Goal: Obtain resource: Download file/media

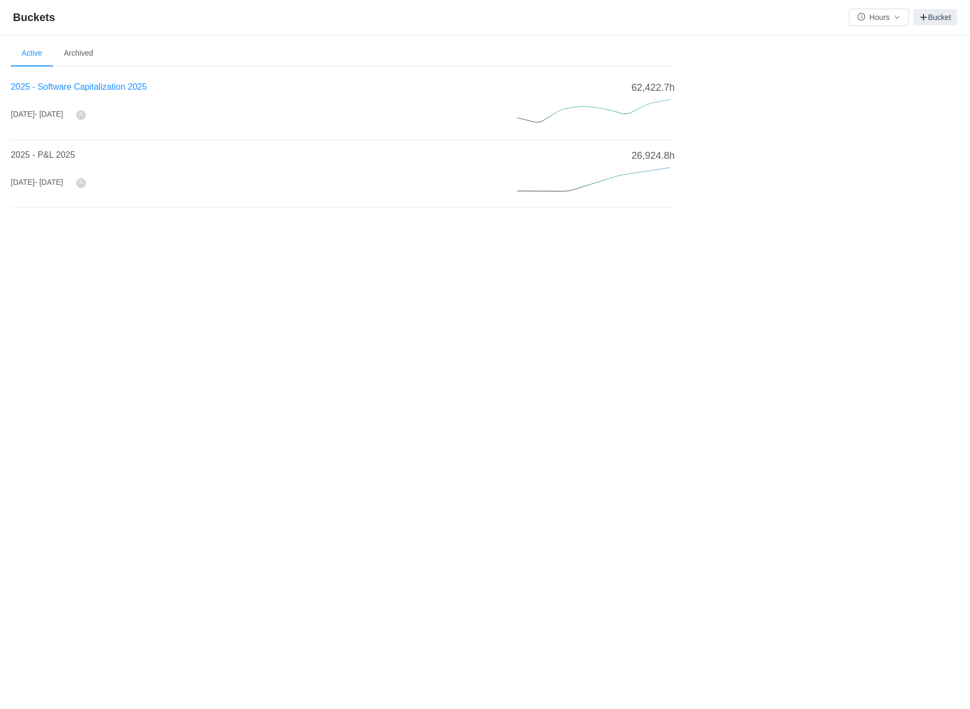
click at [119, 89] on span "2025 - Software Capitalization 2025" at bounding box center [79, 86] width 136 height 9
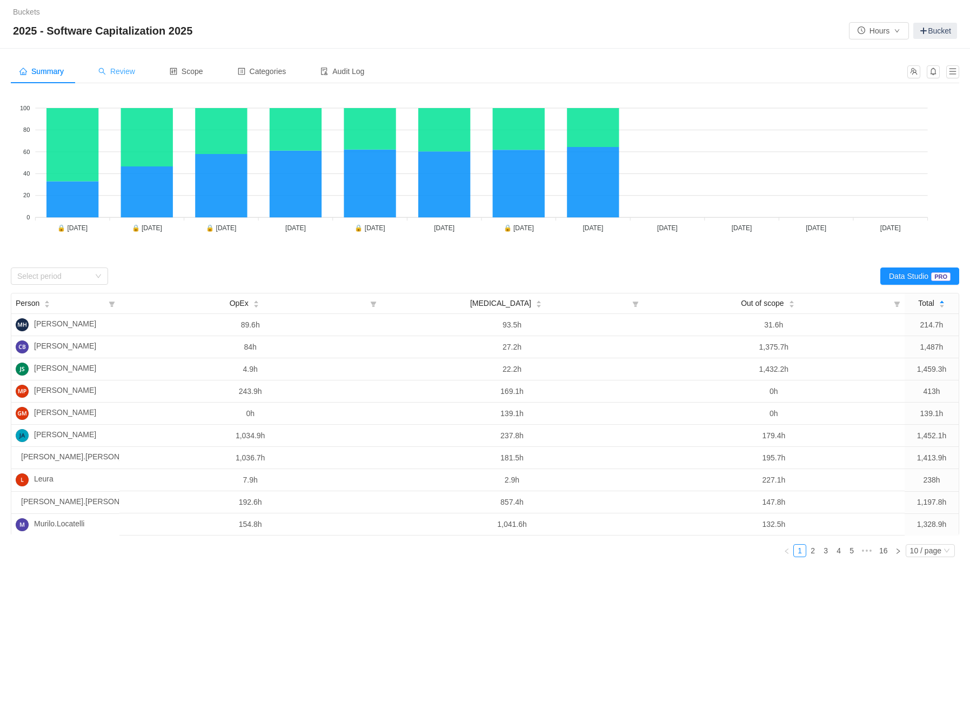
click at [125, 64] on div "Review" at bounding box center [117, 71] width 54 height 24
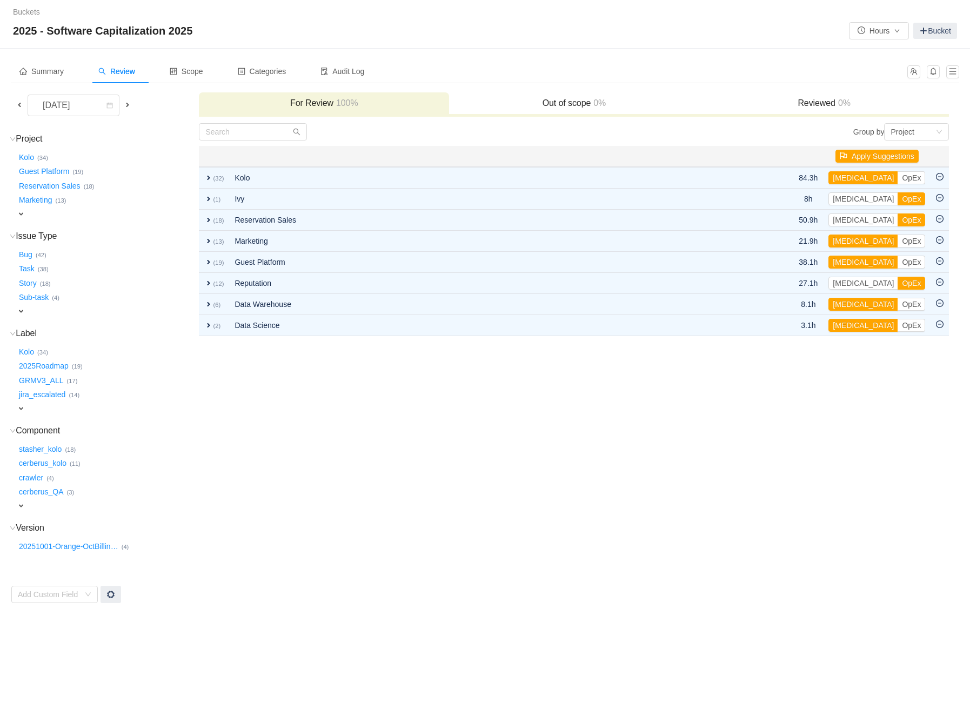
click at [21, 104] on span at bounding box center [19, 104] width 9 height 9
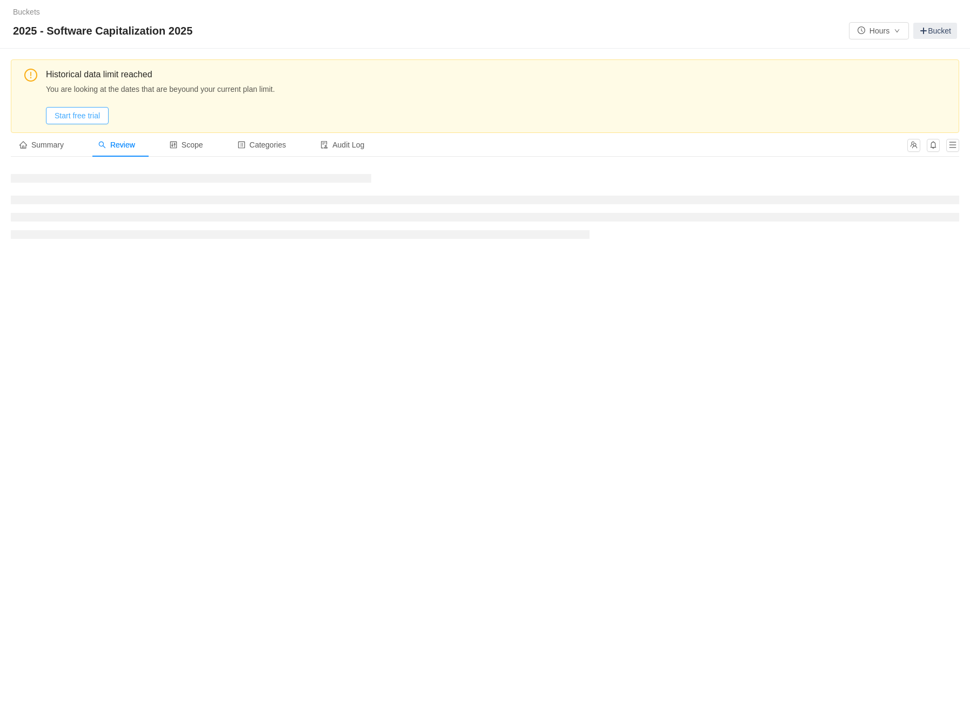
click at [84, 118] on button "Start free trial" at bounding box center [77, 115] width 63 height 17
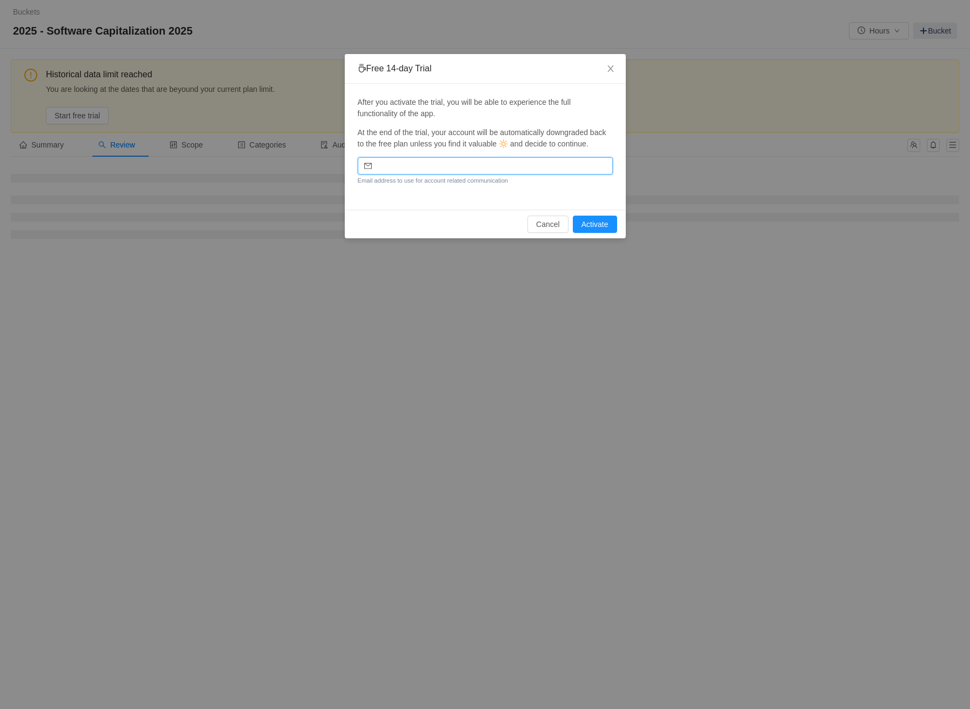
click at [413, 174] on input "email" at bounding box center [485, 165] width 255 height 17
click at [411, 174] on input "email" at bounding box center [485, 165] width 255 height 17
type input "[EMAIL_ADDRESS][PERSON_NAME][DOMAIN_NAME]"
click at [609, 233] on button "Activate" at bounding box center [595, 224] width 44 height 17
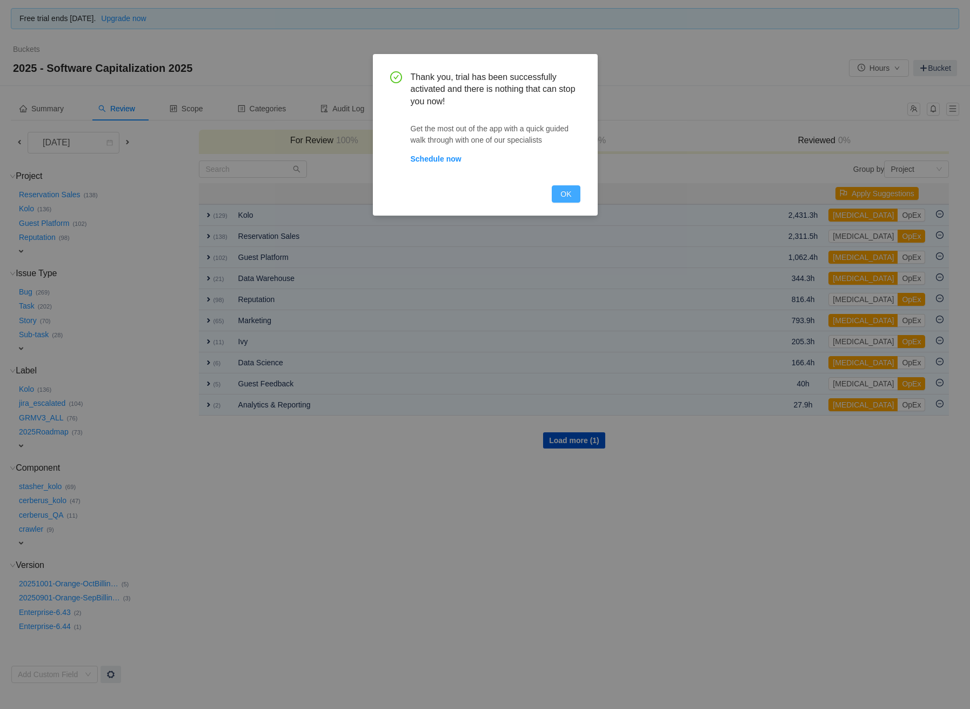
click at [570, 192] on button "OK" at bounding box center [566, 193] width 28 height 17
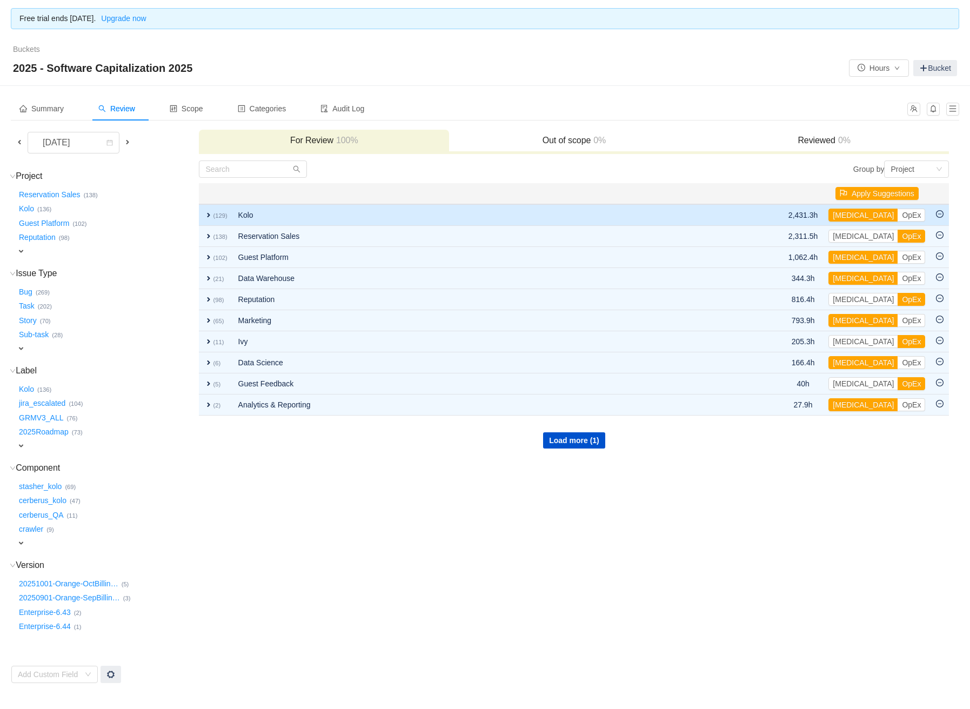
click at [209, 212] on span "expand" at bounding box center [208, 215] width 9 height 9
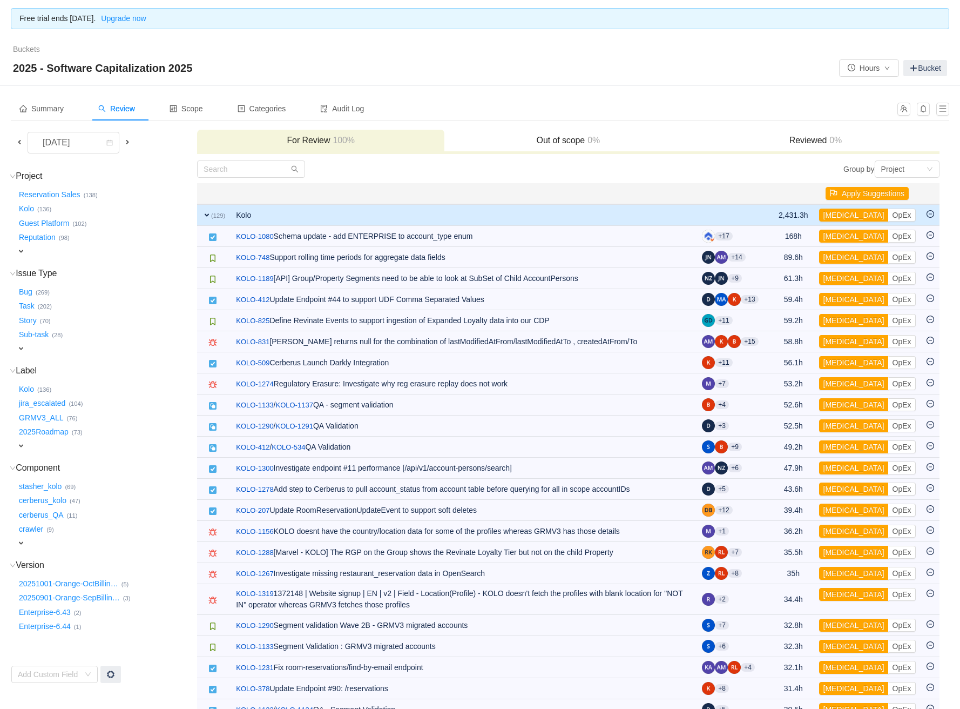
click at [205, 213] on span "expand" at bounding box center [207, 215] width 9 height 9
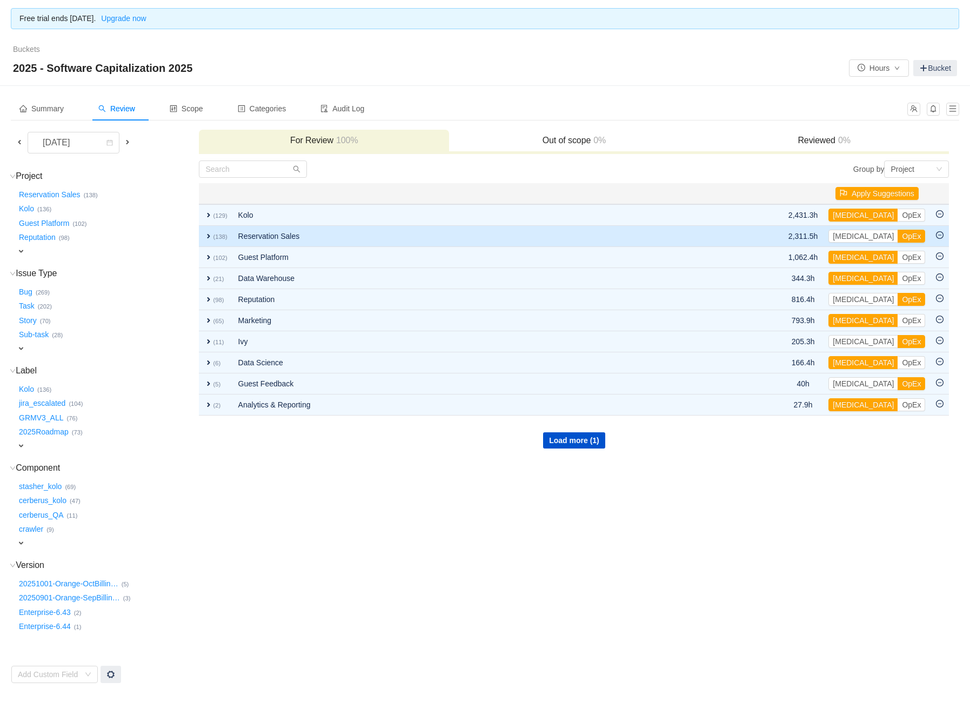
click at [206, 233] on span "expand" at bounding box center [208, 236] width 9 height 9
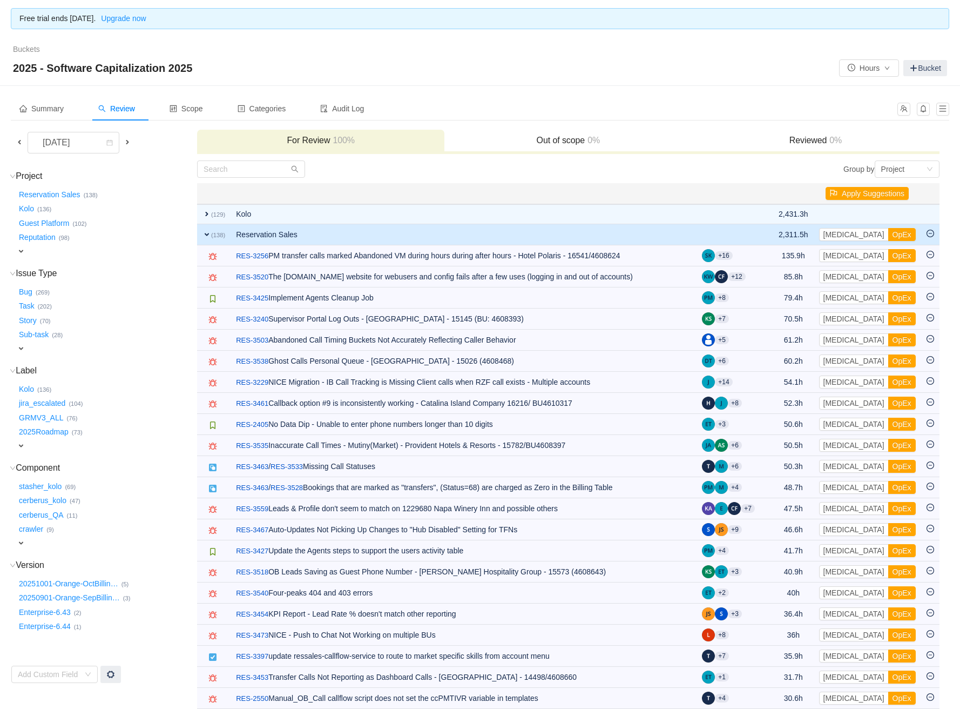
scroll to position [2, 0]
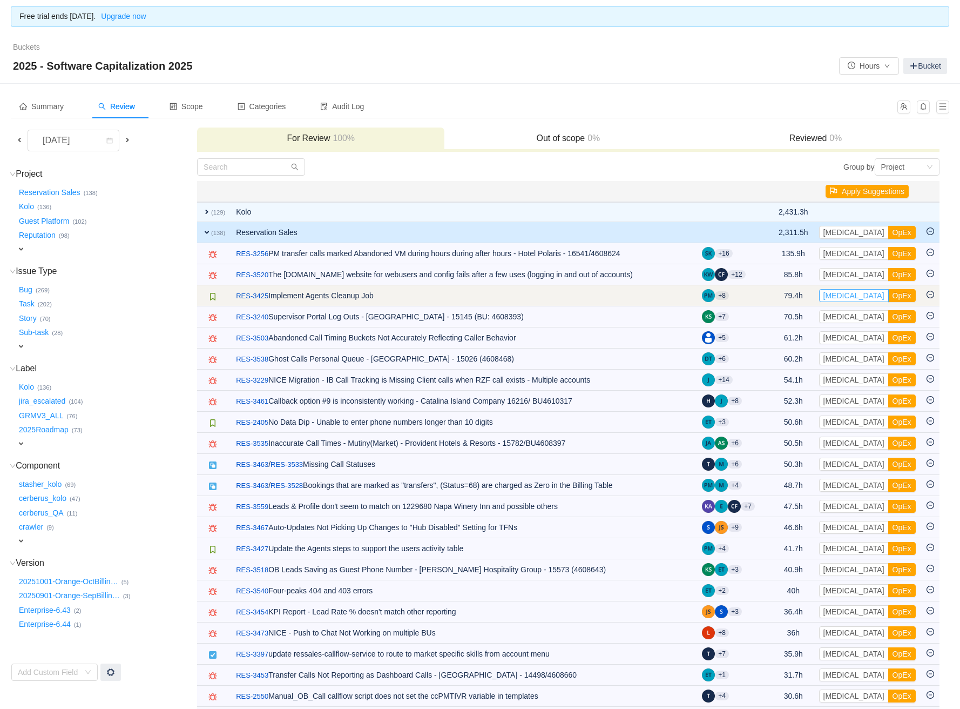
click at [842, 295] on button "[MEDICAL_DATA]" at bounding box center [854, 295] width 70 height 13
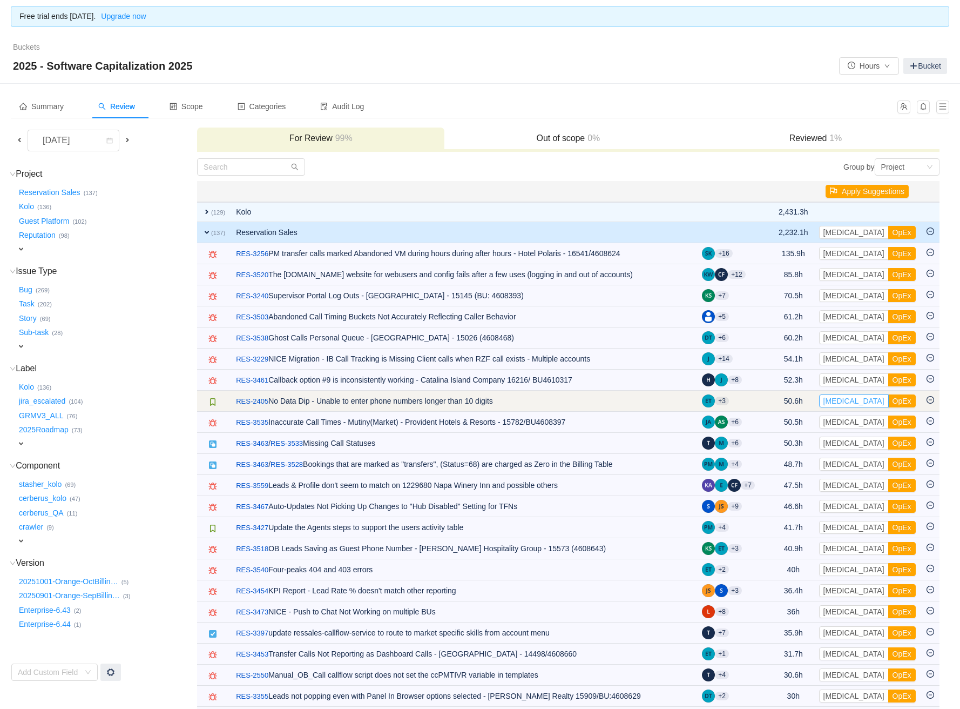
click at [845, 399] on button "[MEDICAL_DATA]" at bounding box center [854, 400] width 70 height 13
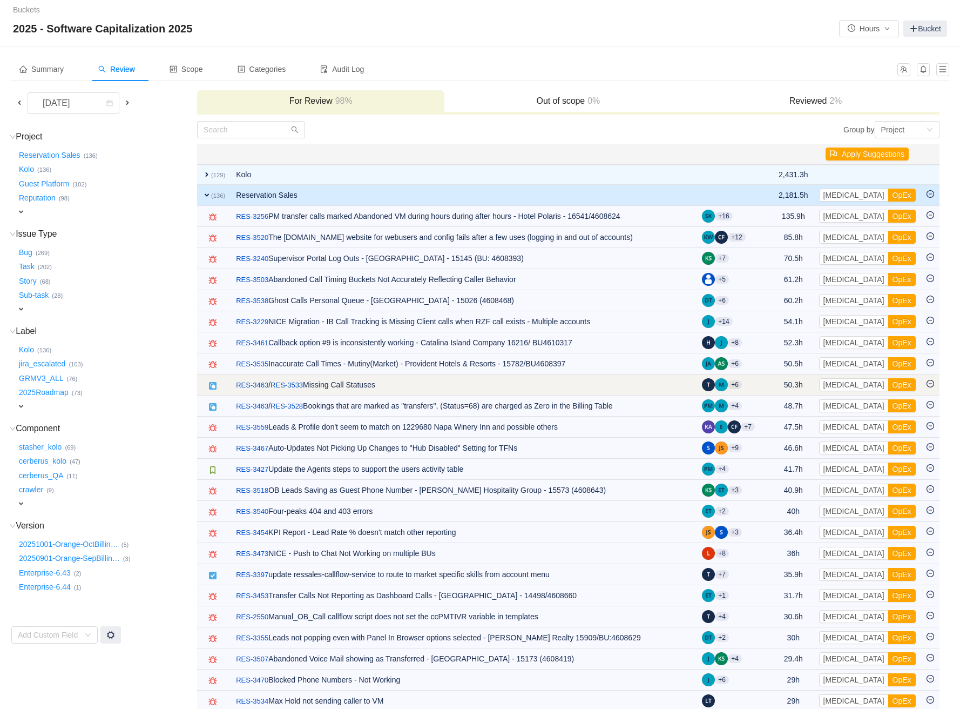
scroll to position [56, 0]
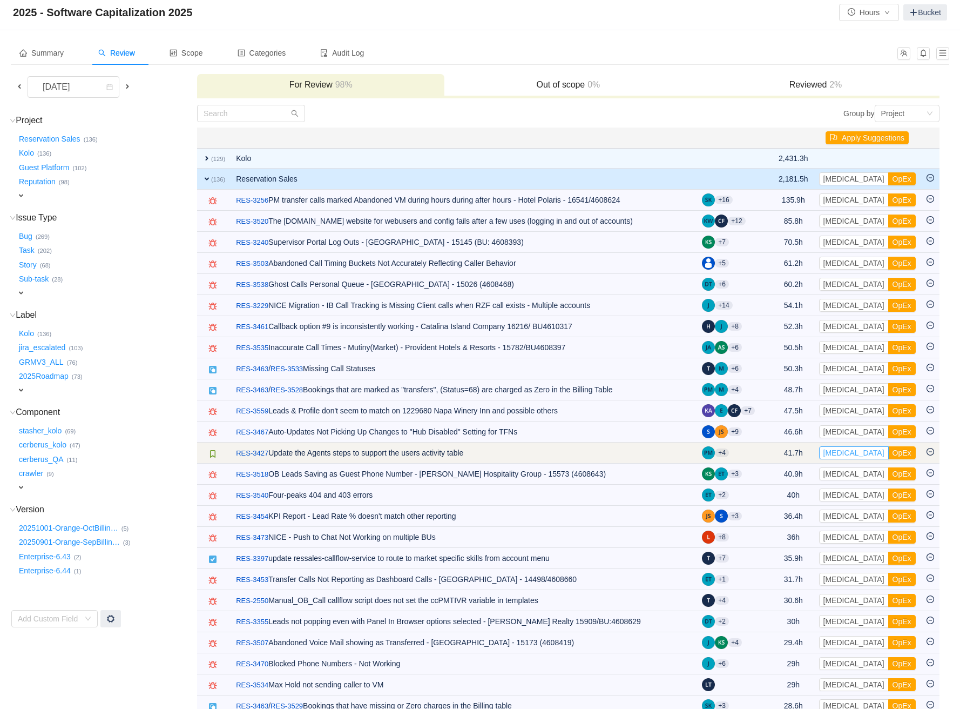
click at [849, 450] on button "[MEDICAL_DATA]" at bounding box center [854, 452] width 70 height 13
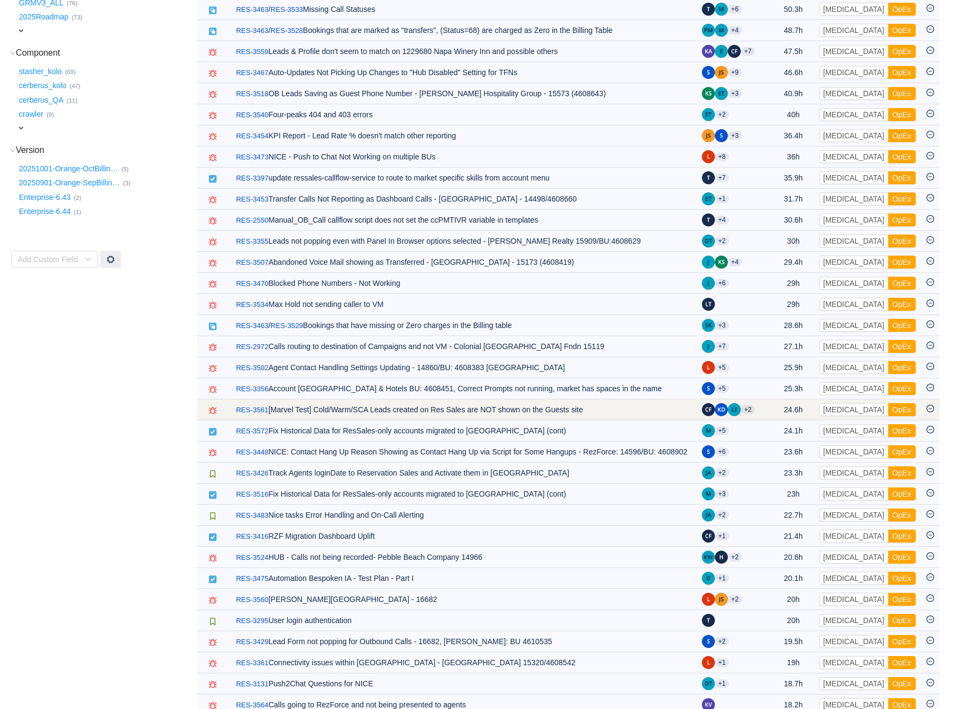
scroll to position [425, 0]
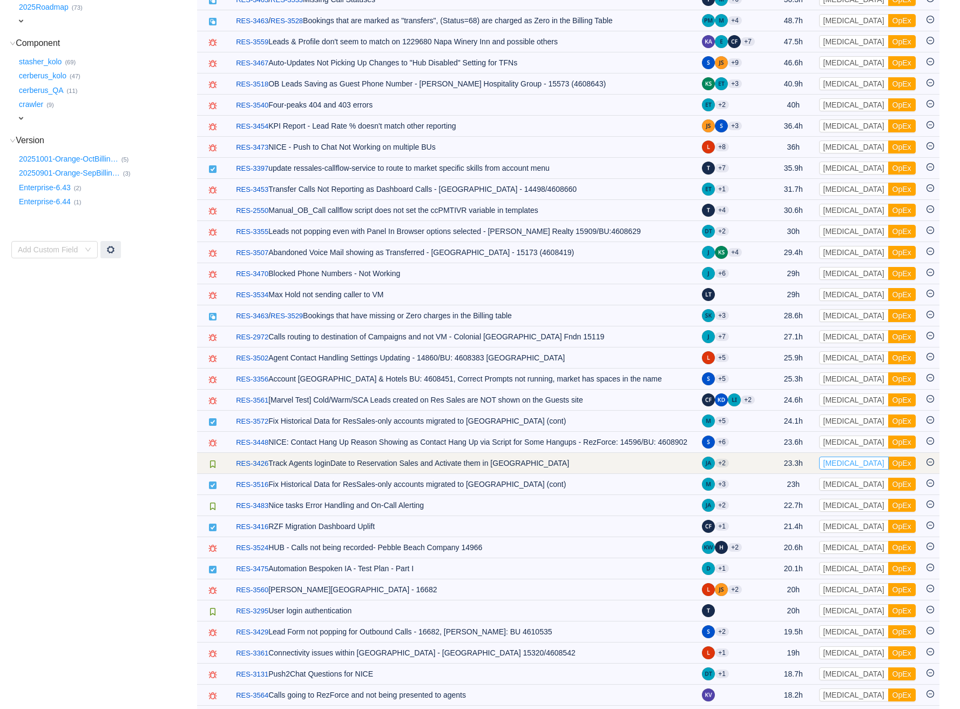
click at [846, 469] on button "[MEDICAL_DATA]" at bounding box center [854, 462] width 70 height 13
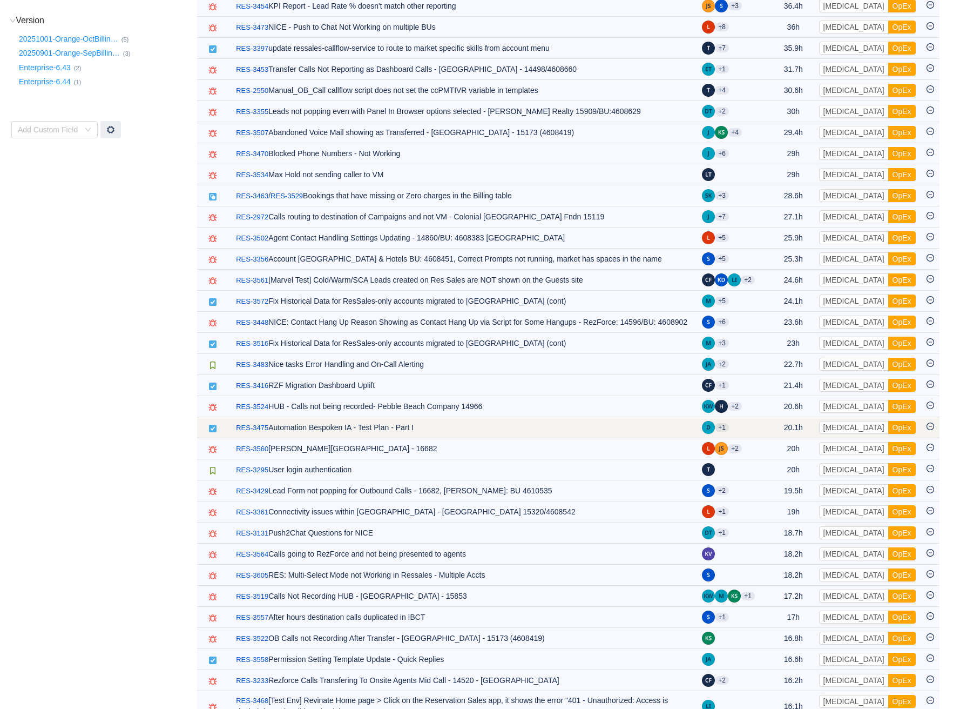
scroll to position [555, 0]
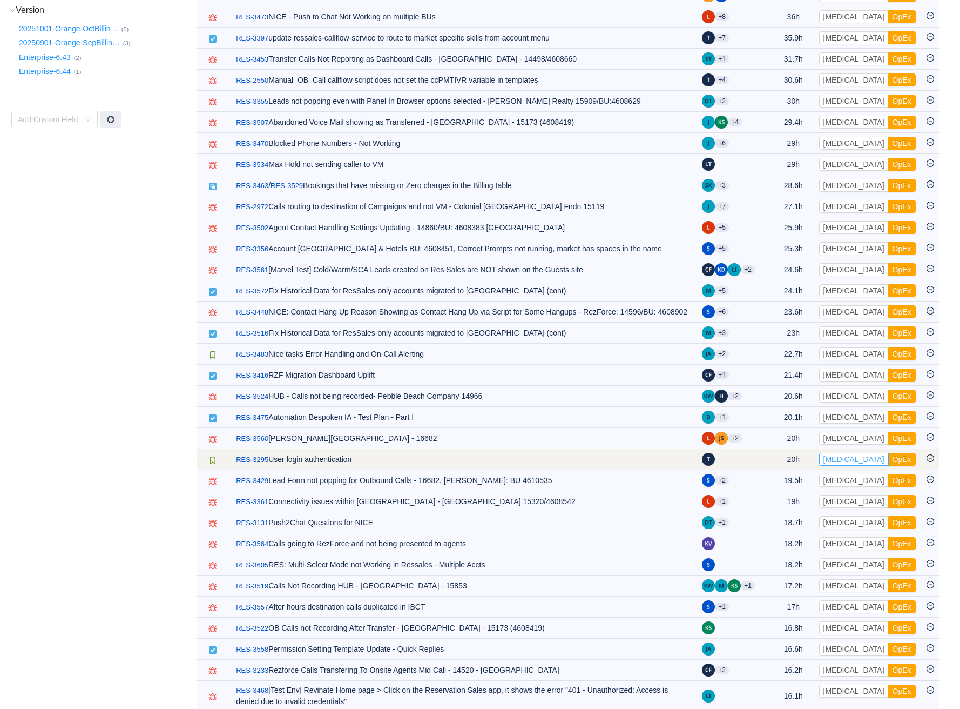
click at [845, 466] on button "[MEDICAL_DATA]" at bounding box center [854, 459] width 70 height 13
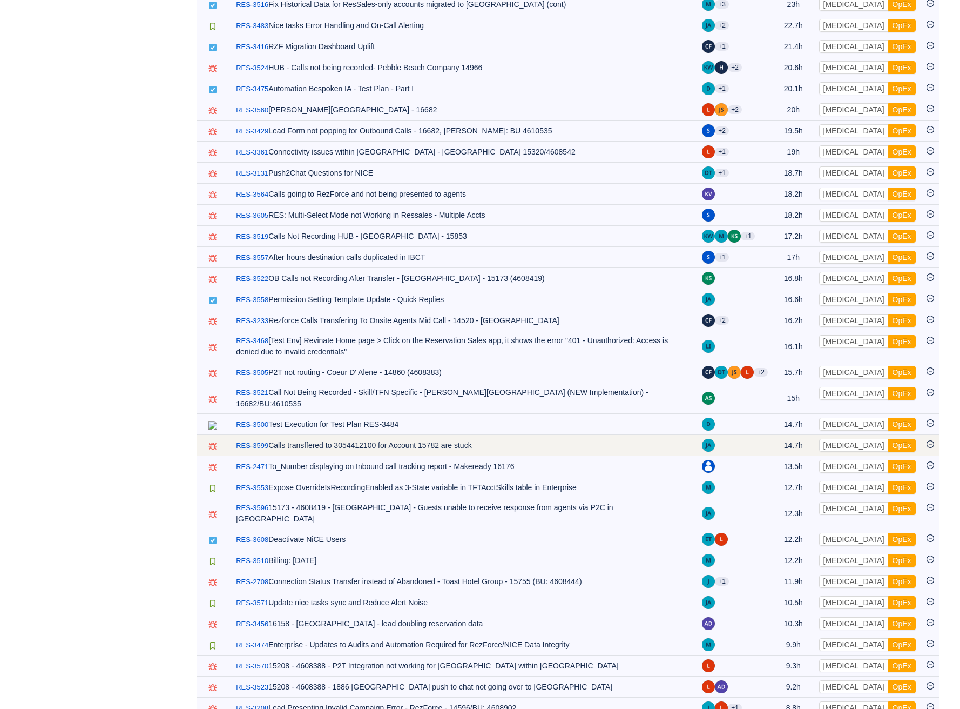
scroll to position [884, 0]
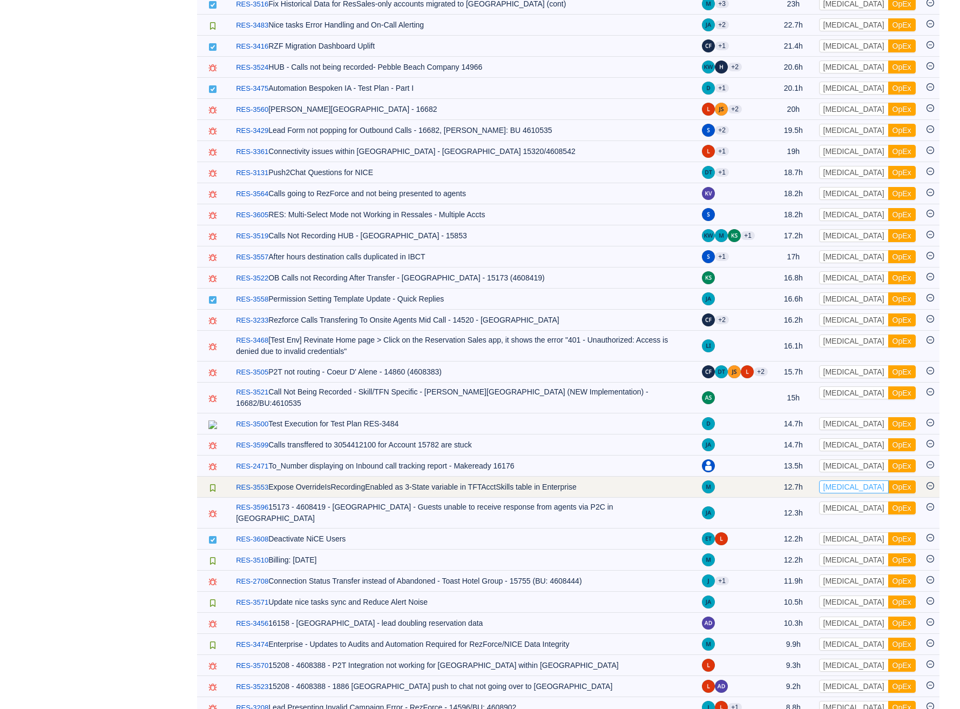
click at [842, 490] on button "[MEDICAL_DATA]" at bounding box center [854, 486] width 70 height 13
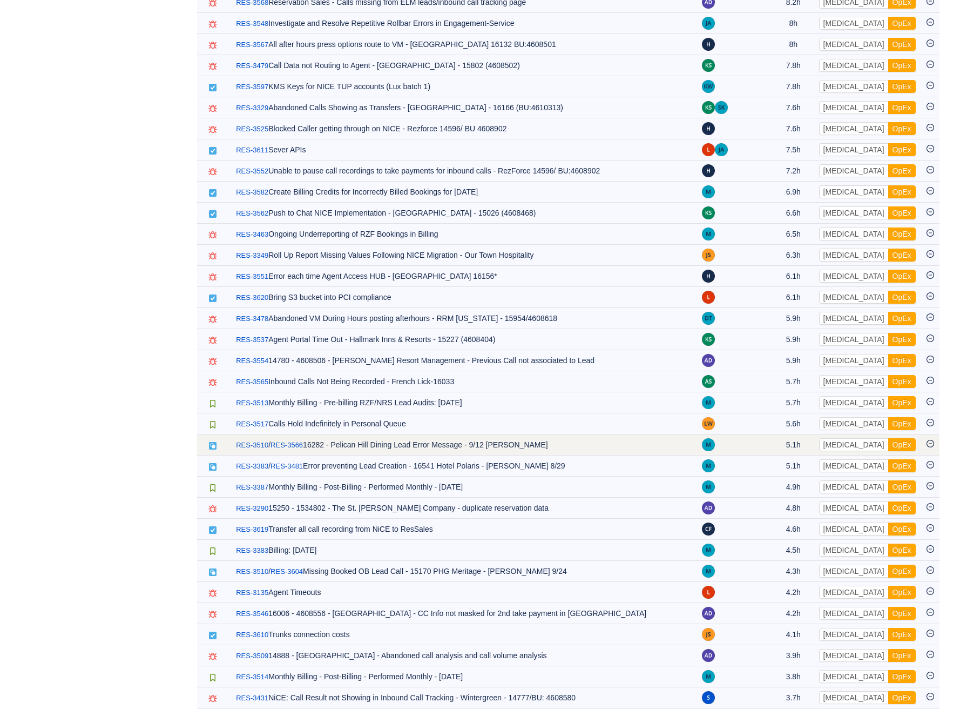
scroll to position [1612, 0]
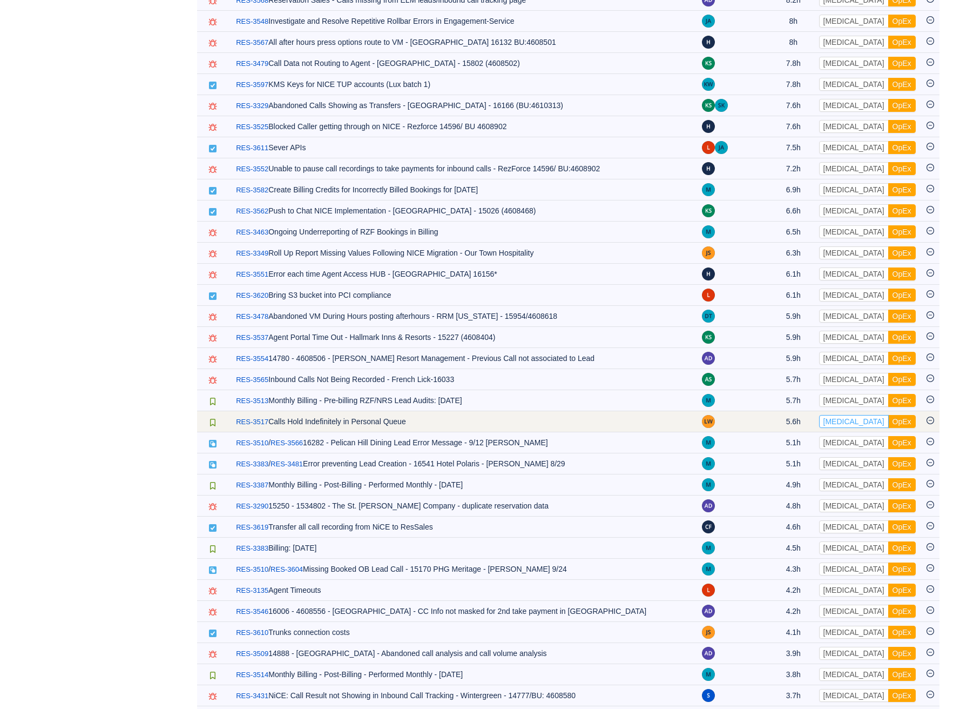
click at [851, 415] on button "[MEDICAL_DATA]" at bounding box center [854, 421] width 70 height 13
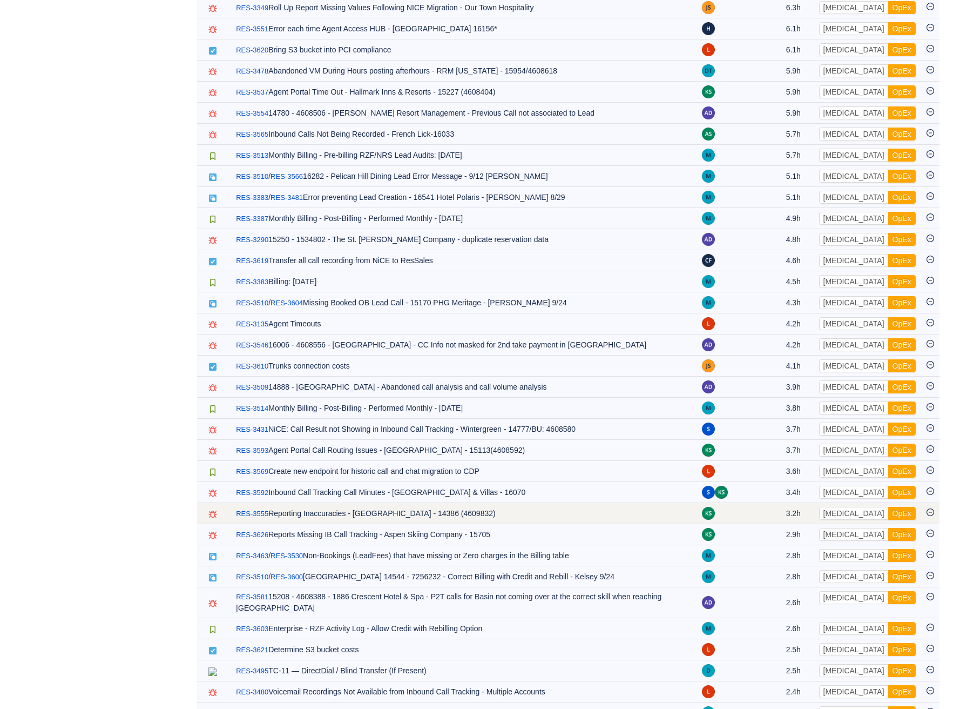
scroll to position [0, 0]
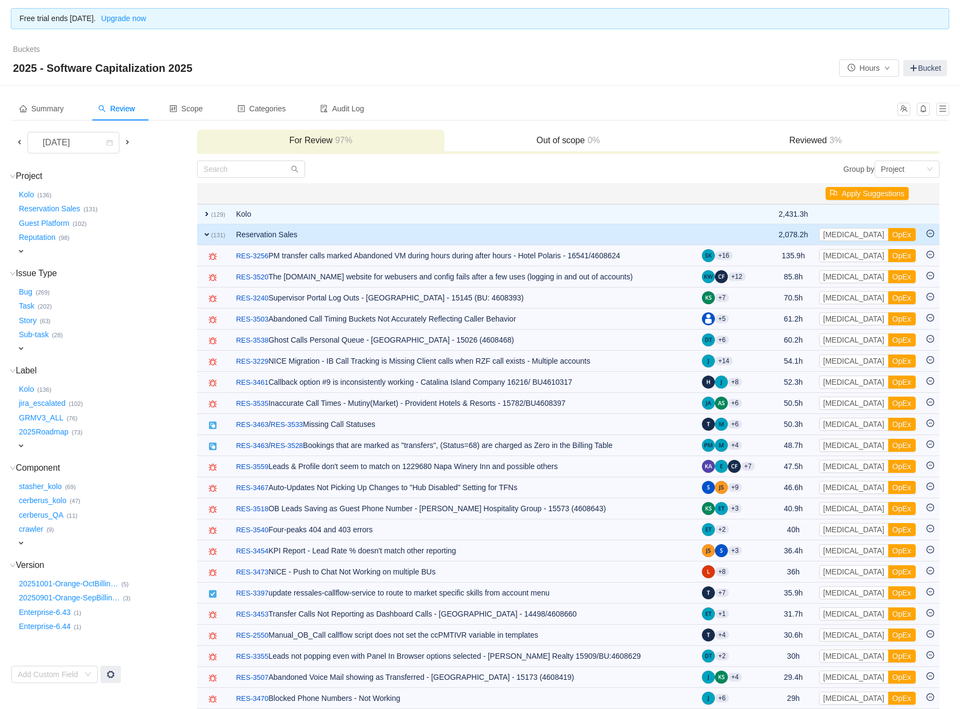
click at [209, 232] on span "expand" at bounding box center [207, 234] width 9 height 9
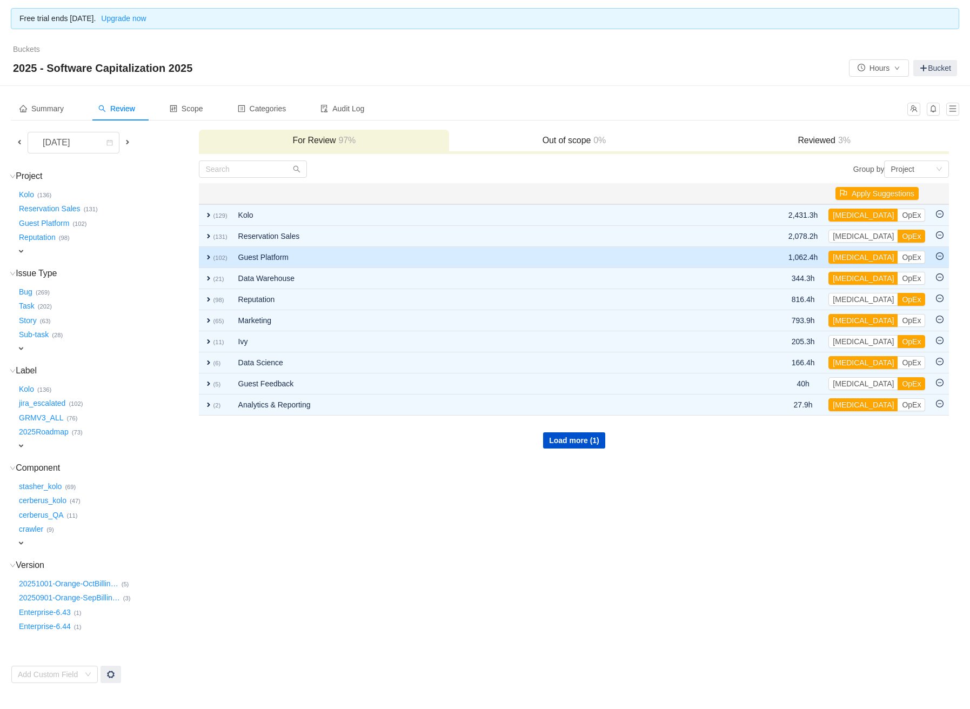
click at [204, 253] on span "expand" at bounding box center [208, 257] width 9 height 9
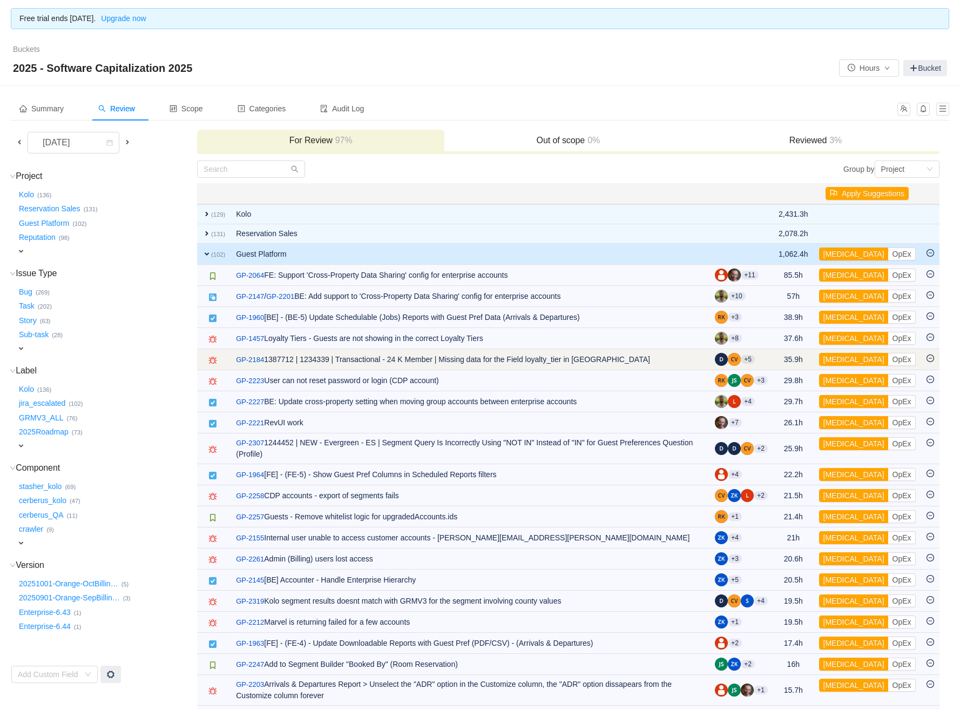
click at [872, 366] on td "[MEDICAL_DATA] OpEx Out of scope" at bounding box center [867, 359] width 107 height 21
click at [889, 362] on button "OpEx" at bounding box center [903, 359] width 28 height 13
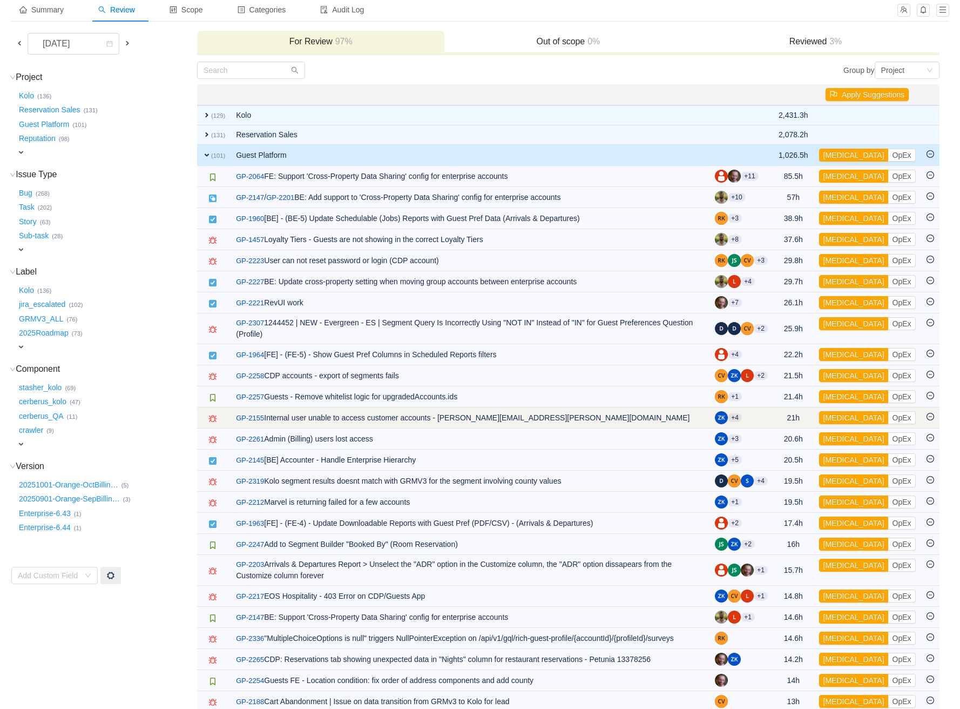
scroll to position [99, 0]
click at [889, 419] on button "OpEx" at bounding box center [903, 417] width 28 height 13
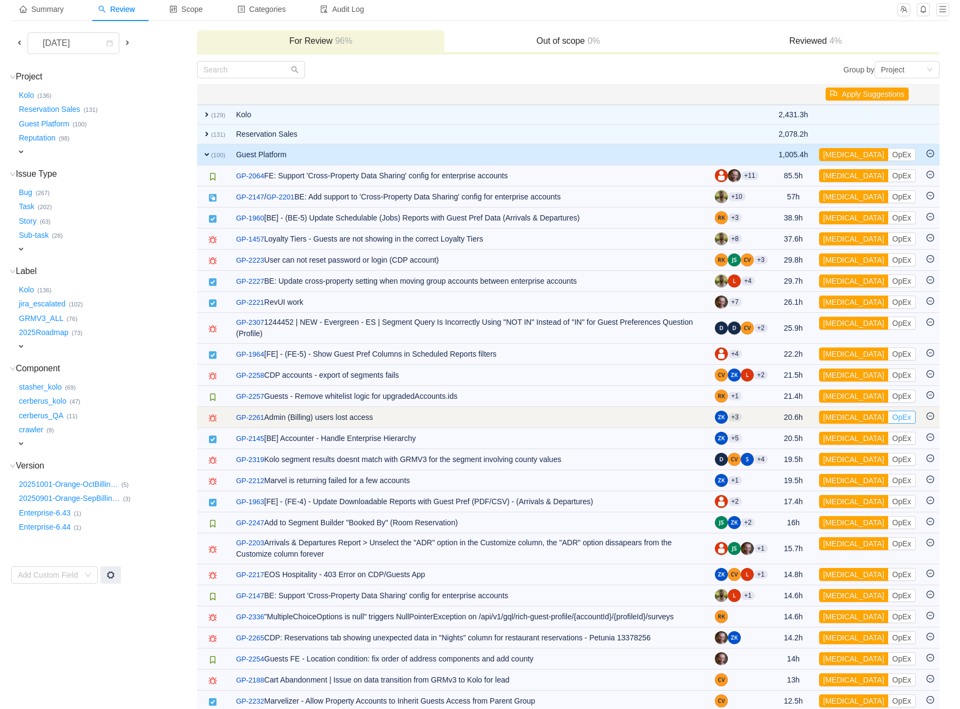
click at [889, 418] on button "OpEx" at bounding box center [903, 417] width 28 height 13
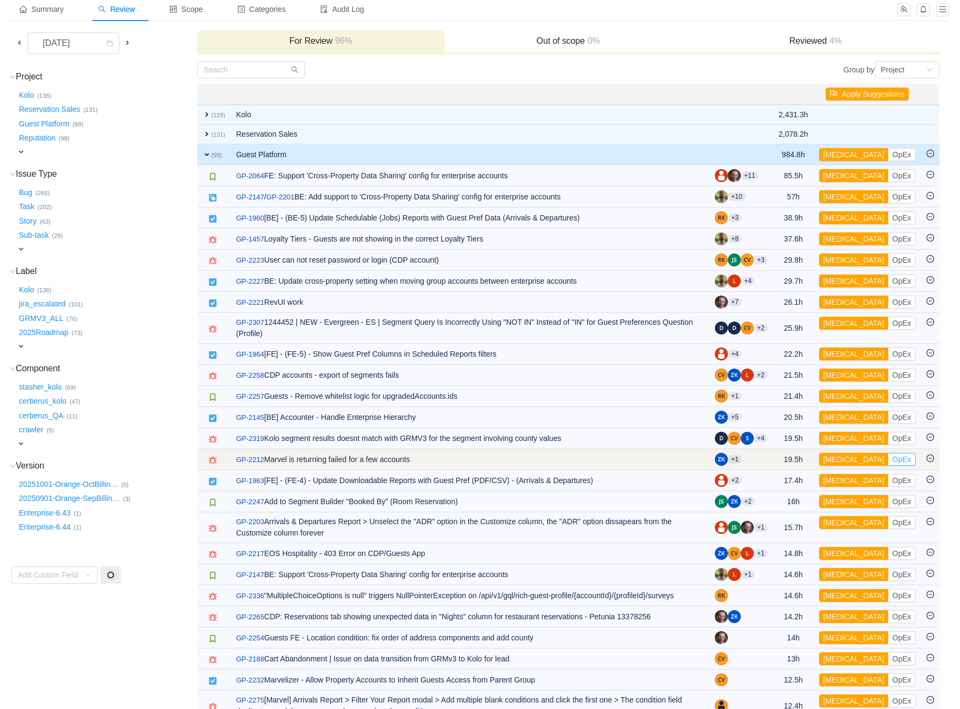
click at [889, 458] on button "OpEx" at bounding box center [903, 459] width 28 height 13
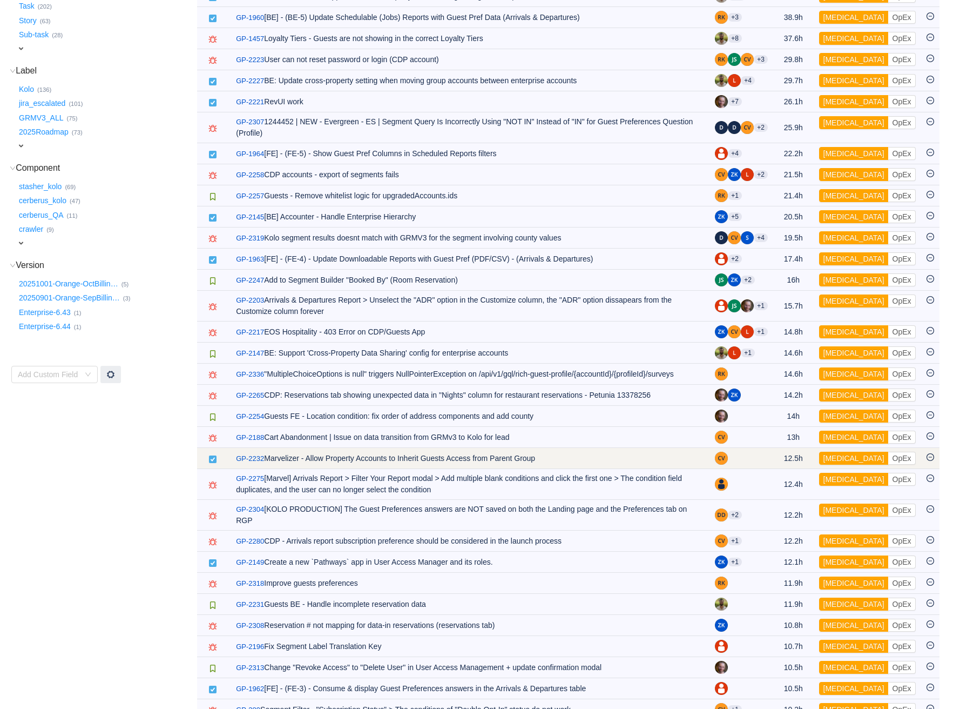
scroll to position [308, 0]
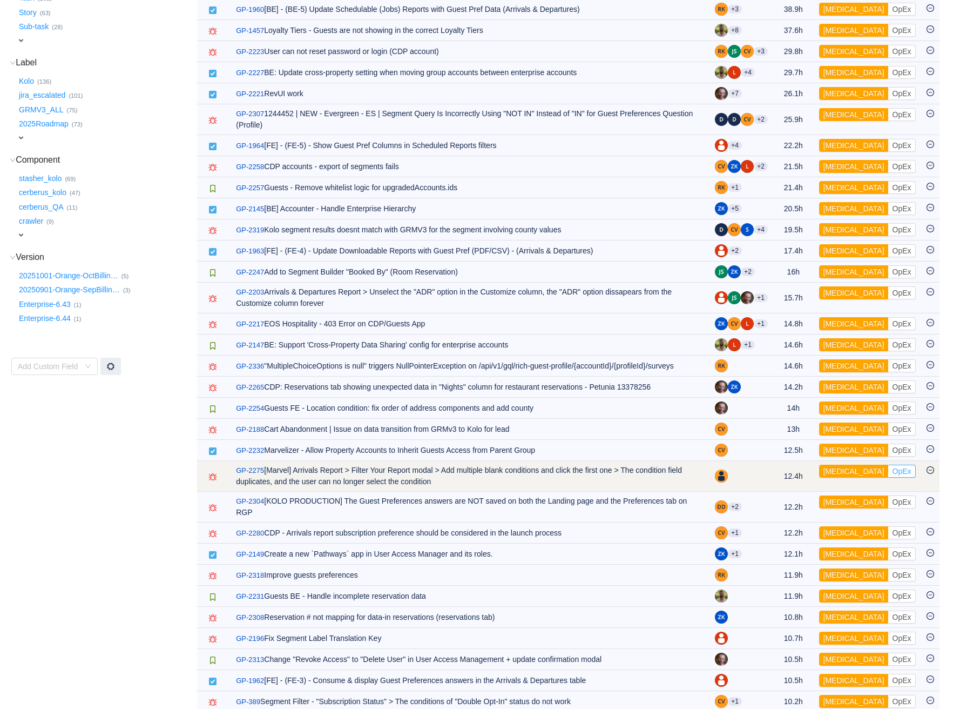
click at [889, 472] on button "OpEx" at bounding box center [903, 471] width 28 height 13
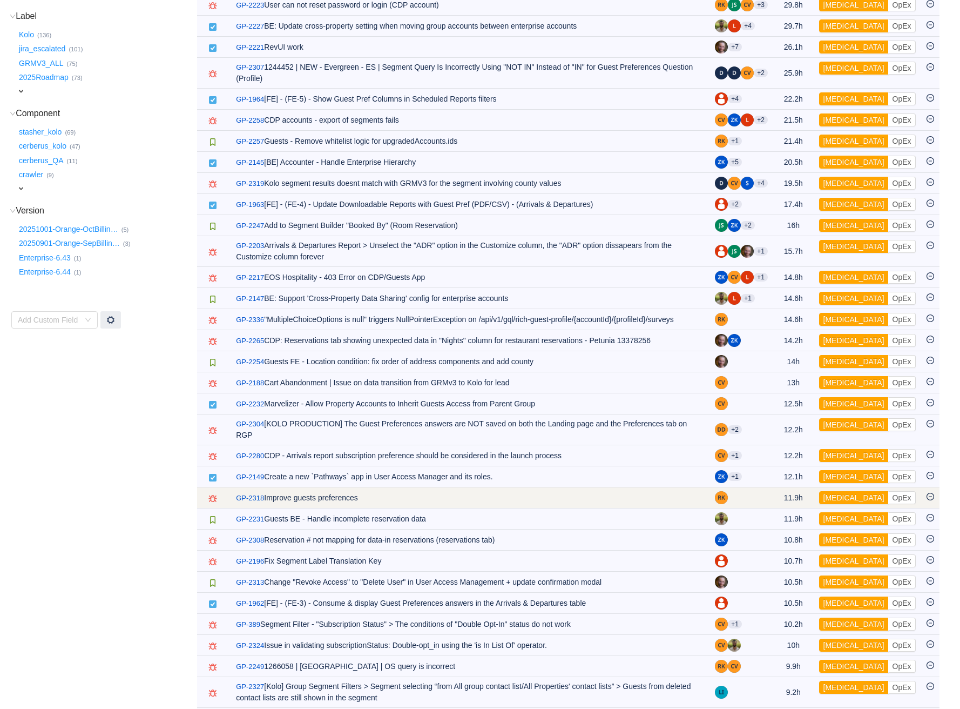
scroll to position [368, 0]
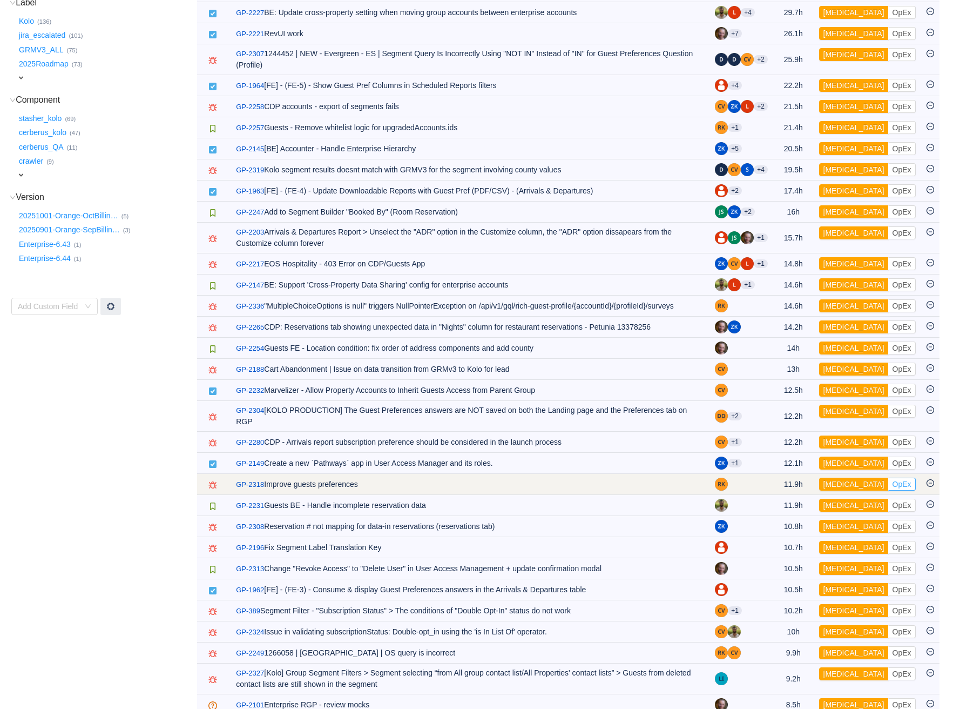
click at [889, 484] on button "OpEx" at bounding box center [903, 484] width 28 height 13
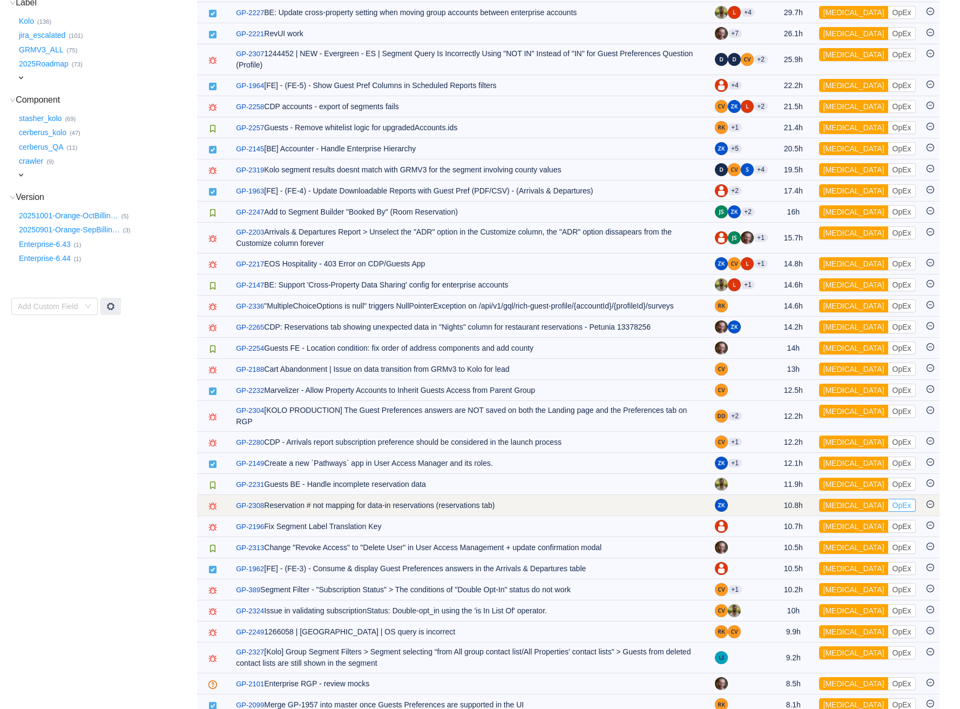
click at [889, 505] on button "OpEx" at bounding box center [903, 505] width 28 height 13
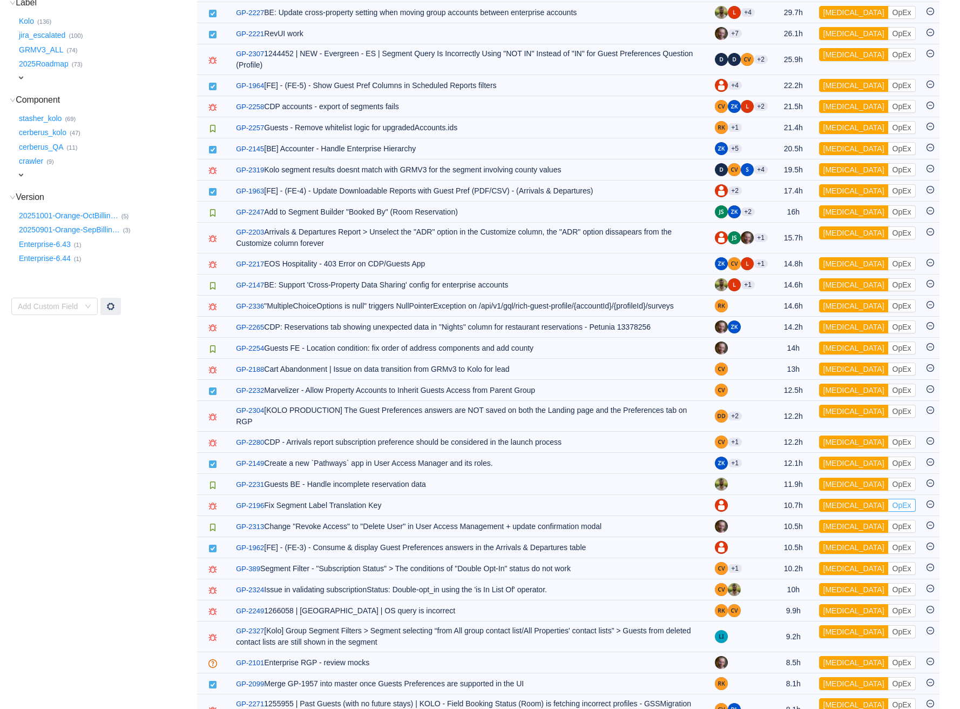
click at [889, 505] on button "OpEx" at bounding box center [903, 505] width 28 height 13
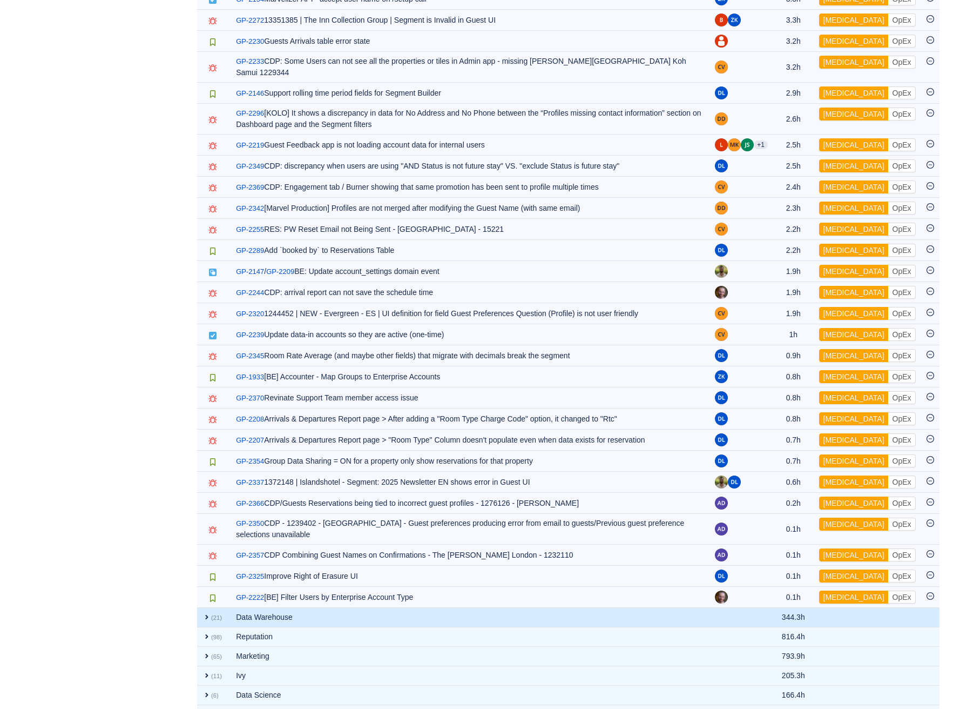
scroll to position [1848, 0]
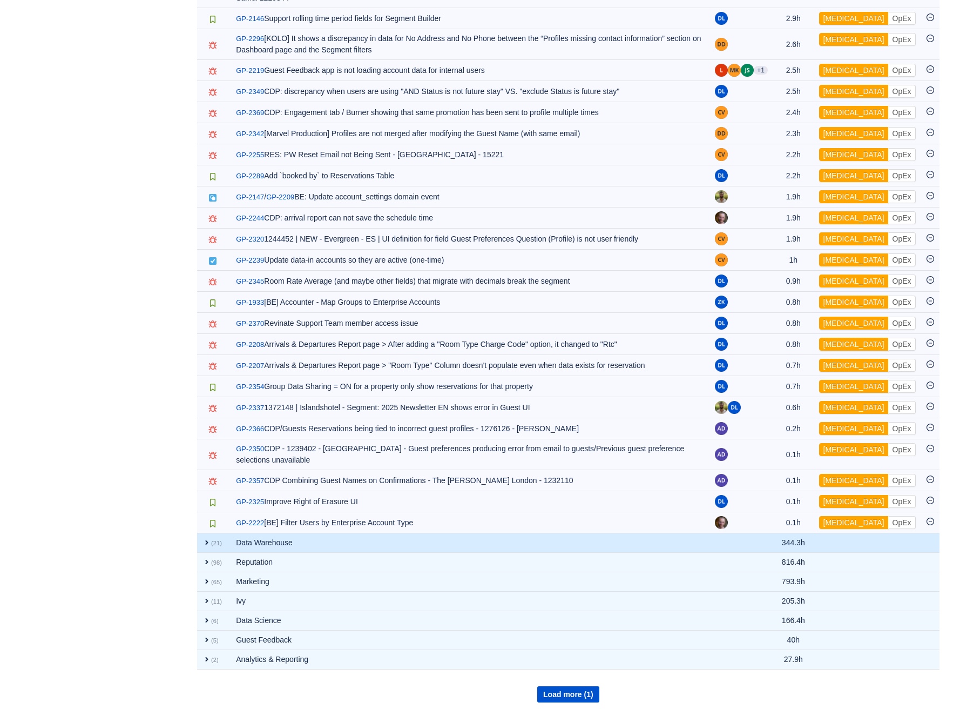
click at [203, 538] on span "expand" at bounding box center [207, 542] width 9 height 9
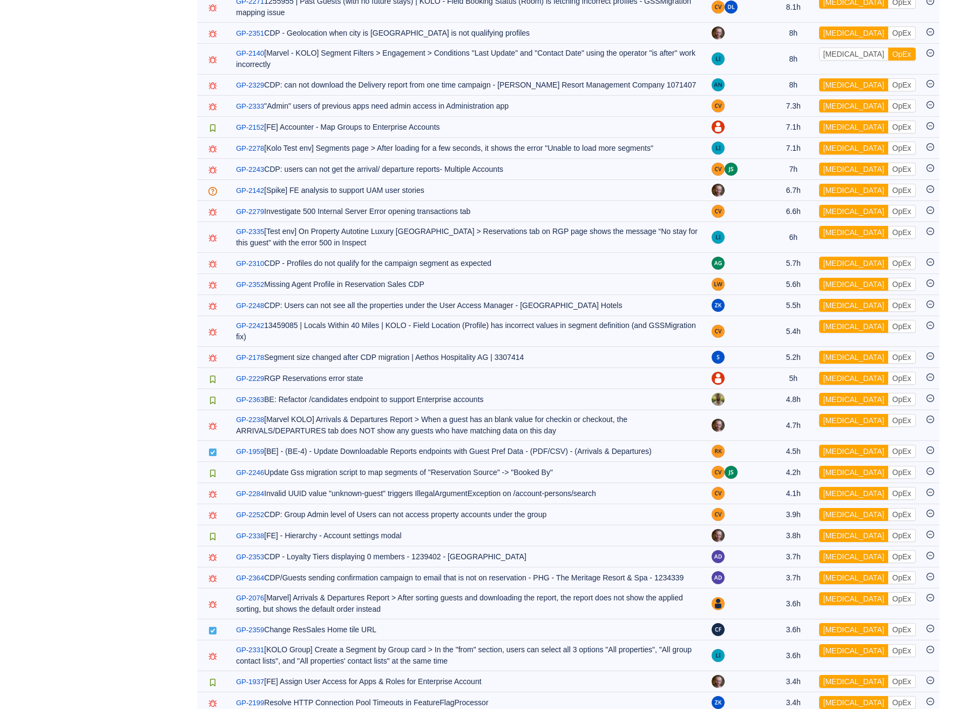
scroll to position [0, 0]
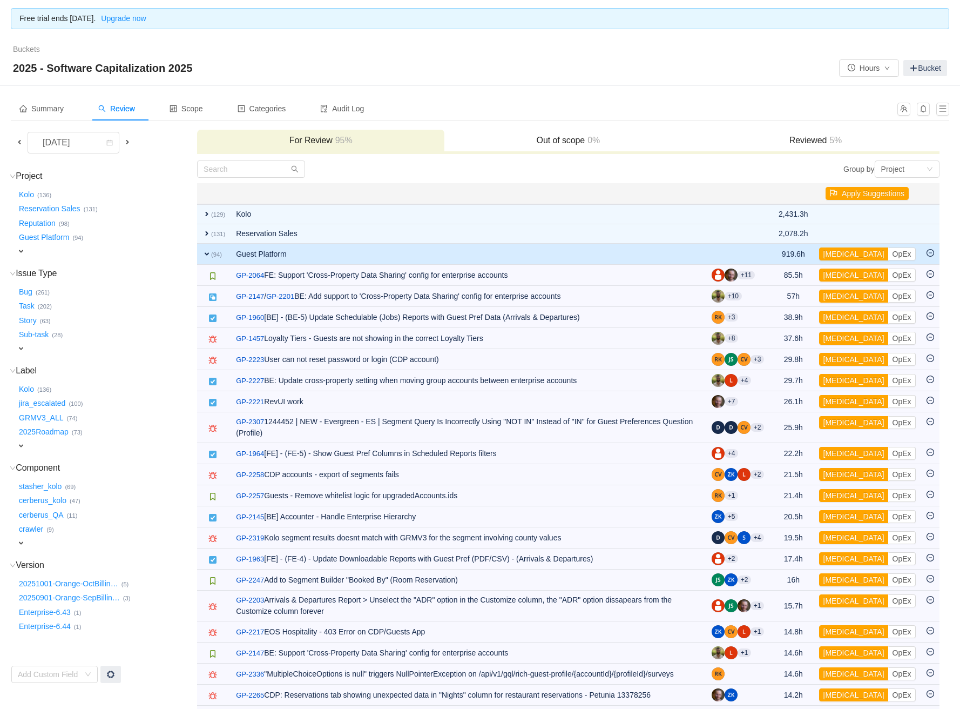
click at [203, 252] on span "expand" at bounding box center [207, 254] width 9 height 9
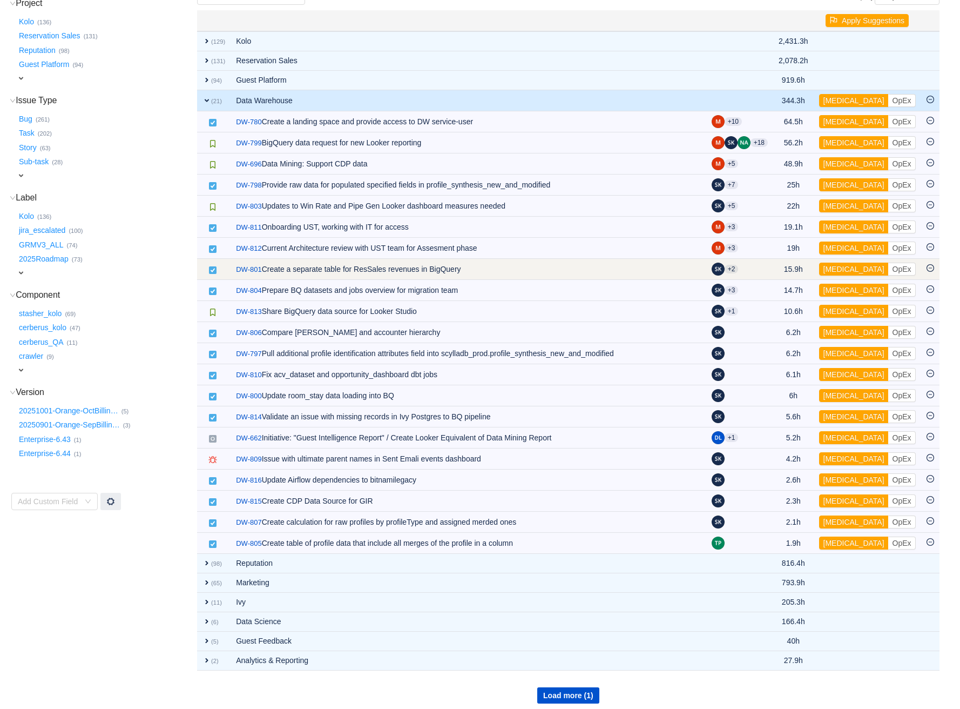
scroll to position [180, 0]
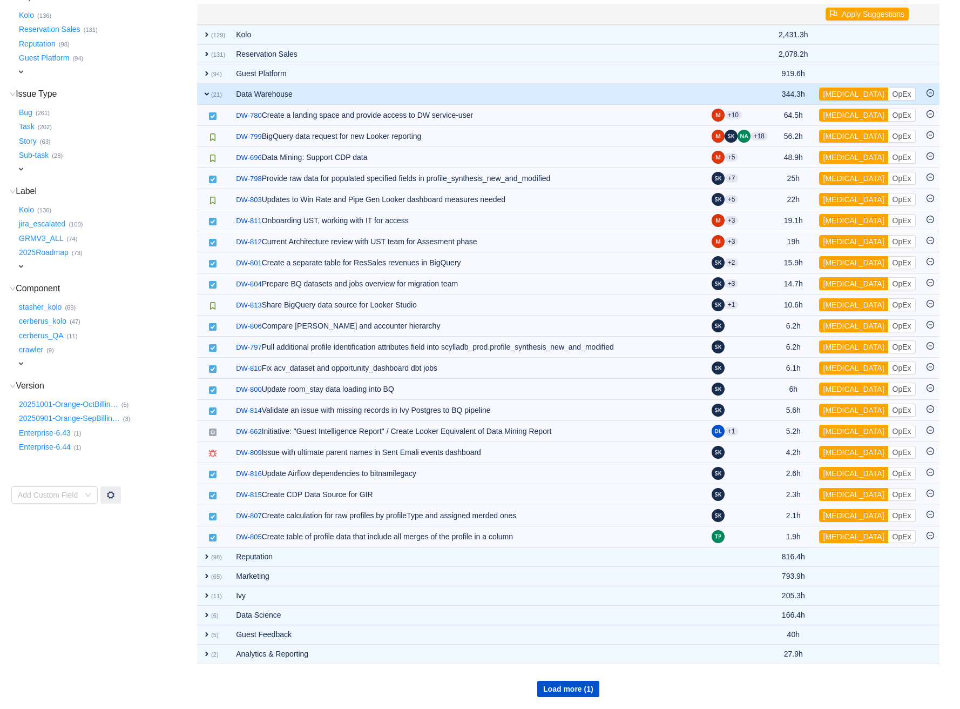
click at [206, 93] on span "expand" at bounding box center [207, 94] width 9 height 9
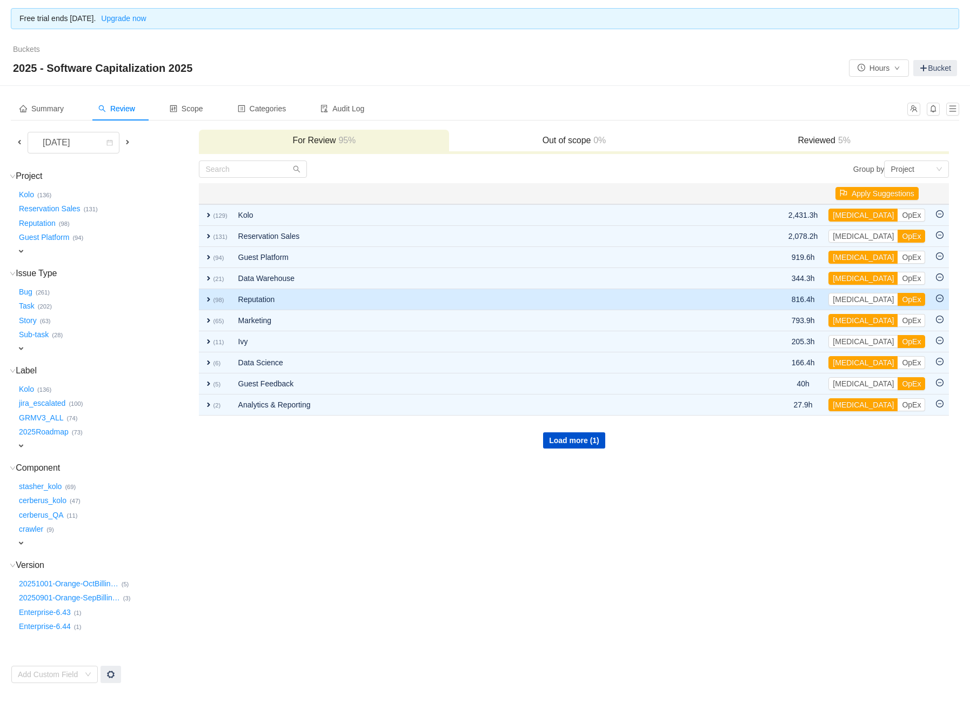
click at [206, 295] on span "expand" at bounding box center [208, 299] width 9 height 9
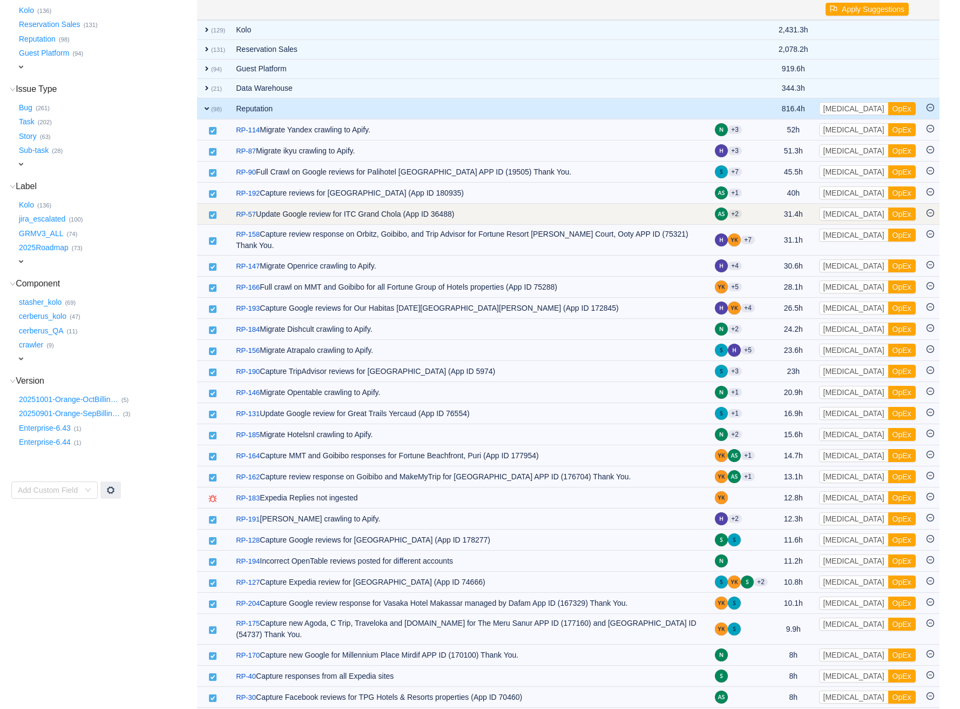
scroll to position [180, 0]
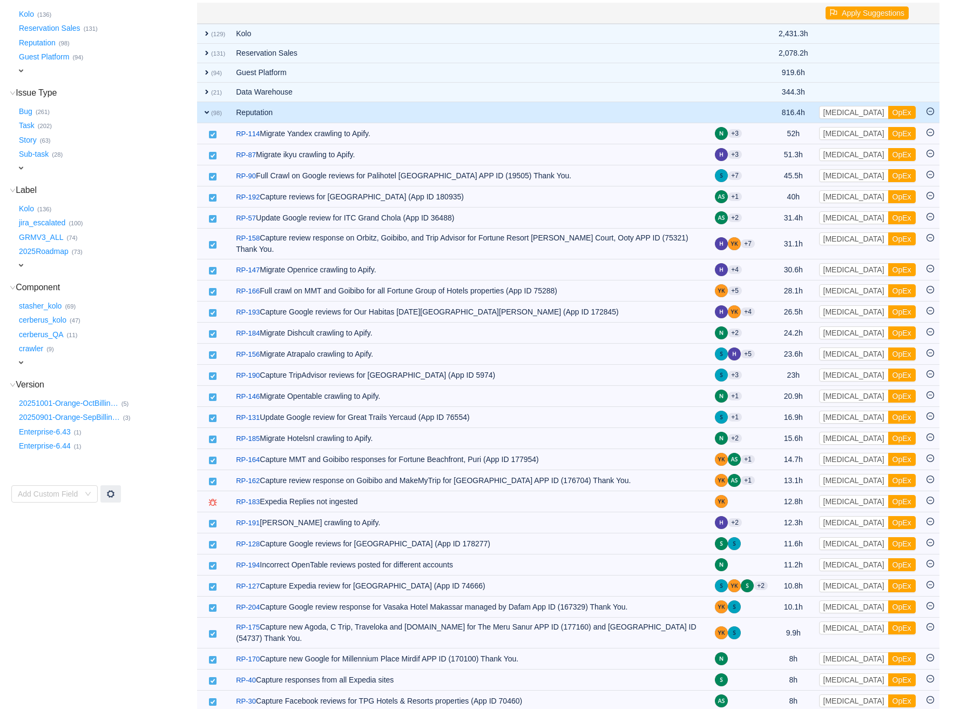
click at [207, 113] on span "expand" at bounding box center [207, 112] width 9 height 9
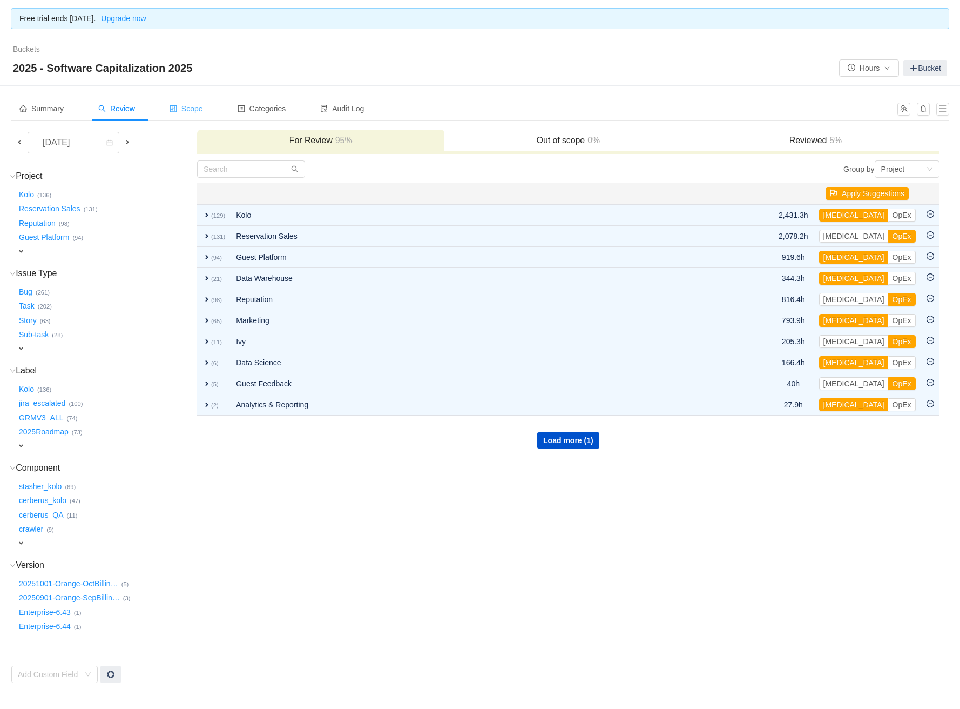
scroll to position [0, 0]
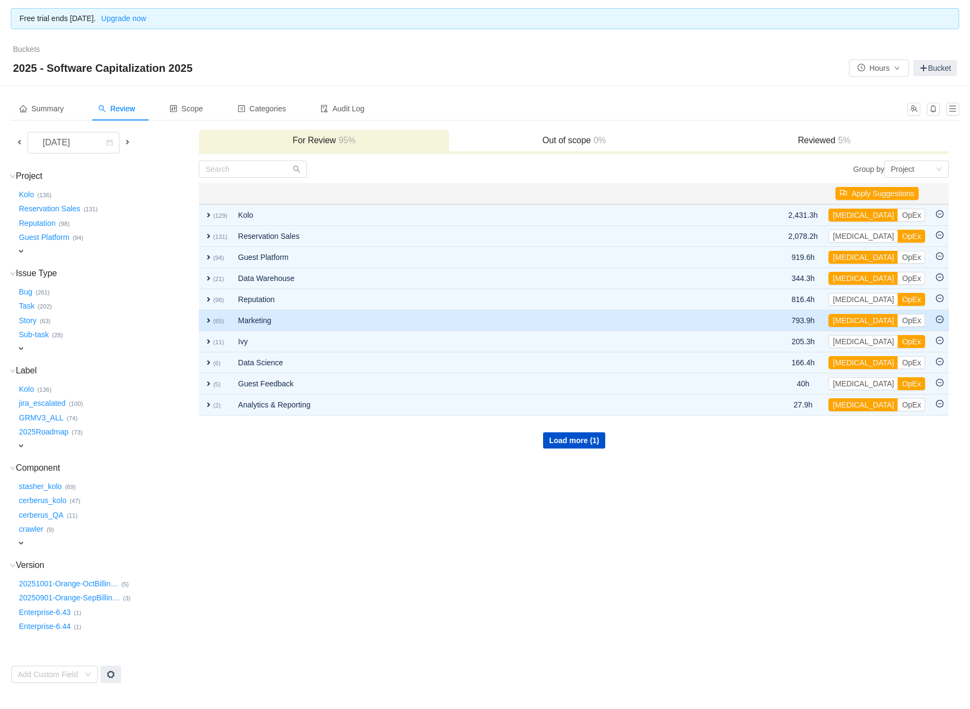
click at [205, 318] on span "expand" at bounding box center [208, 320] width 9 height 9
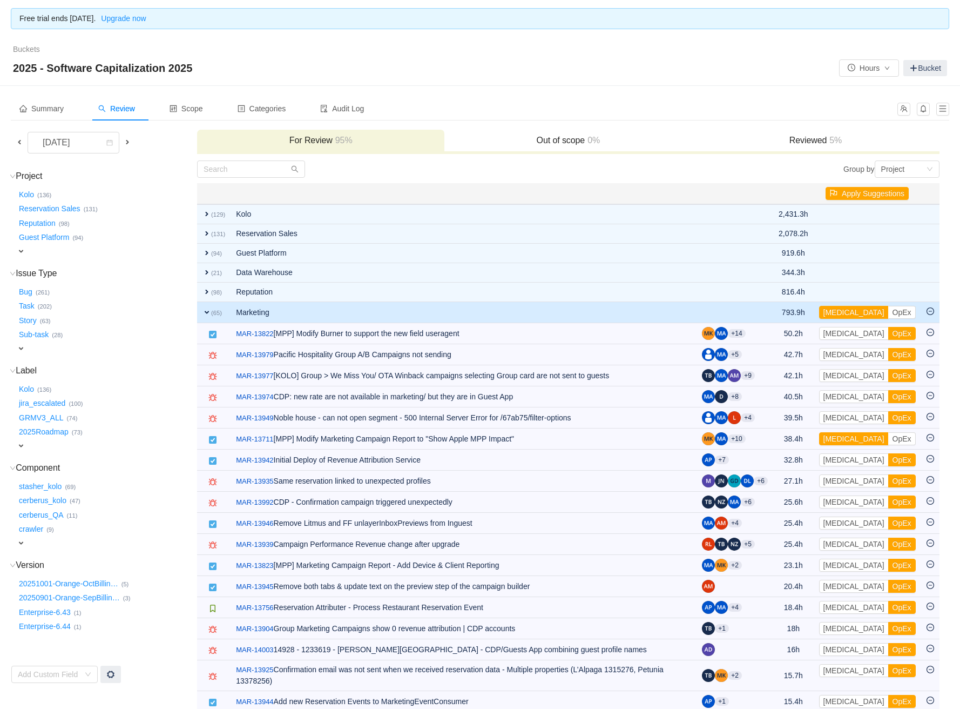
click at [206, 310] on span "expand" at bounding box center [207, 312] width 9 height 9
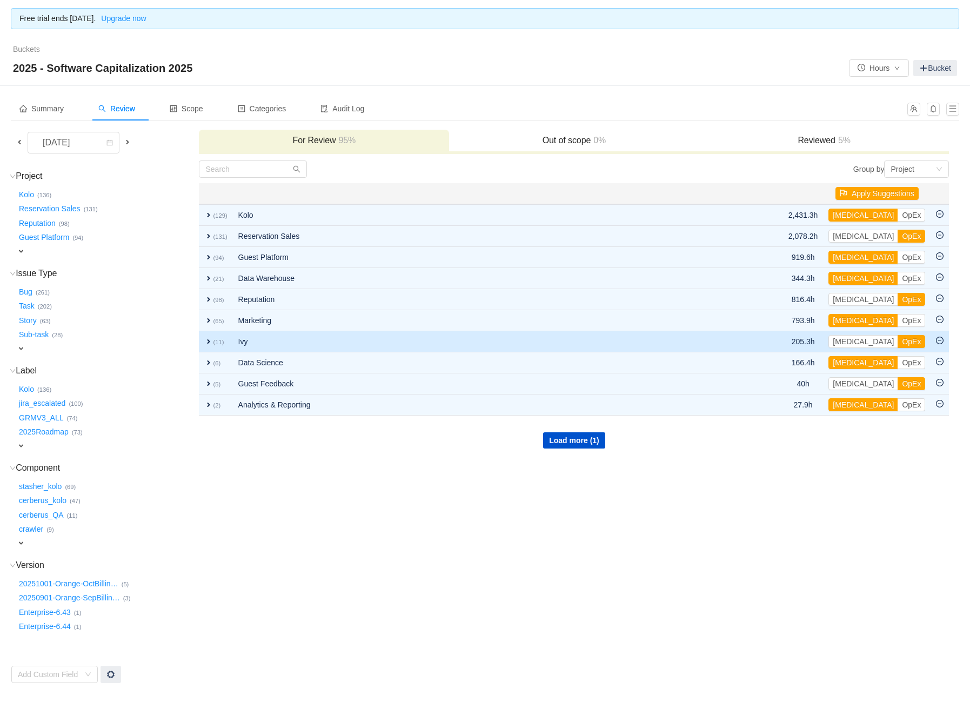
click at [207, 339] on span "expand" at bounding box center [208, 341] width 9 height 9
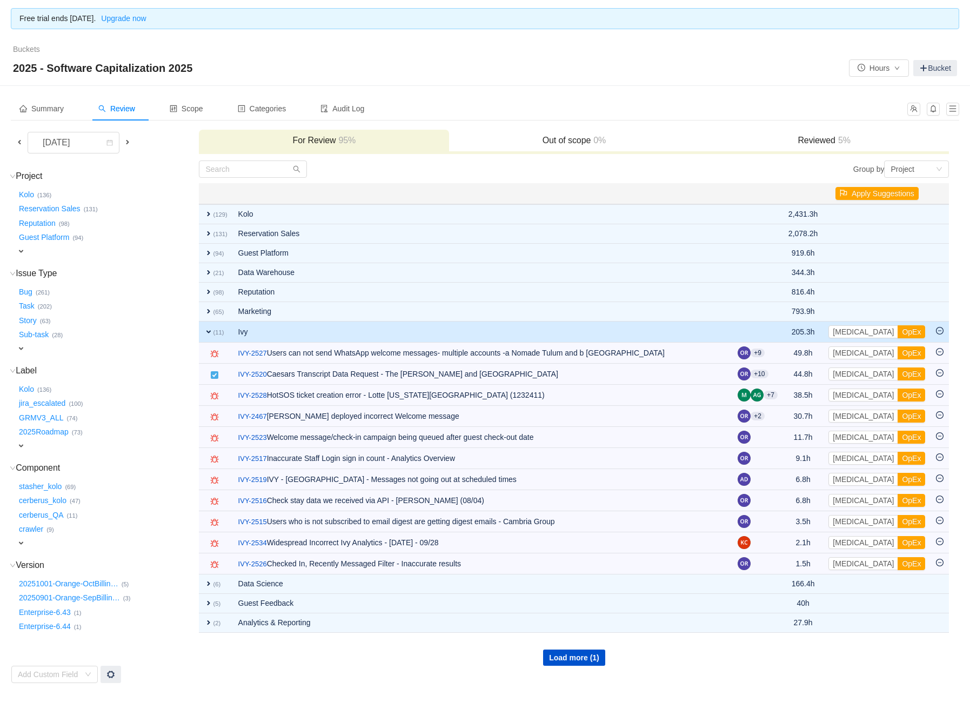
click at [203, 327] on td "expand (11)" at bounding box center [215, 331] width 33 height 21
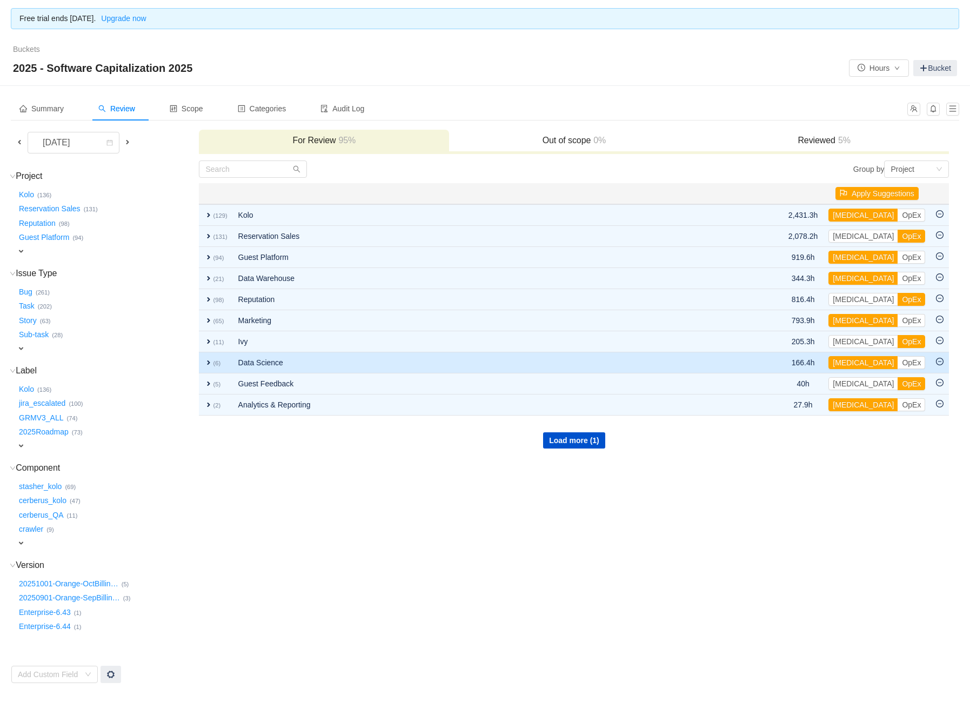
click at [206, 360] on span "expand" at bounding box center [208, 362] width 9 height 9
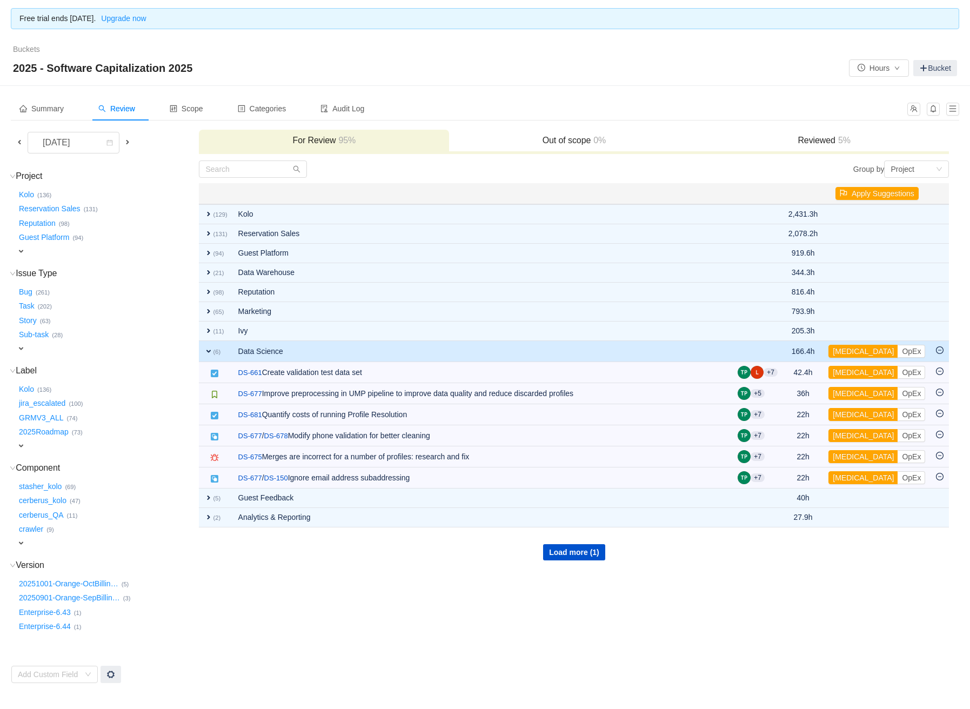
click at [206, 354] on td "expand (6)" at bounding box center [215, 351] width 33 height 21
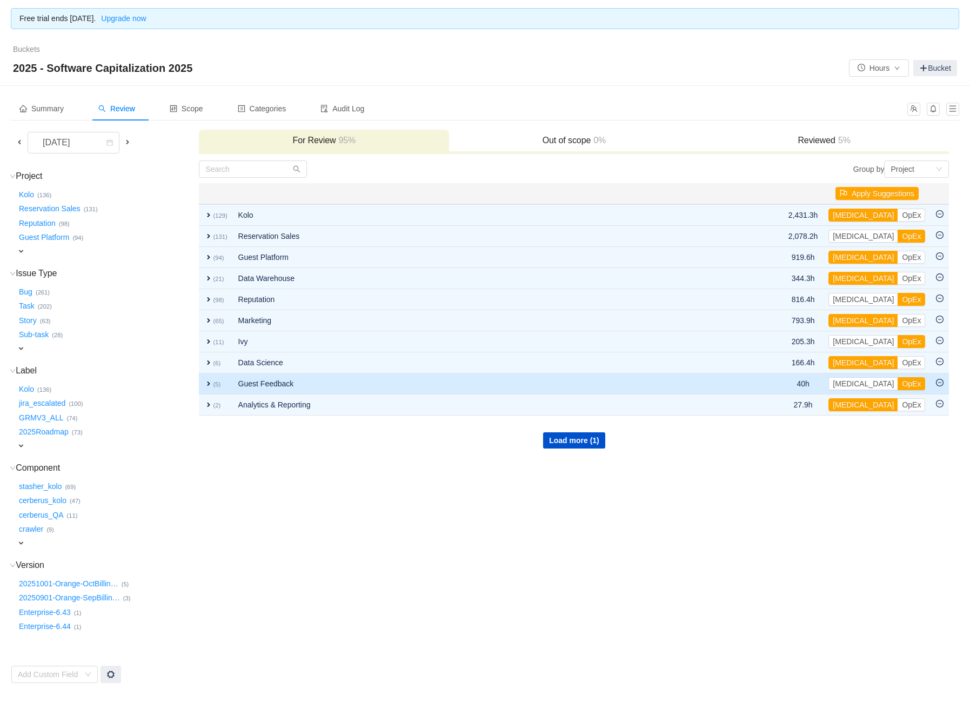
click at [203, 388] on td "expand (5)" at bounding box center [215, 383] width 33 height 21
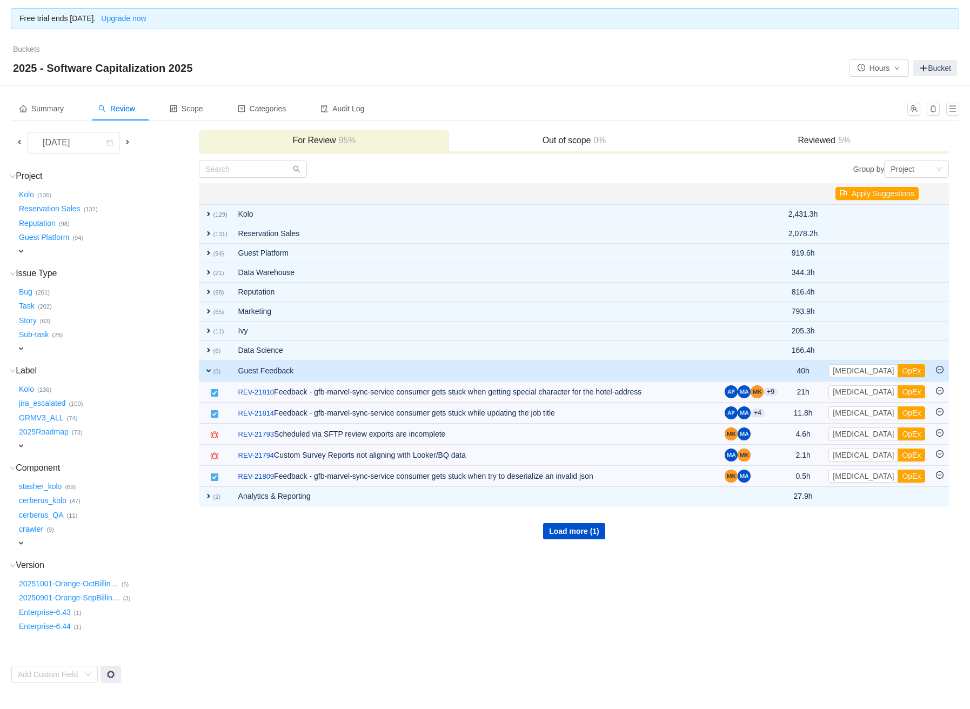
click at [211, 365] on td "expand (5)" at bounding box center [215, 370] width 33 height 21
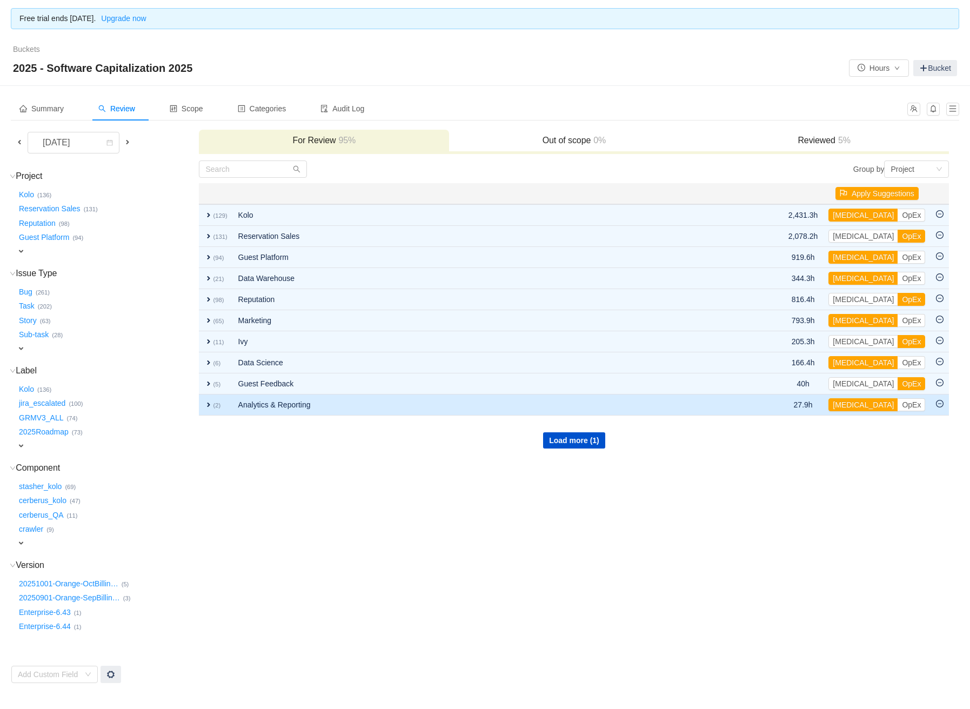
click at [210, 404] on span "expand" at bounding box center [208, 404] width 9 height 9
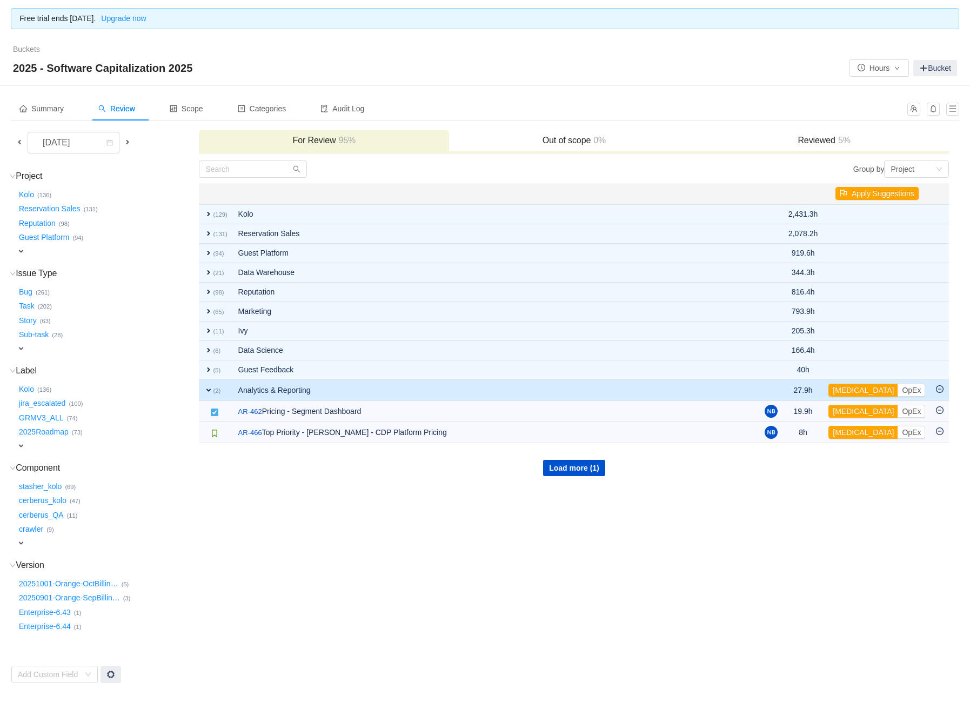
click at [210, 386] on span "expand" at bounding box center [208, 390] width 9 height 9
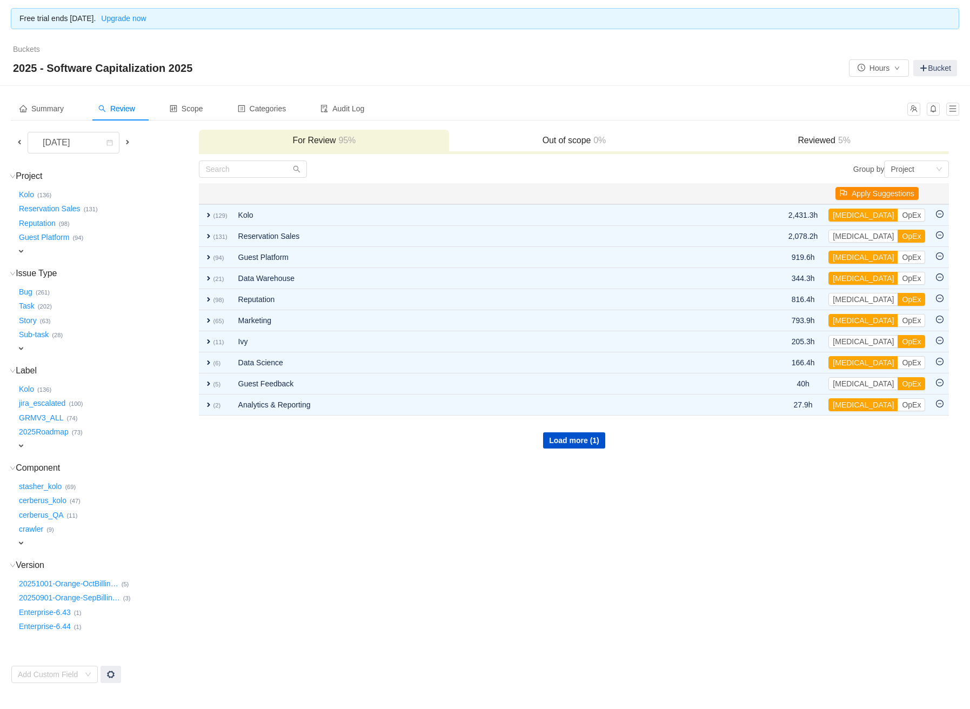
click at [857, 192] on button "Apply Suggestions" at bounding box center [876, 193] width 83 height 13
click at [951, 164] on button "OK" at bounding box center [944, 164] width 19 height 13
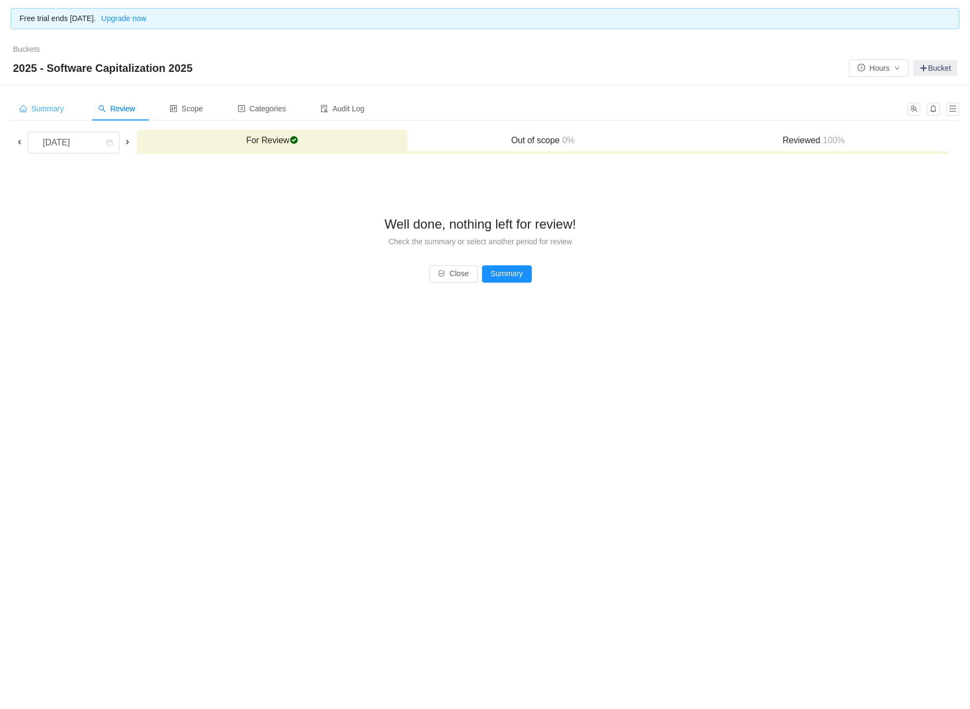
click at [42, 106] on span "Summary" at bounding box center [41, 108] width 44 height 9
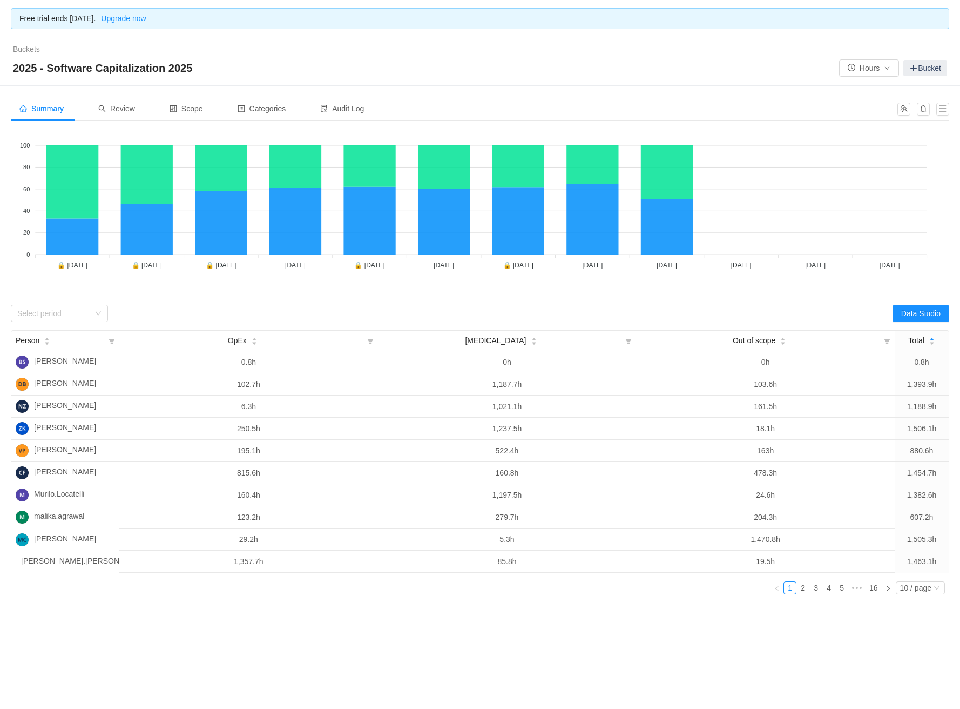
click at [953, 111] on div "Summary Review Scope Categories Audit Log Looks too empty? Make sure scope has …" at bounding box center [480, 393] width 960 height 614
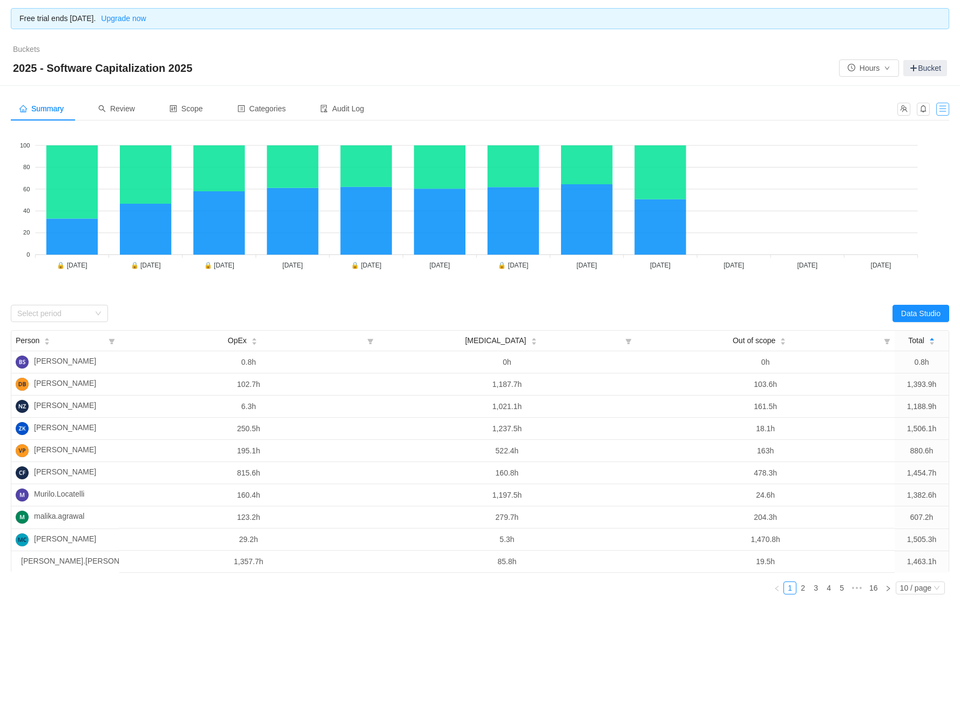
click at [949, 111] on button "button" at bounding box center [943, 109] width 13 height 13
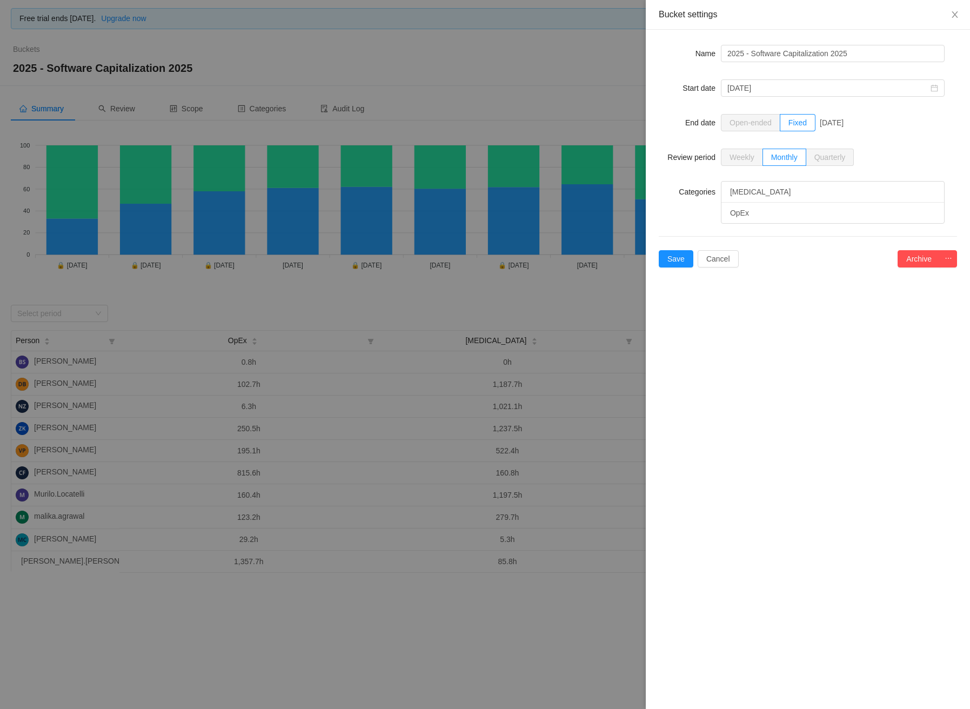
click at [594, 75] on div at bounding box center [485, 354] width 970 height 709
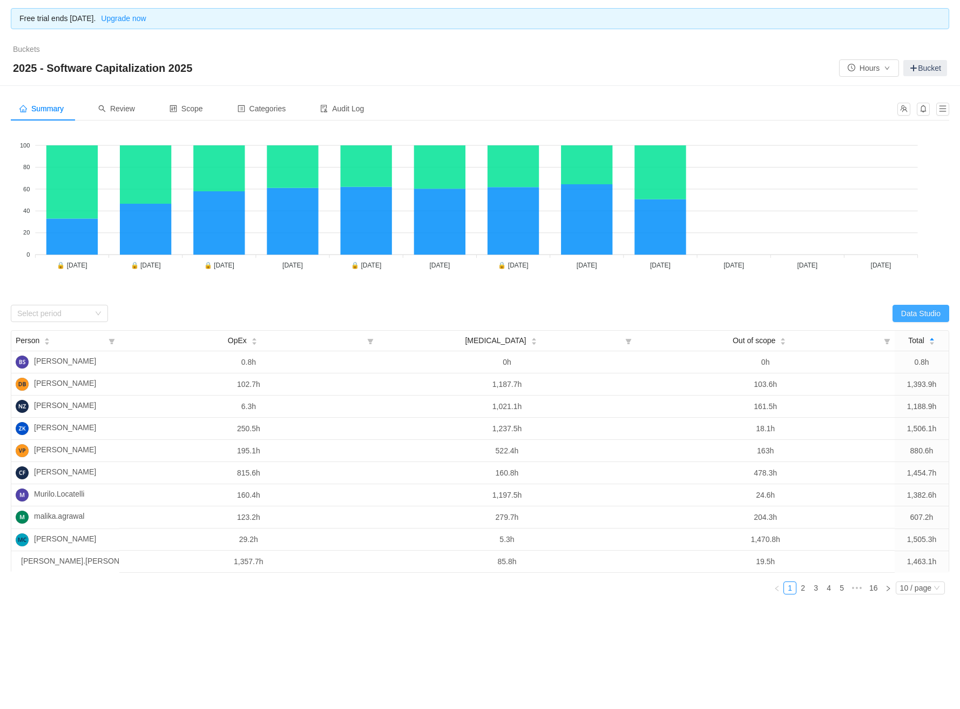
click at [912, 313] on button "Data Studio" at bounding box center [921, 313] width 57 height 17
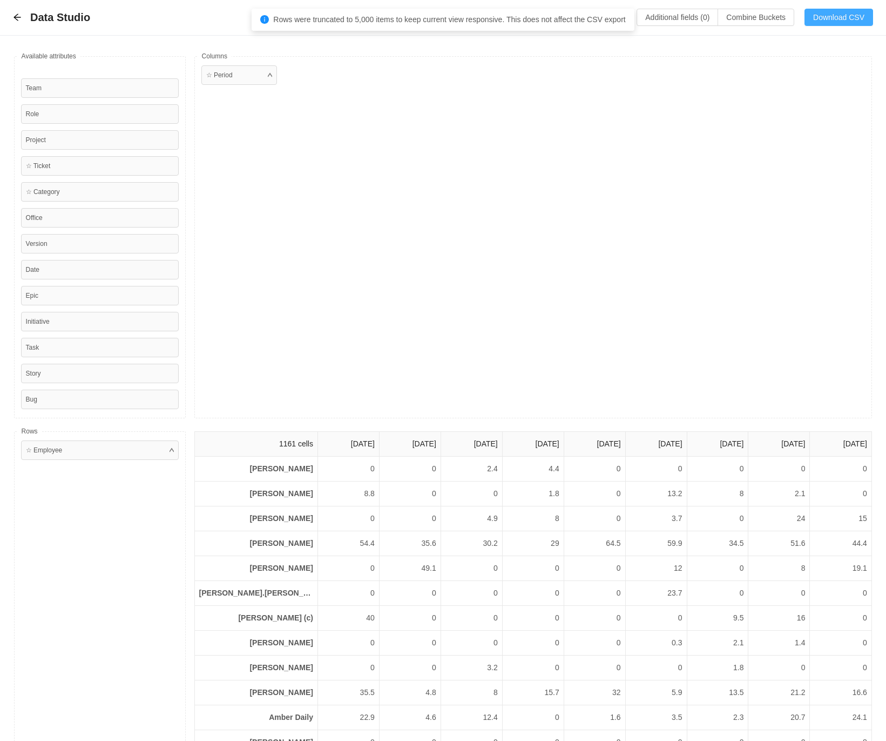
click at [830, 18] on button "Download CSV" at bounding box center [839, 17] width 69 height 17
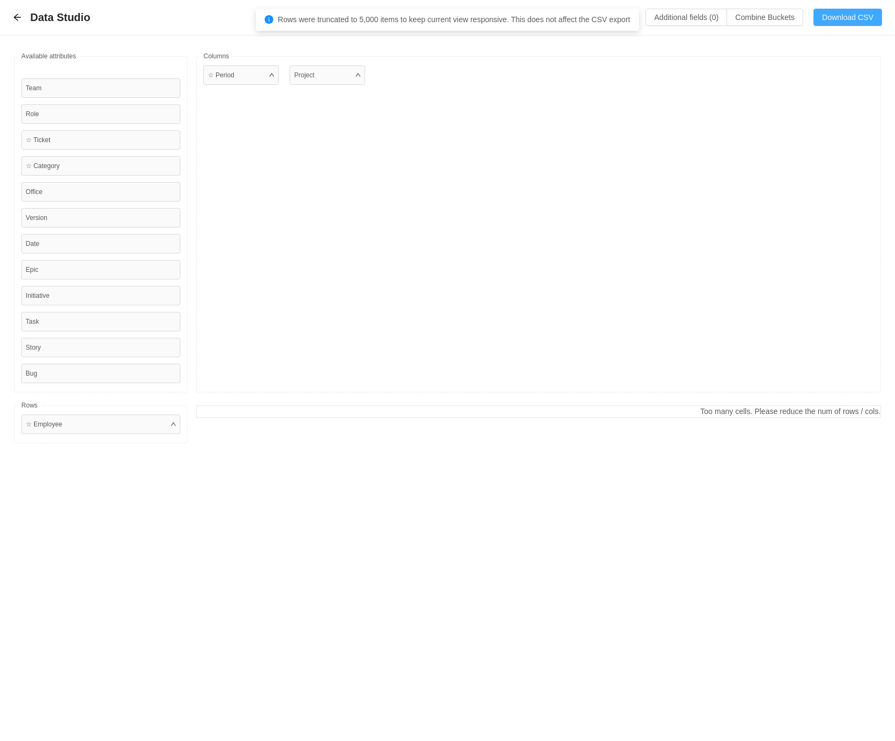
click at [827, 19] on button "Download CSV" at bounding box center [848, 17] width 69 height 17
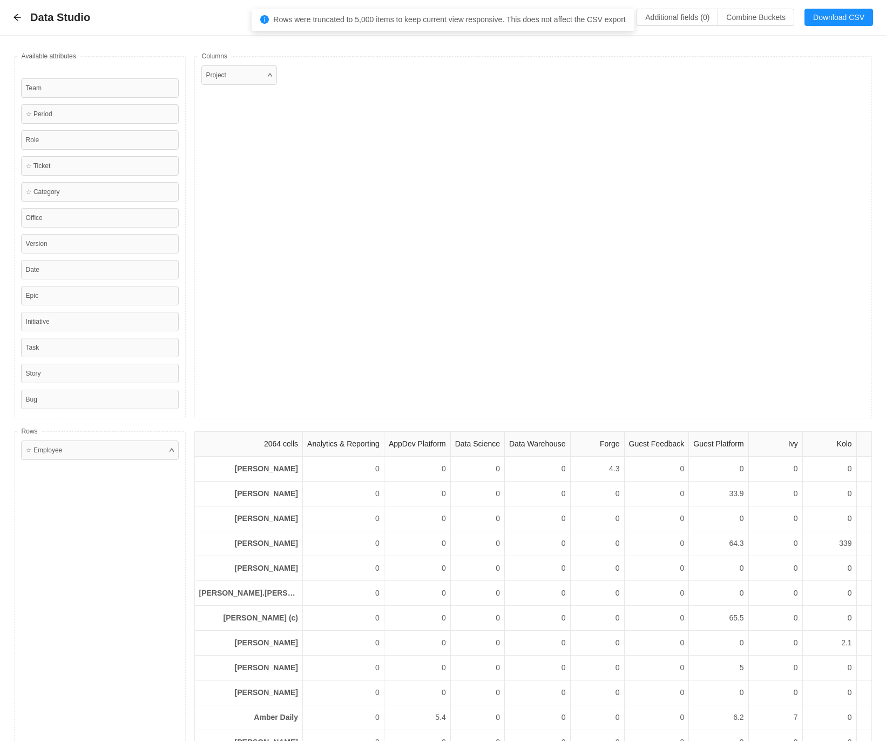
click at [11, 23] on div "Data Studio Additional fields (0) Combine Buckets (0) Download CSV" at bounding box center [443, 18] width 886 height 36
click at [17, 16] on icon "icon: arrow-left" at bounding box center [17, 17] width 9 height 9
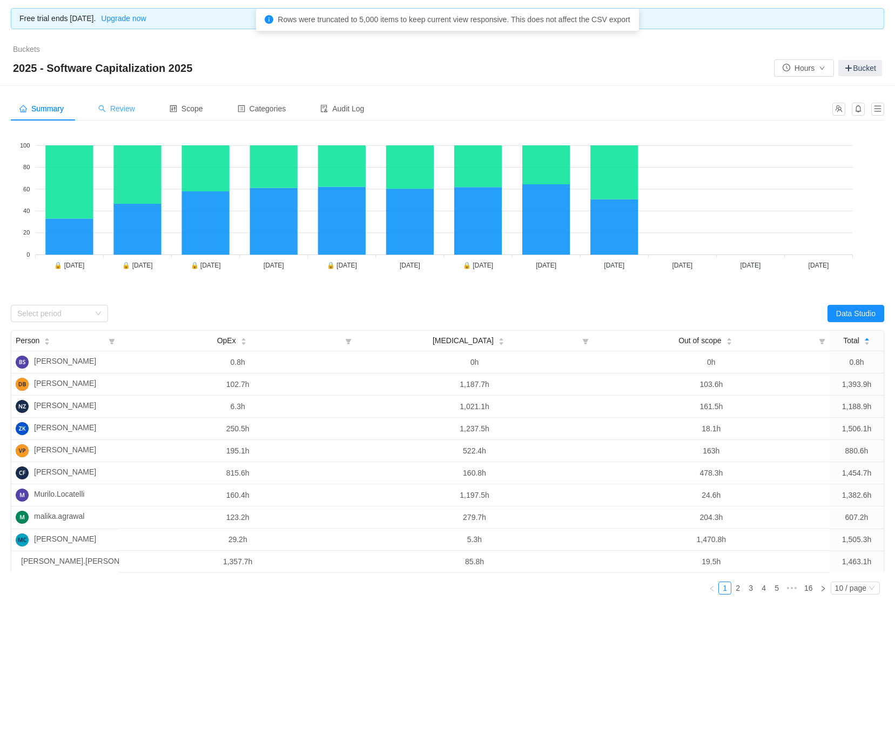
click at [118, 112] on span "Review" at bounding box center [116, 108] width 37 height 9
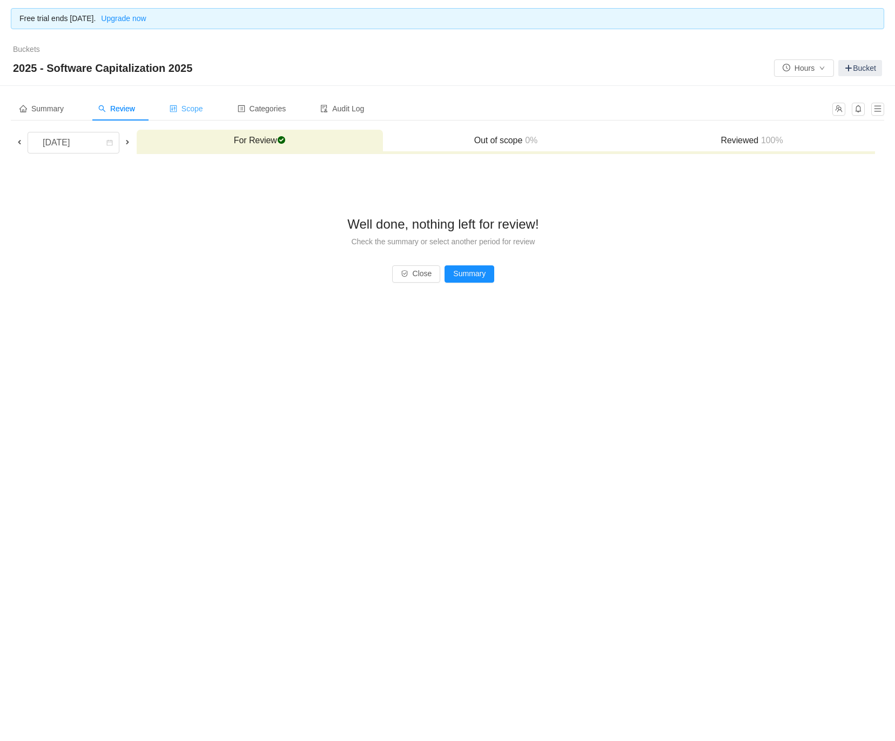
click at [200, 103] on div "Scope" at bounding box center [186, 109] width 51 height 24
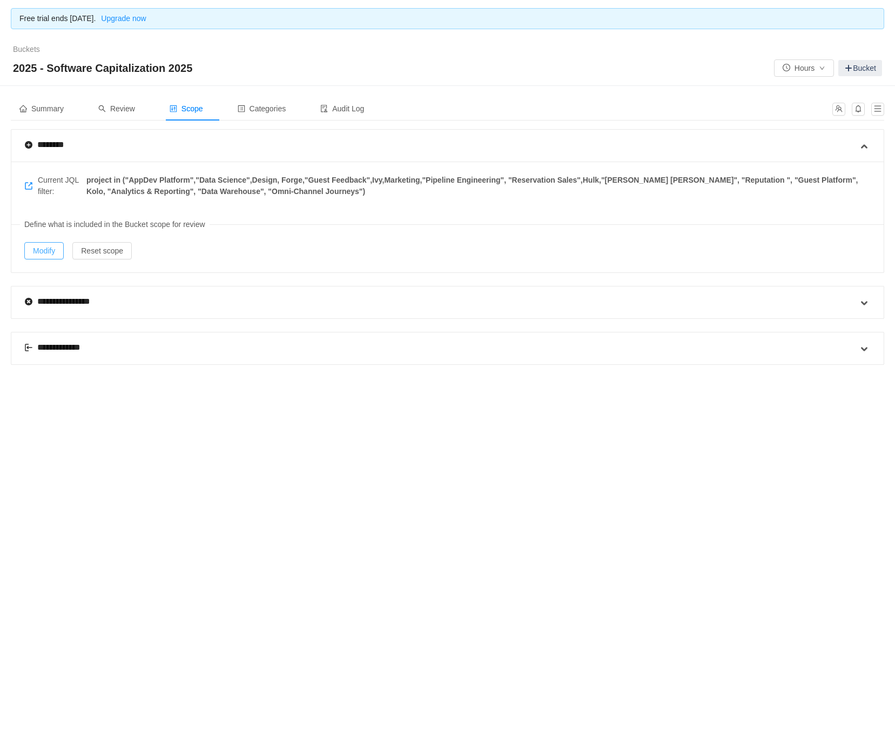
click at [30, 248] on button "Modify" at bounding box center [43, 250] width 39 height 17
click at [53, 112] on span "Summary" at bounding box center [41, 108] width 44 height 9
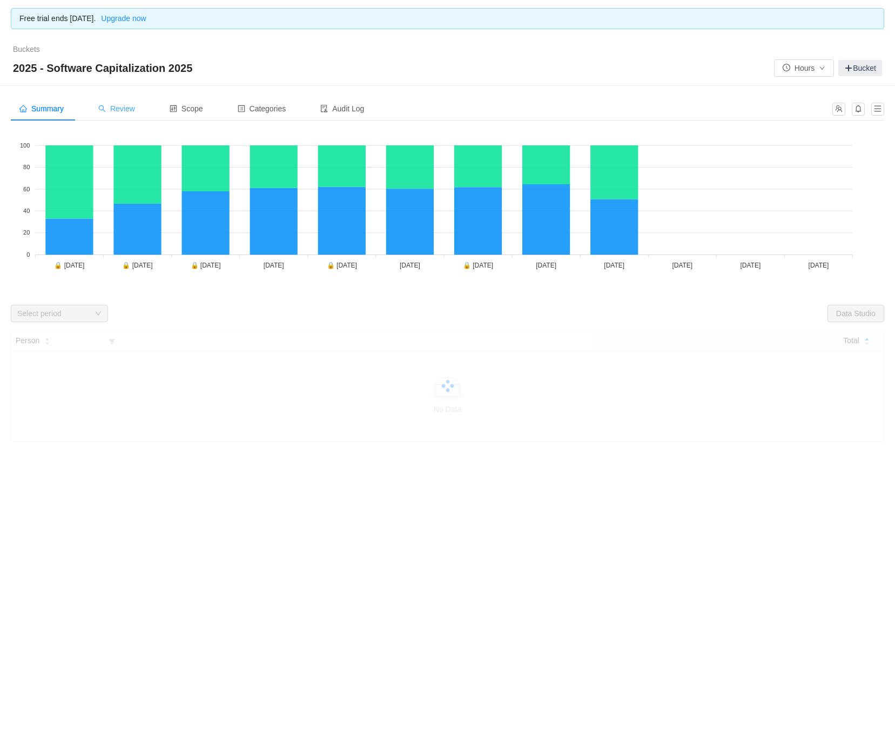
click at [124, 105] on span "Review" at bounding box center [116, 108] width 37 height 9
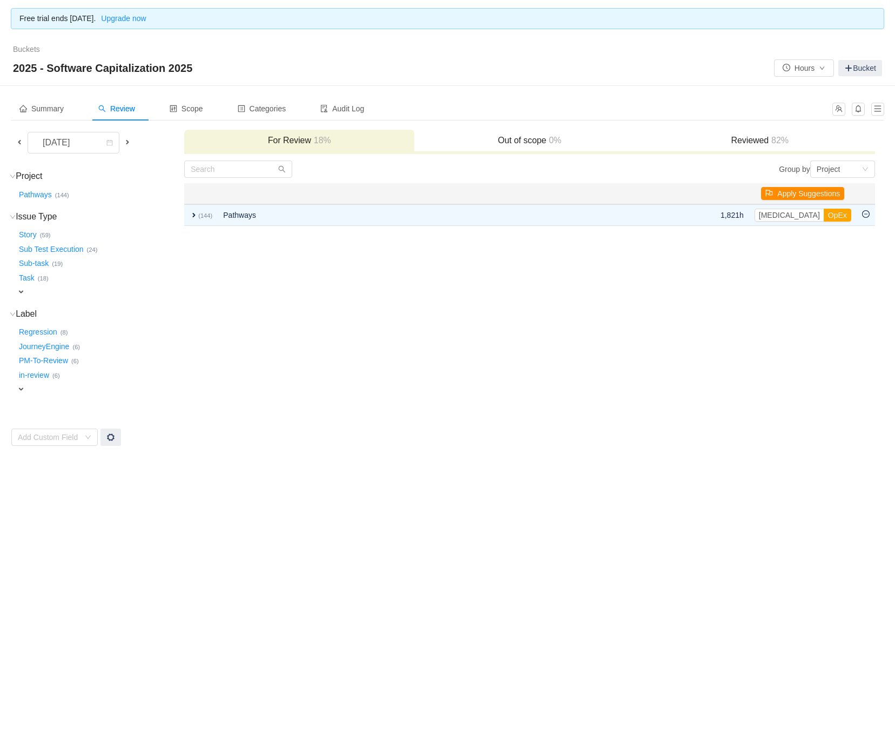
click at [792, 191] on button "Apply Suggestions" at bounding box center [802, 193] width 83 height 13
click at [888, 158] on div "Apply suggested categories to 144 items? Cancel OK" at bounding box center [803, 155] width 170 height 48
click at [875, 162] on button "OK" at bounding box center [869, 164] width 19 height 13
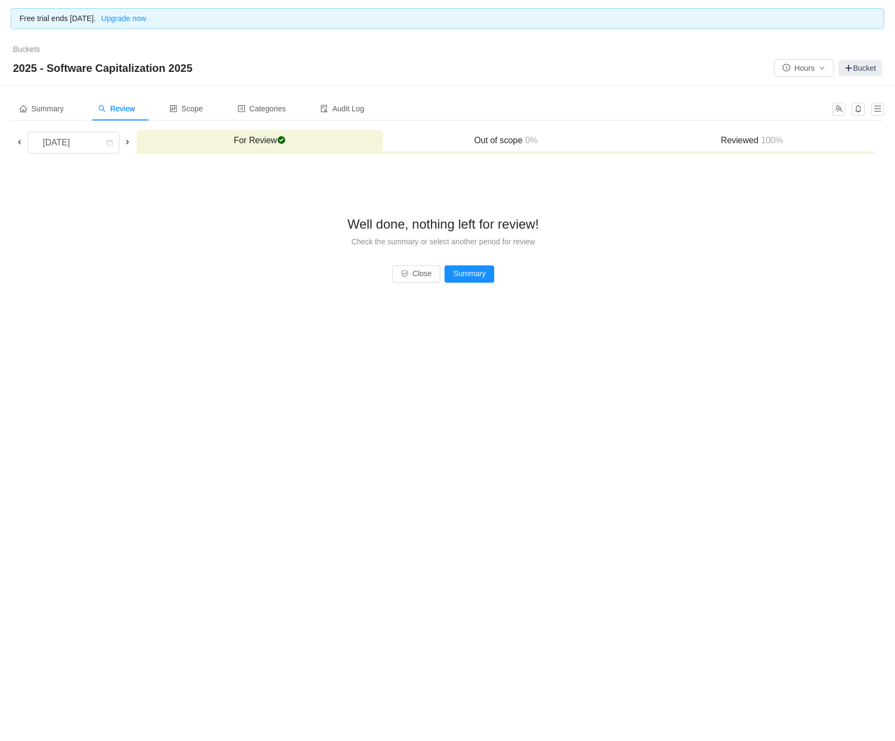
click at [732, 145] on h3 "Reviewed 100%" at bounding box center [752, 140] width 236 height 11
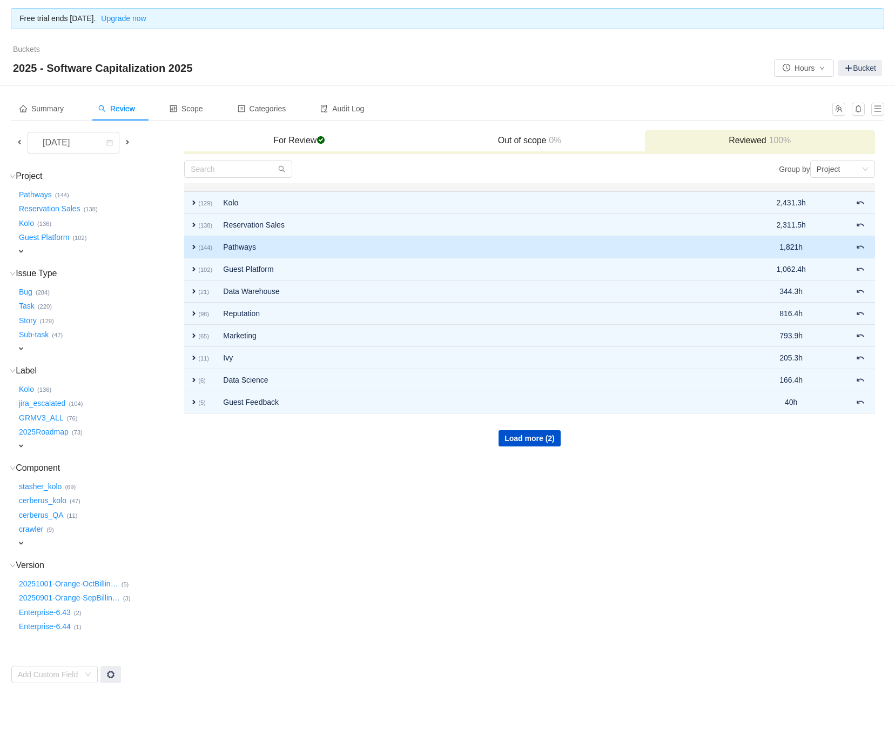
click at [193, 246] on span "expand" at bounding box center [194, 247] width 9 height 9
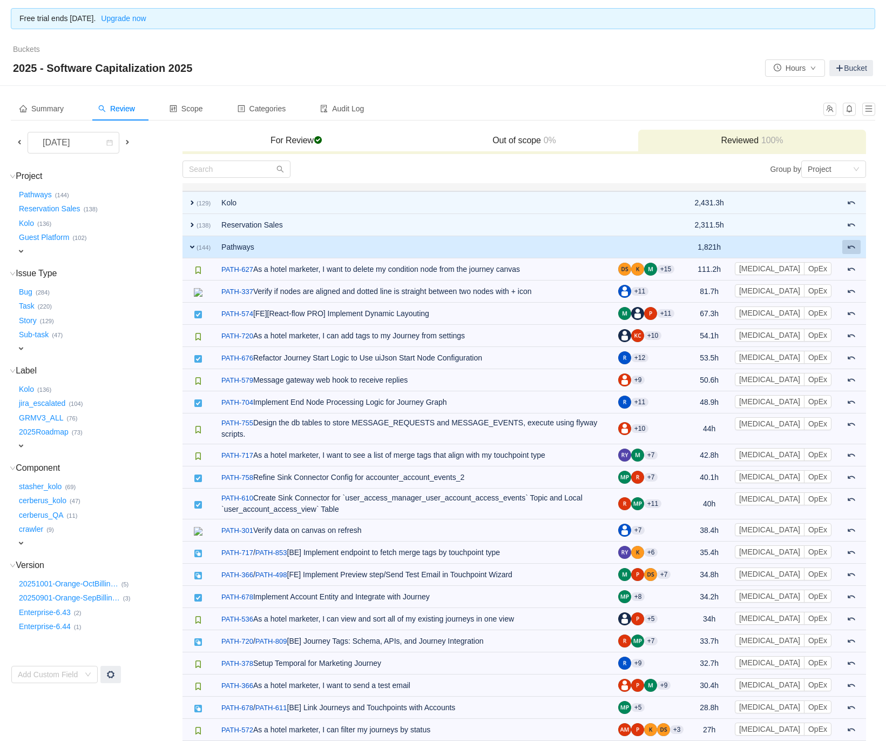
click at [852, 244] on span at bounding box center [852, 247] width 9 height 9
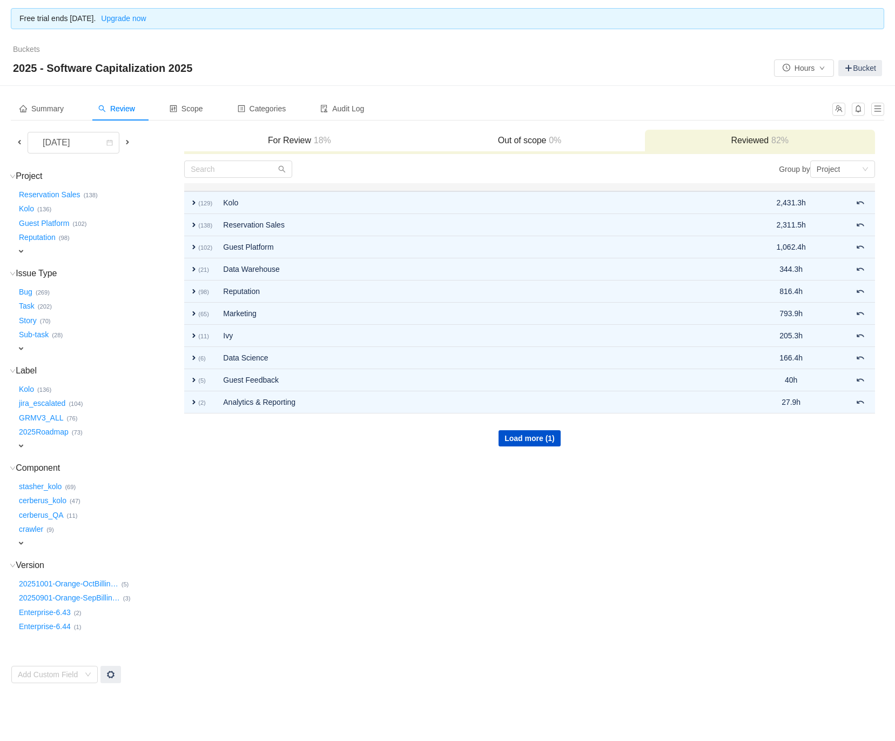
click at [292, 141] on h3 "For Review 18%" at bounding box center [299, 140] width 219 height 11
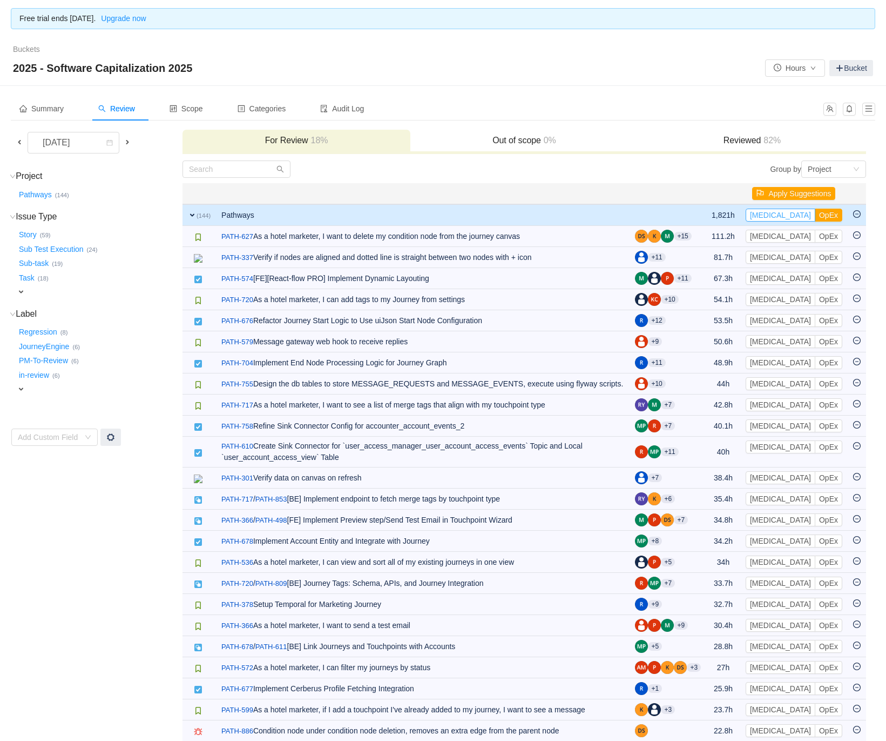
click at [774, 216] on button "[MEDICAL_DATA]" at bounding box center [781, 215] width 70 height 13
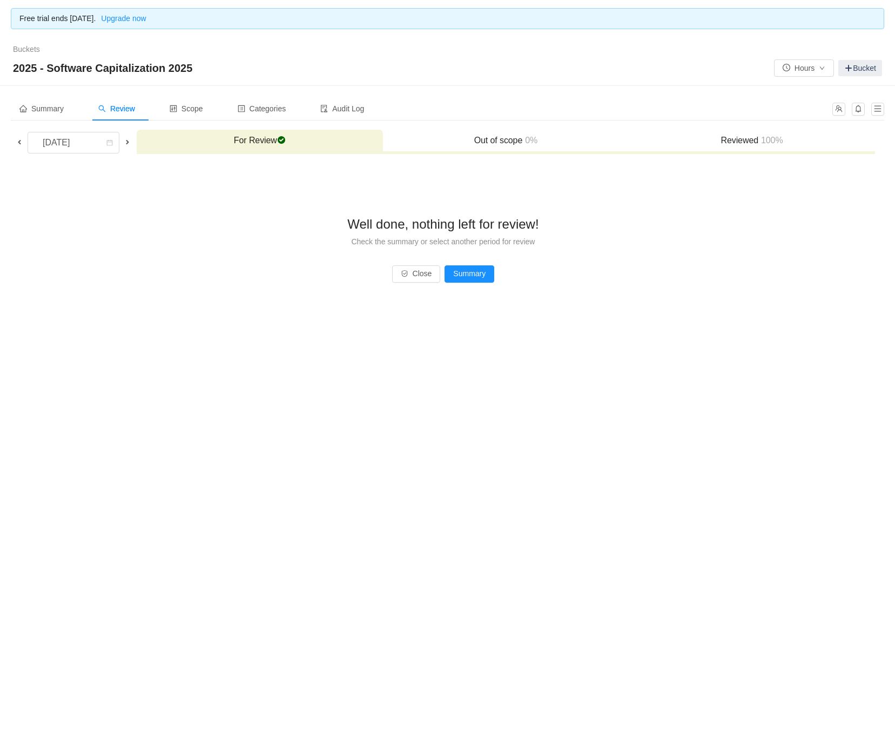
click at [738, 146] on h3 "Reviewed 100%" at bounding box center [752, 140] width 236 height 11
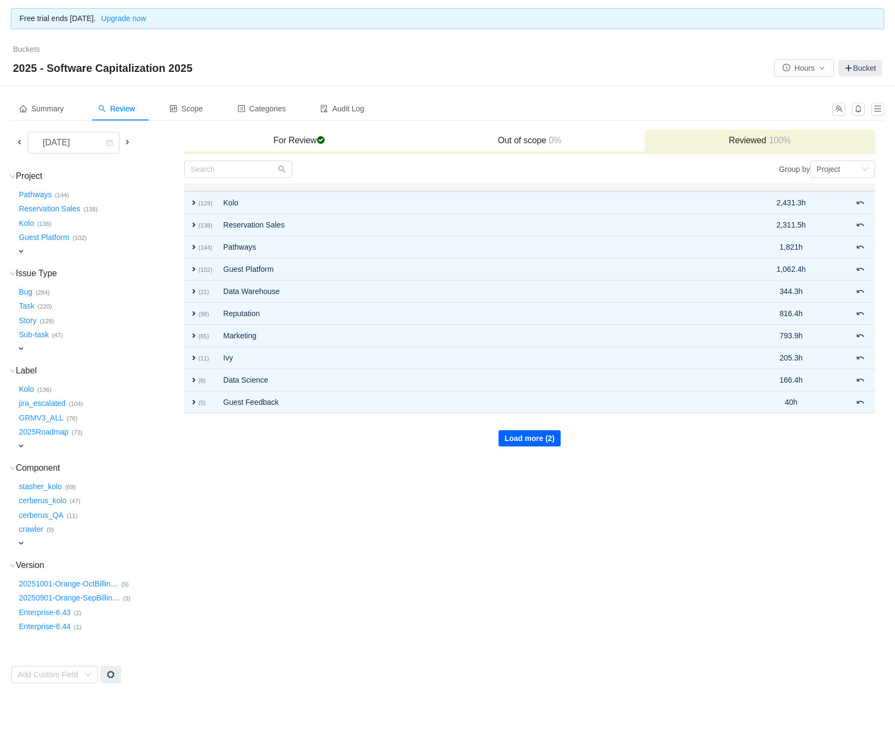
click at [505, 434] on button "Load more (2)" at bounding box center [530, 438] width 62 height 16
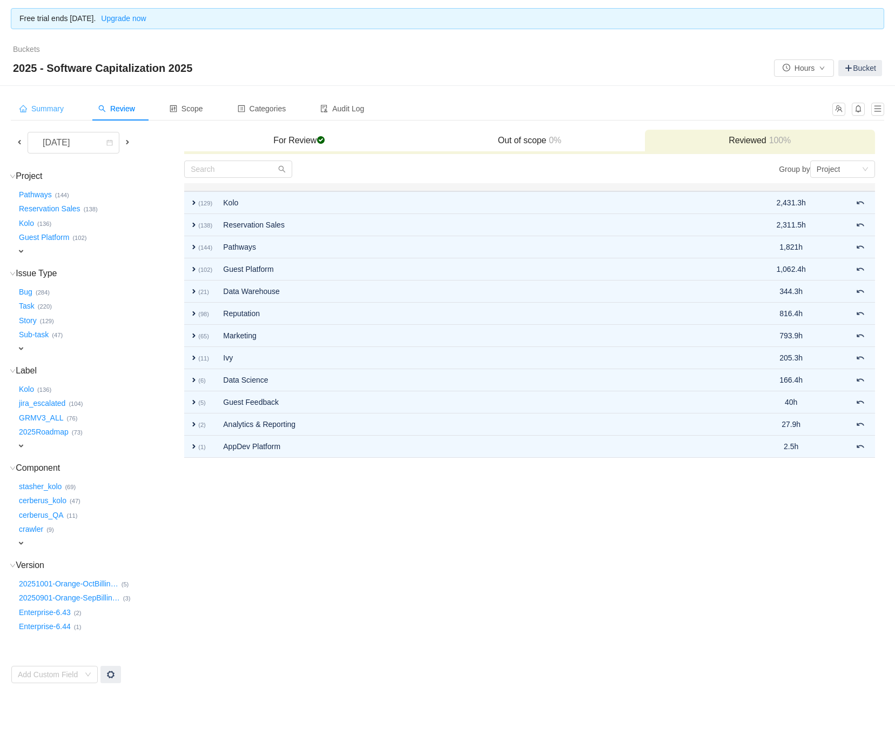
click at [63, 107] on span "Summary" at bounding box center [41, 108] width 44 height 9
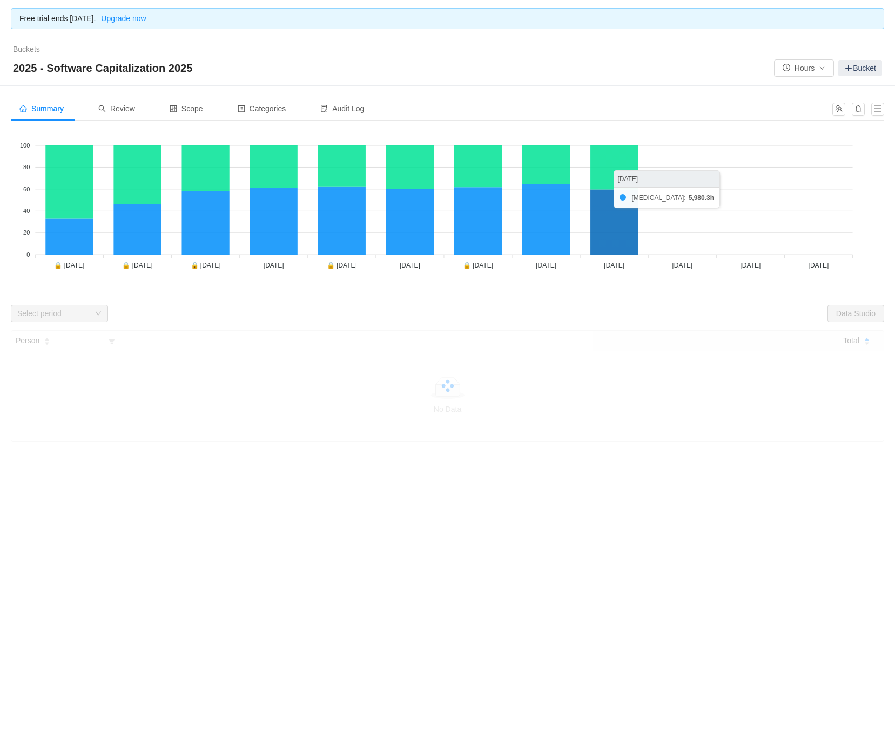
click at [626, 219] on icon at bounding box center [614, 222] width 48 height 65
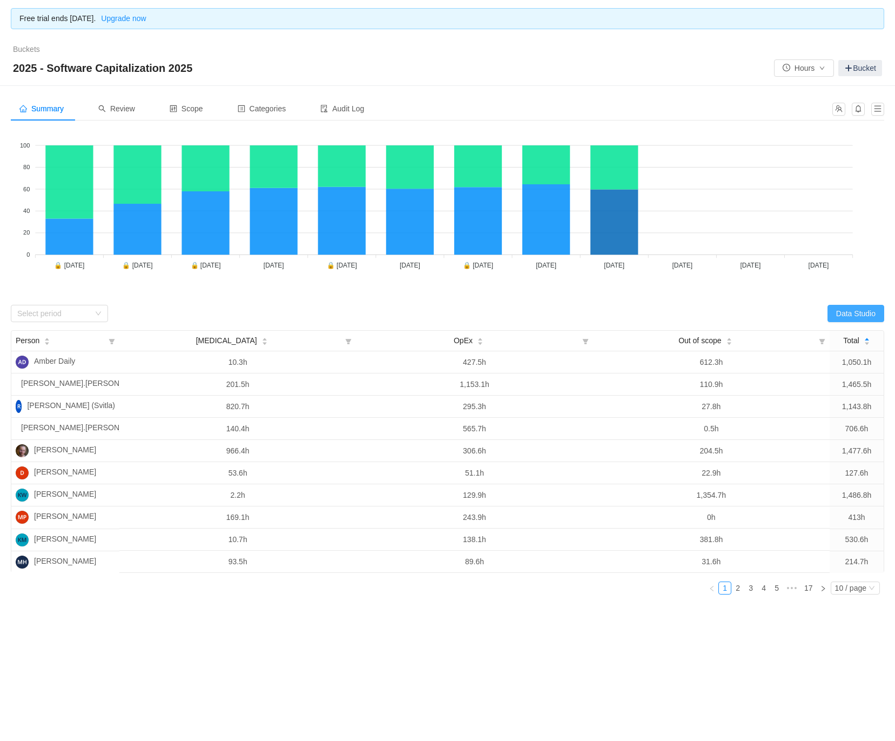
click at [849, 317] on button "Data Studio" at bounding box center [856, 313] width 57 height 17
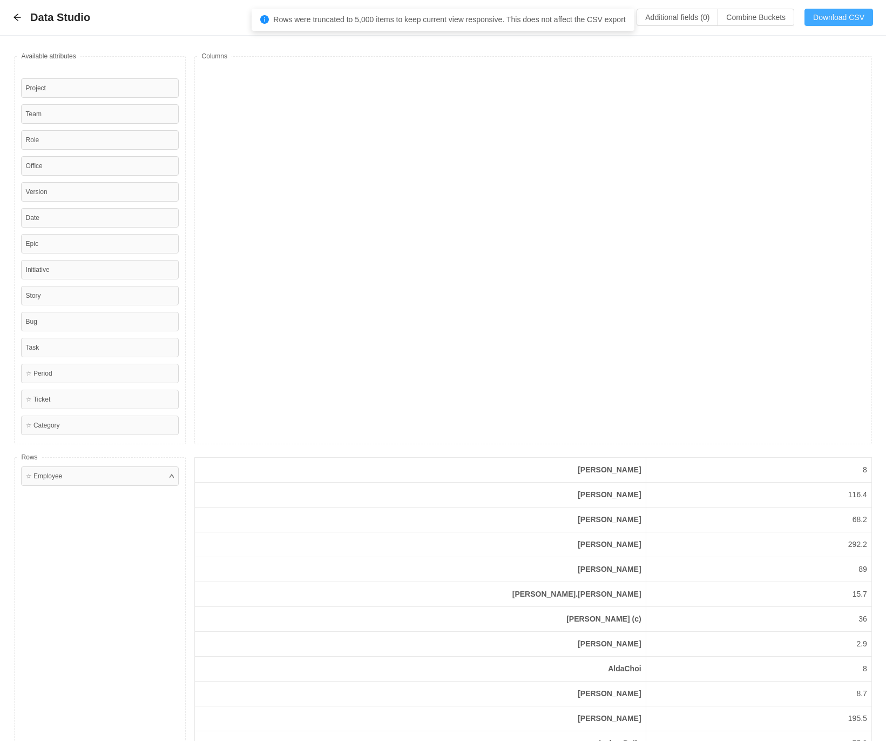
click at [838, 16] on button "Download CSV" at bounding box center [839, 17] width 69 height 17
click at [831, 18] on button "Download CSV" at bounding box center [839, 17] width 69 height 17
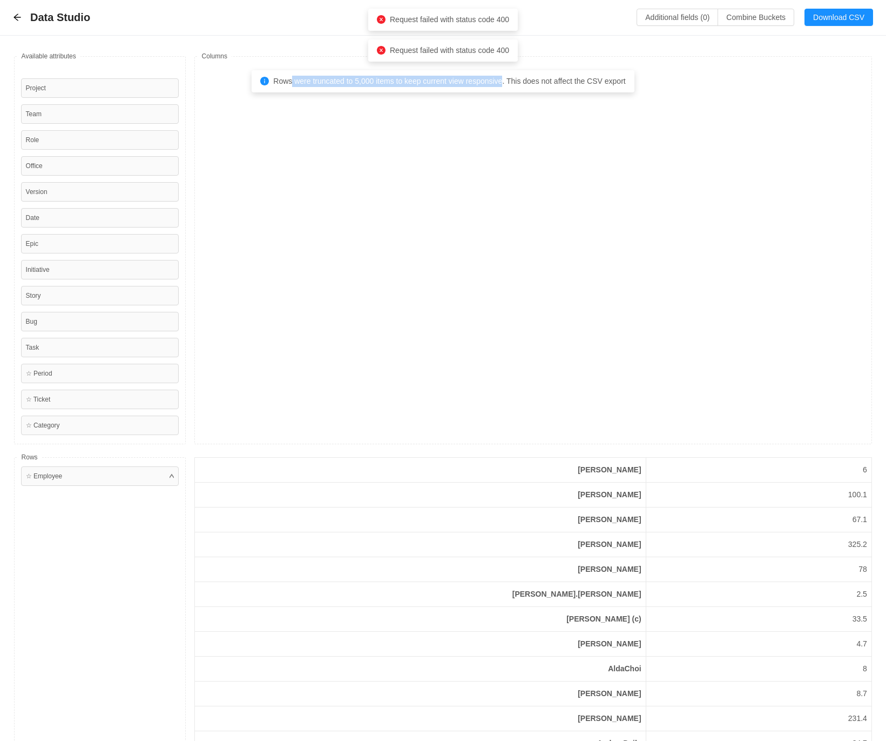
drag, startPoint x: 289, startPoint y: 80, endPoint x: 462, endPoint y: 112, distance: 175.9
click at [503, 82] on span "Rows were truncated to 5,000 items to keep current view responsive. This does n…" at bounding box center [449, 81] width 352 height 9
click at [509, 81] on span "Rows were truncated to 5,000 items to keep current view responsive. This does n…" at bounding box center [449, 81] width 352 height 9
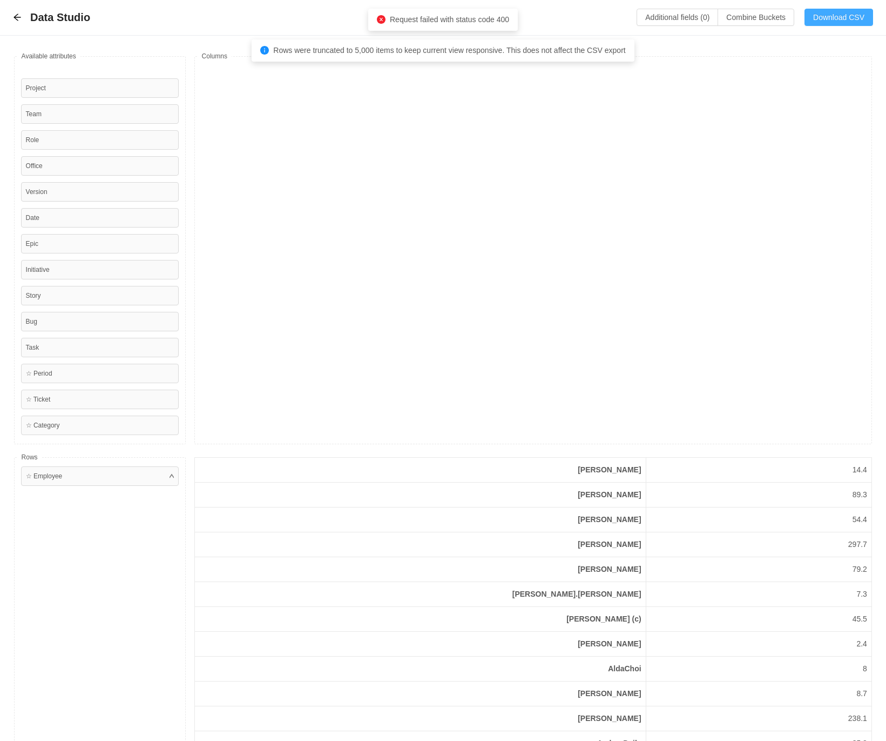
click at [840, 19] on button "Download CSV" at bounding box center [839, 17] width 69 height 17
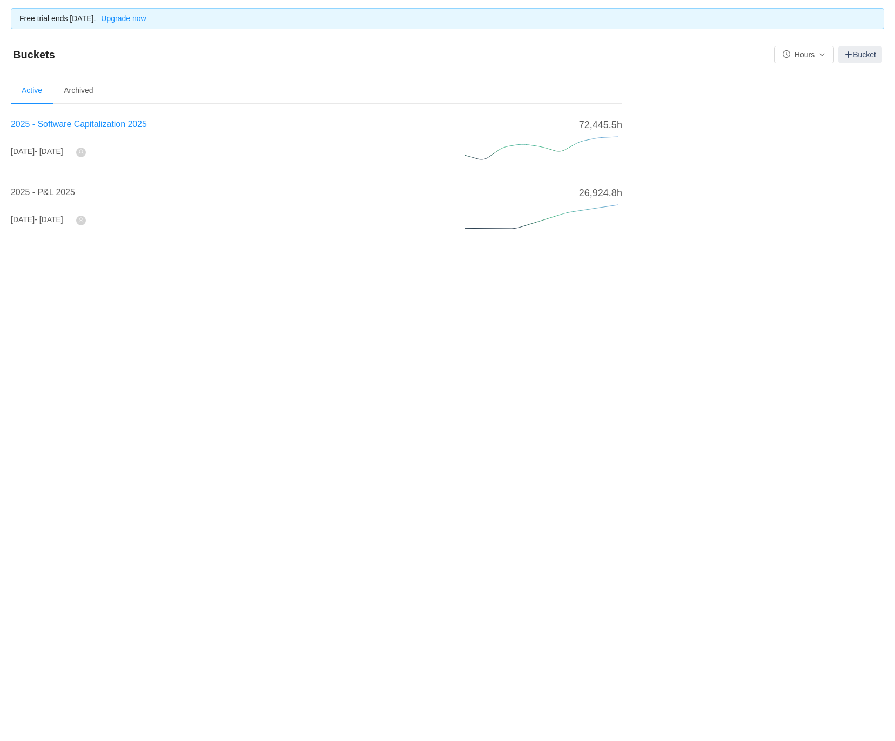
click at [110, 122] on span "2025 - Software Capitalization 2025" at bounding box center [79, 123] width 136 height 9
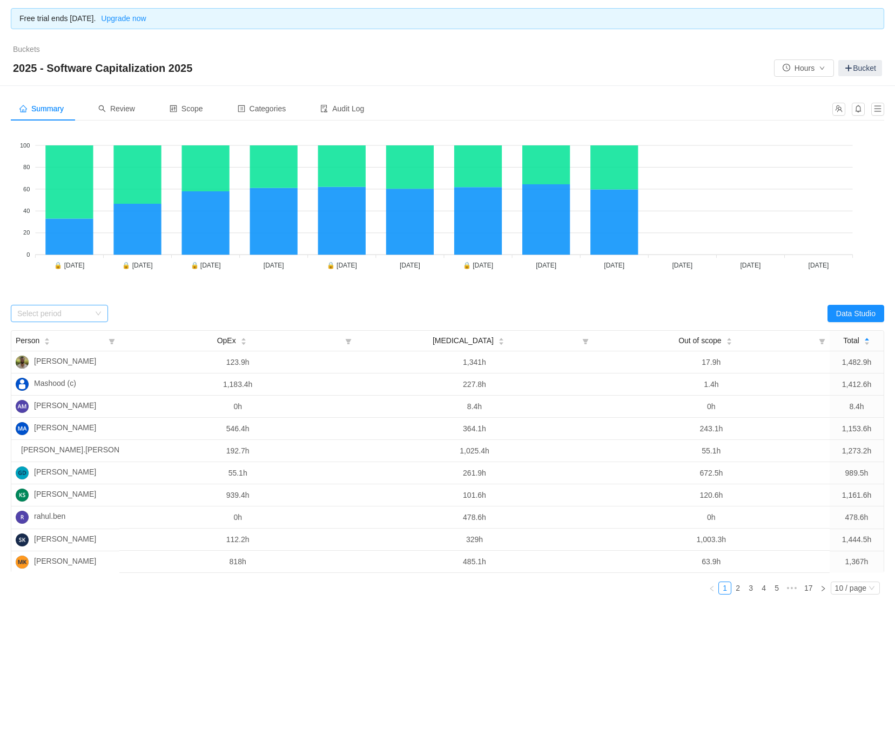
click at [92, 308] on div "Select period" at bounding box center [55, 313] width 77 height 16
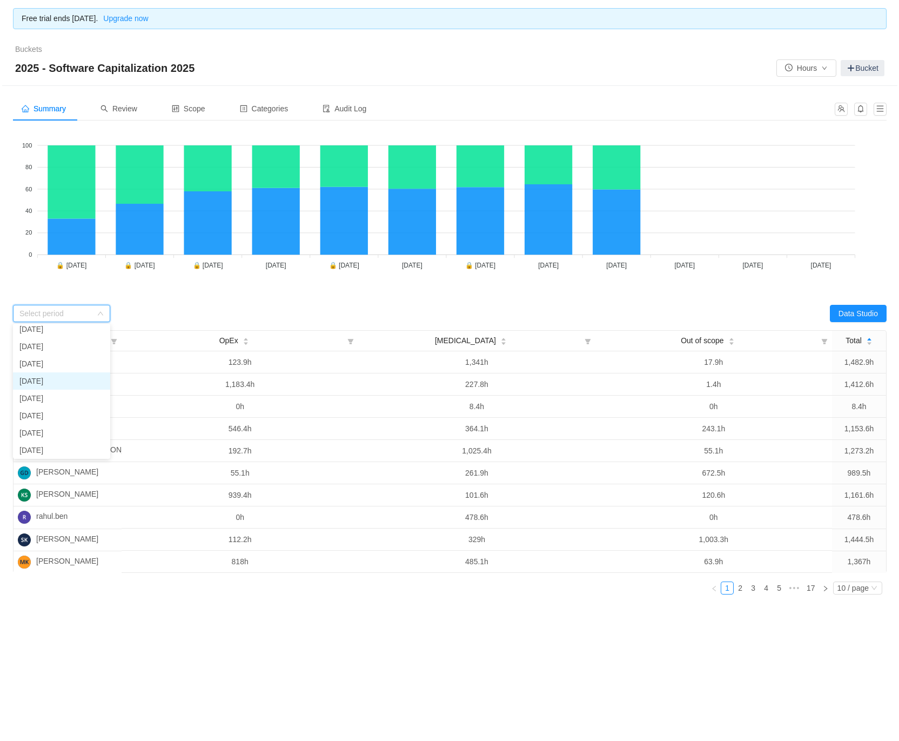
scroll to position [77, 0]
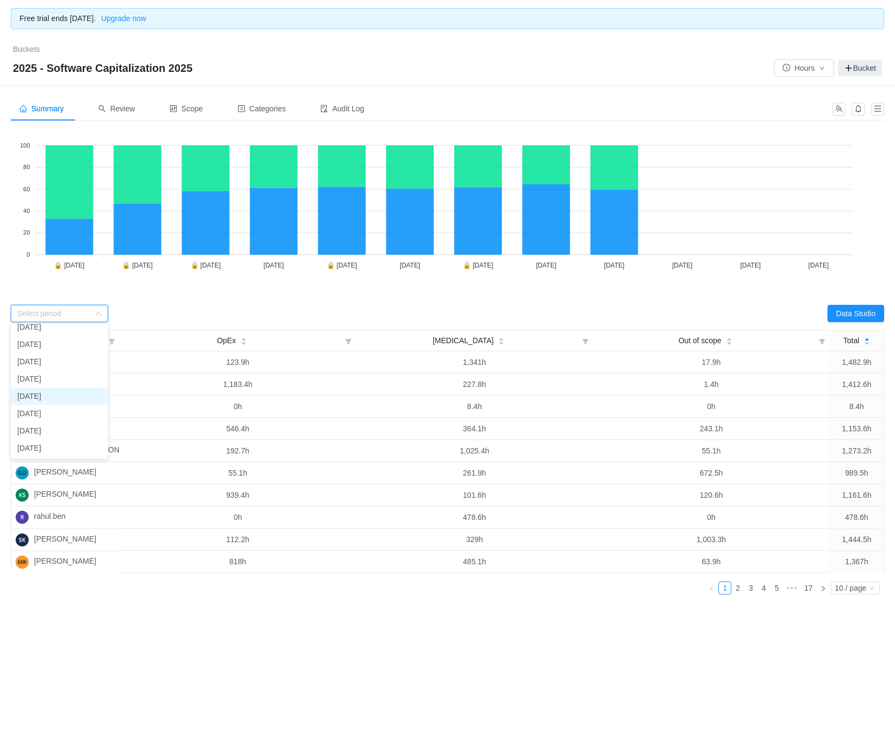
click at [48, 393] on li "[DATE]" at bounding box center [59, 395] width 97 height 17
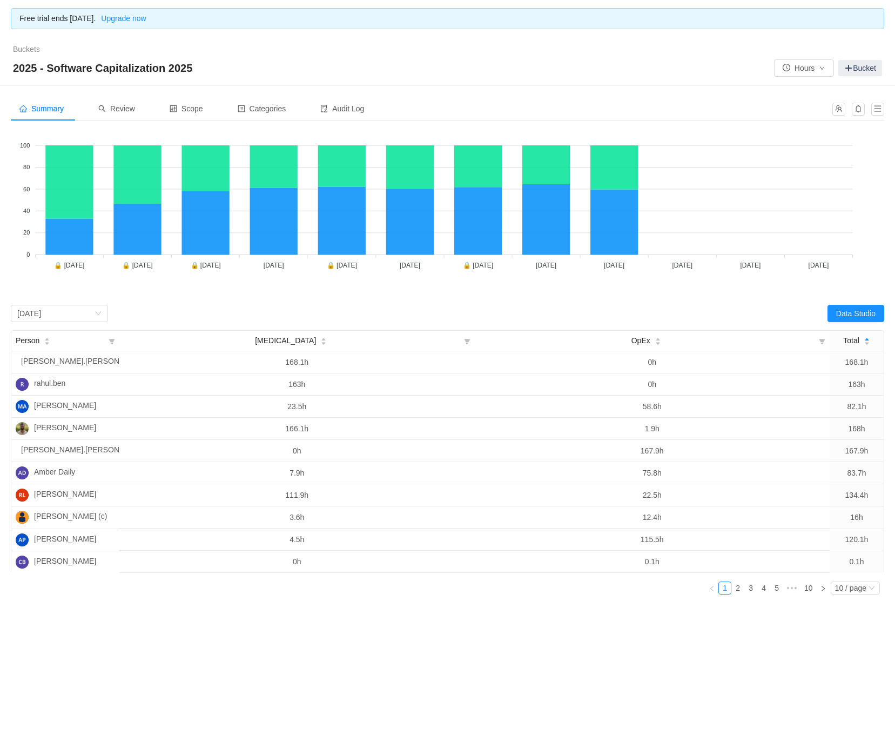
click at [729, 294] on div "CapEx OpEx 100 100 80 80 60 60 40 40 20 20 0 0 🔒 January 2025 🔒 January 2025 🔒 …" at bounding box center [447, 214] width 873 height 170
click at [856, 311] on button "Data Studio" at bounding box center [856, 313] width 57 height 17
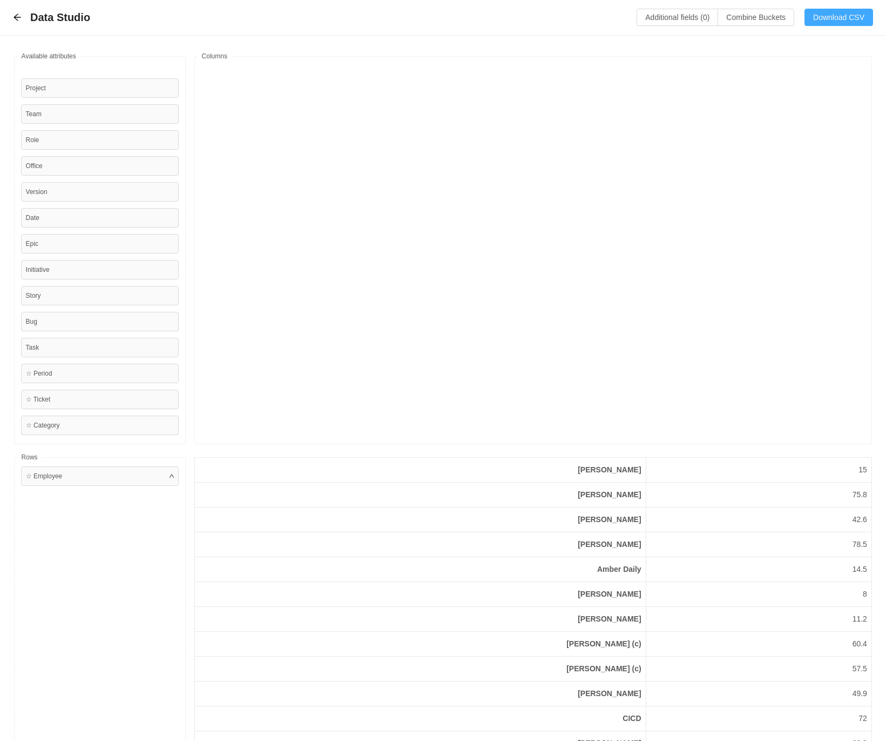
click at [841, 21] on button "Download CSV" at bounding box center [839, 17] width 69 height 17
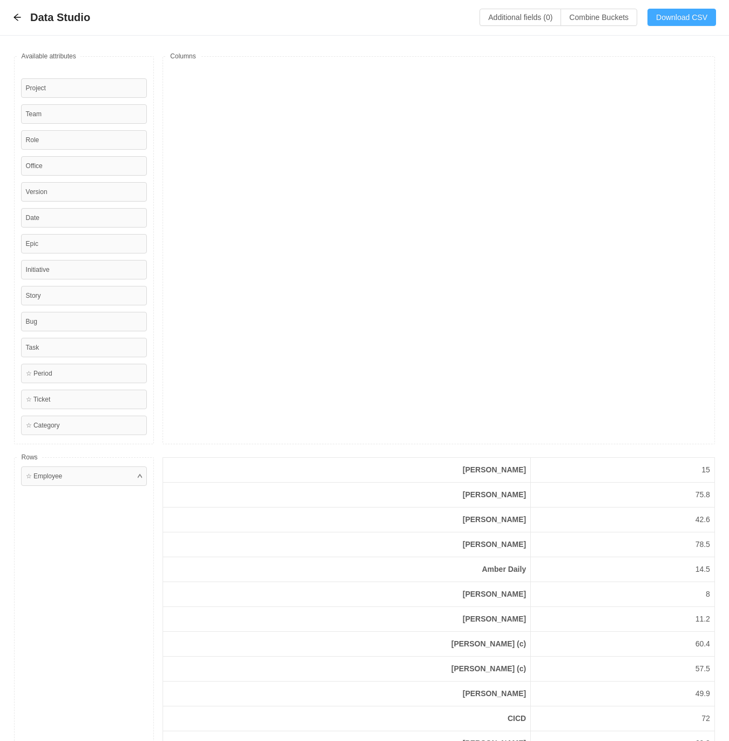
click at [660, 16] on button "Download CSV" at bounding box center [682, 17] width 69 height 17
click at [666, 19] on button "Download CSV" at bounding box center [682, 17] width 69 height 17
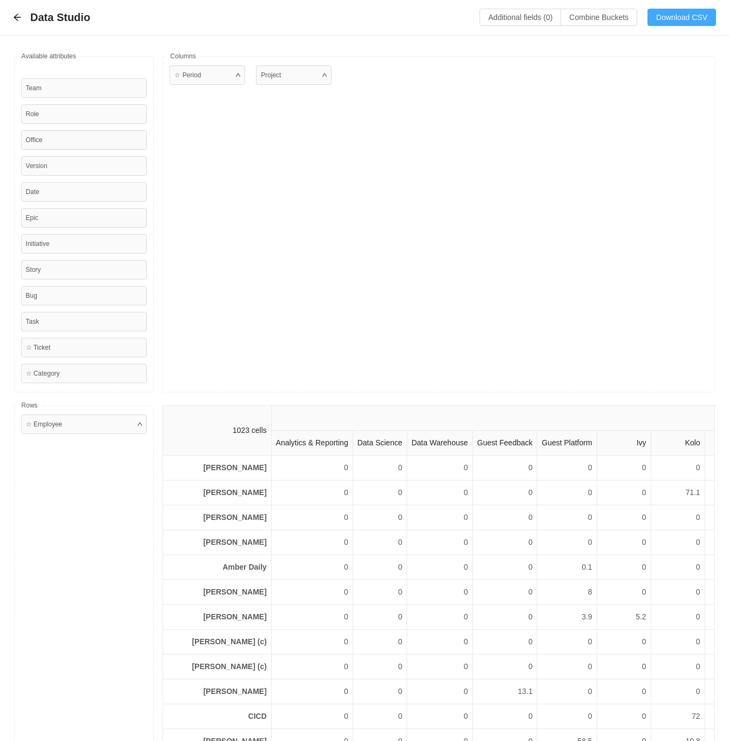
click at [676, 14] on button "Download CSV" at bounding box center [682, 17] width 69 height 17
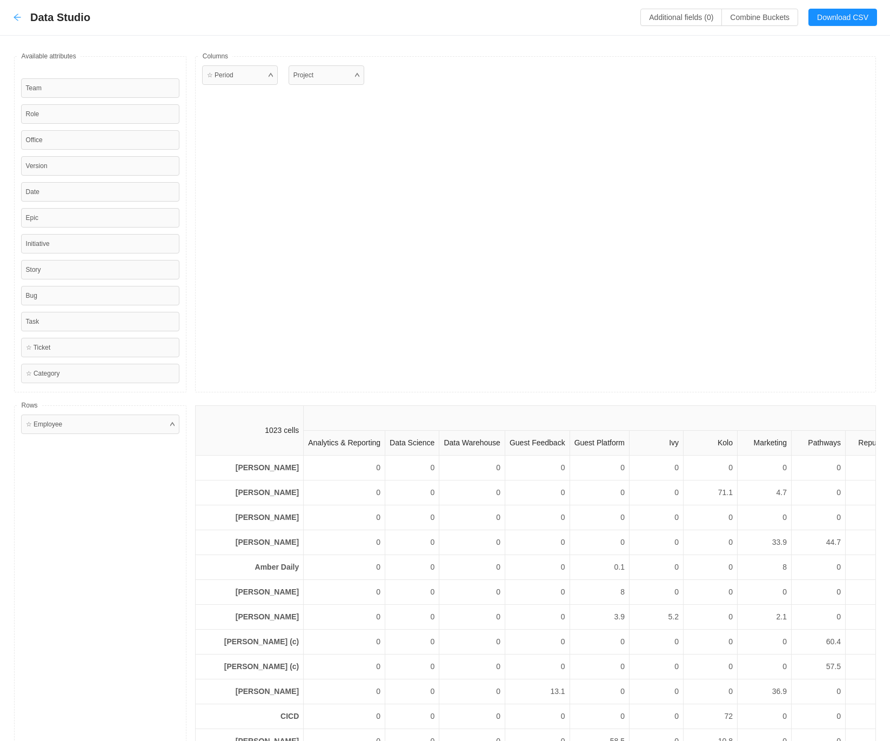
click at [18, 17] on icon "icon: arrow-left" at bounding box center [17, 17] width 7 height 7
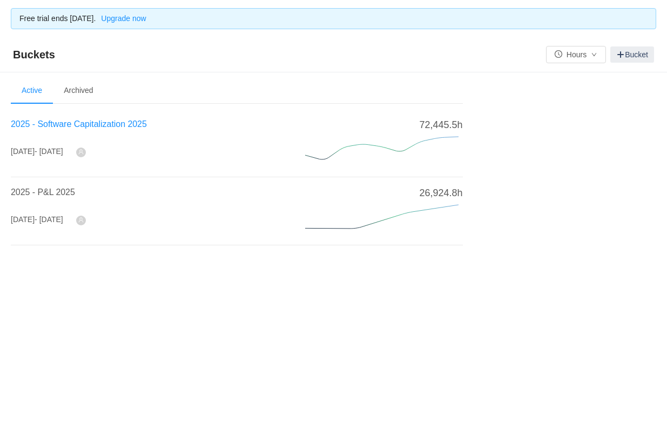
click at [69, 124] on span "2025 - Software Capitalization 2025" at bounding box center [79, 123] width 136 height 9
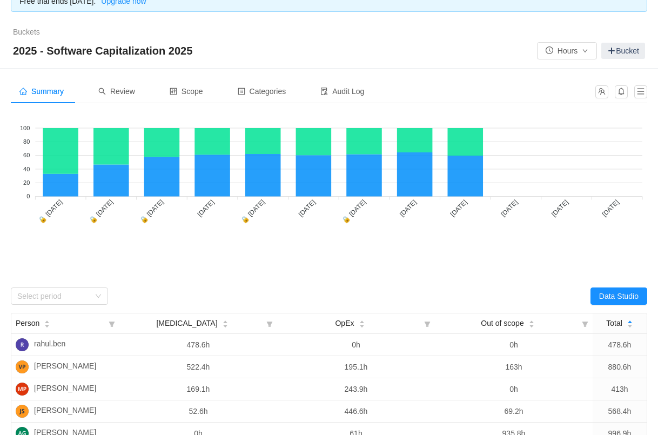
scroll to position [28, 0]
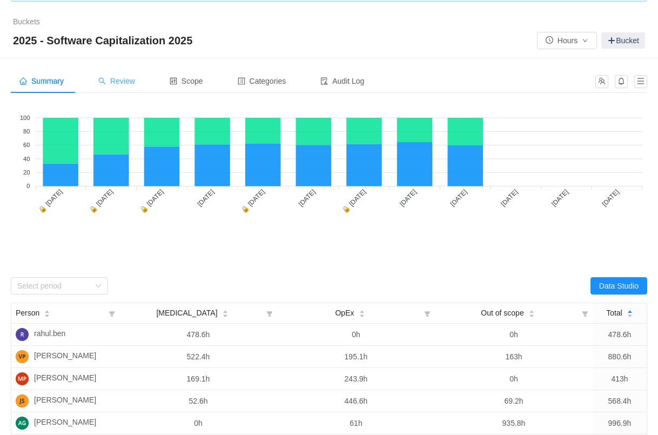
click at [124, 82] on span "Review" at bounding box center [116, 81] width 37 height 9
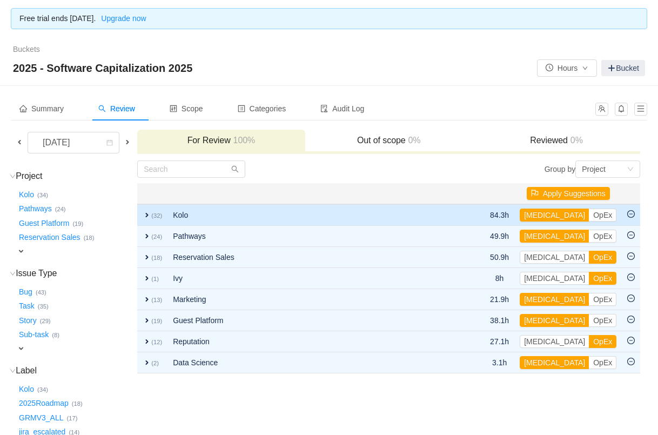
click at [150, 214] on span "expand" at bounding box center [147, 215] width 9 height 9
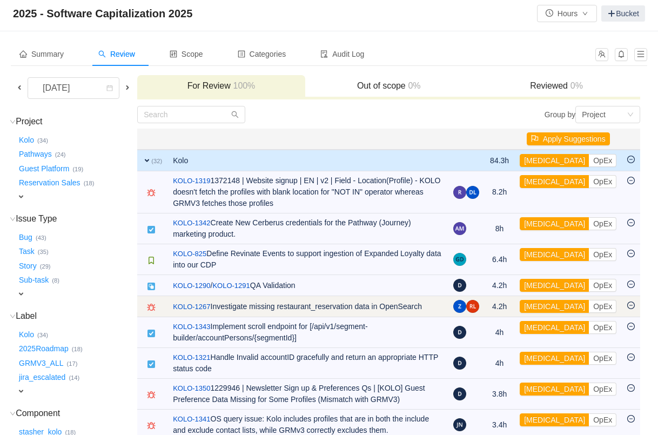
scroll to position [79, 0]
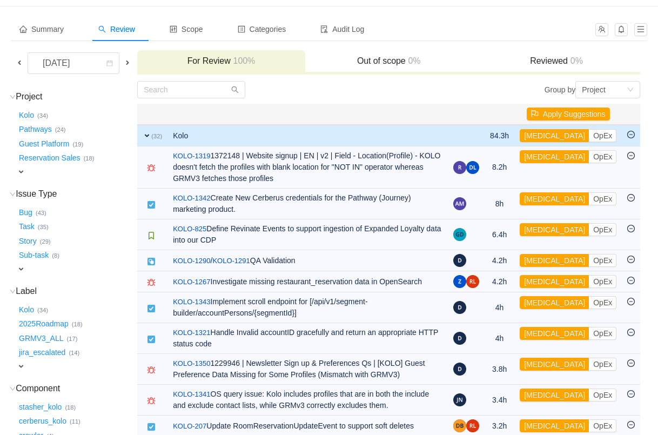
click at [151, 134] on span "expand" at bounding box center [147, 135] width 9 height 9
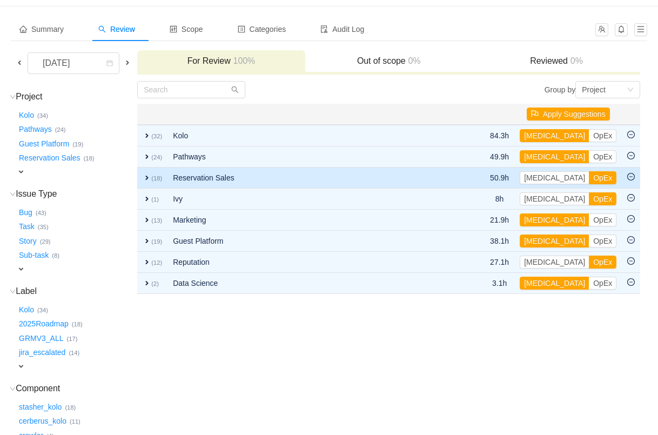
click at [151, 178] on span "expand" at bounding box center [147, 177] width 9 height 9
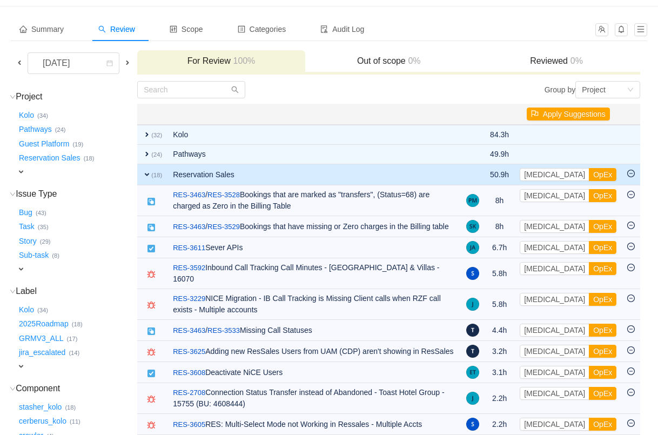
click at [151, 170] on span "expand" at bounding box center [147, 174] width 9 height 9
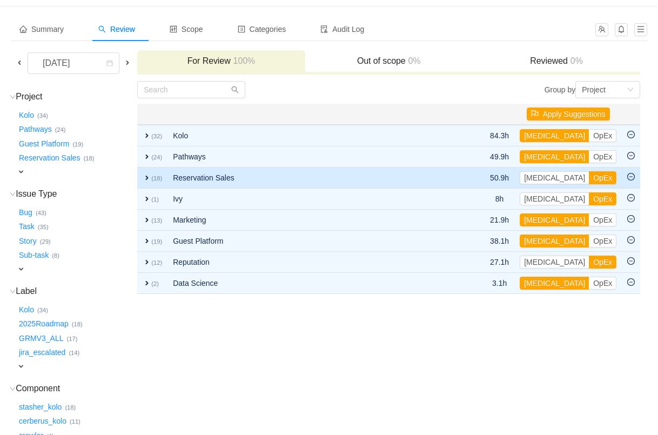
click at [151, 176] on span "expand" at bounding box center [147, 177] width 9 height 9
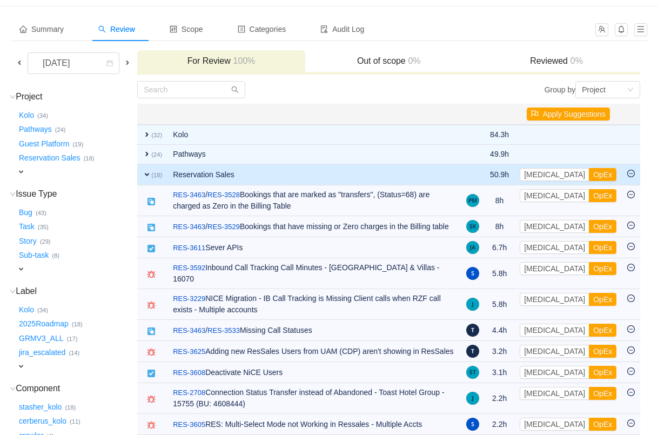
click at [151, 173] on span "expand" at bounding box center [147, 174] width 9 height 9
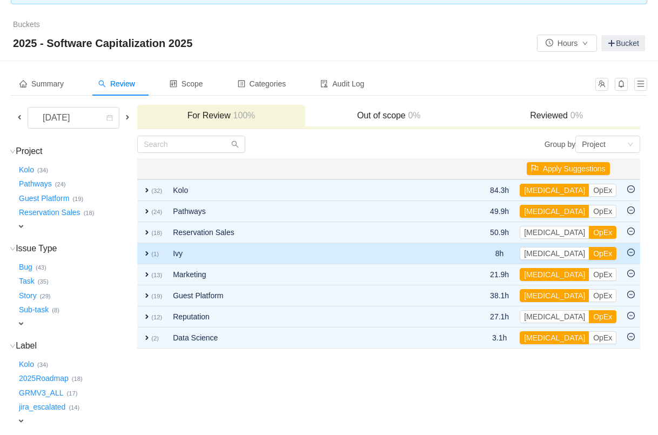
scroll to position [0, 0]
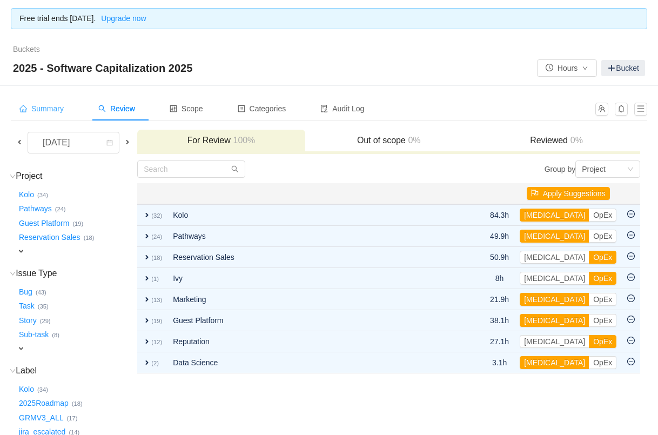
click at [49, 107] on span "Summary" at bounding box center [41, 108] width 44 height 9
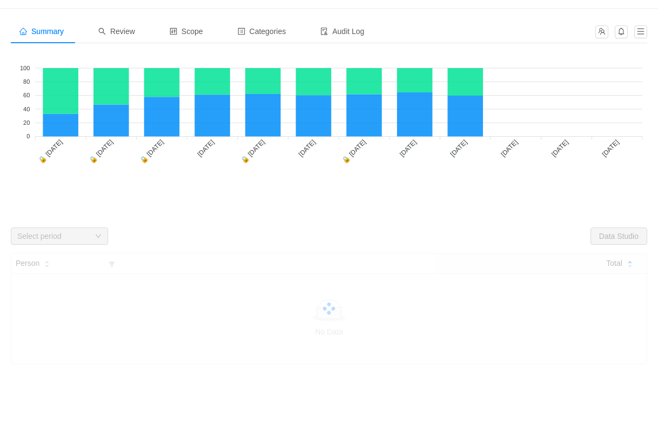
scroll to position [71, 0]
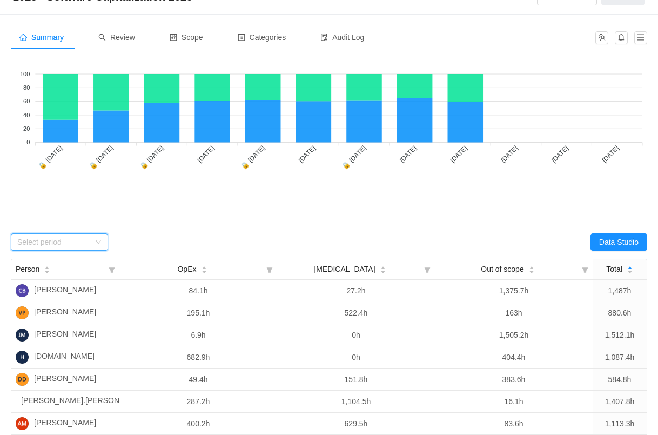
click at [91, 241] on div "Select period" at bounding box center [55, 242] width 77 height 16
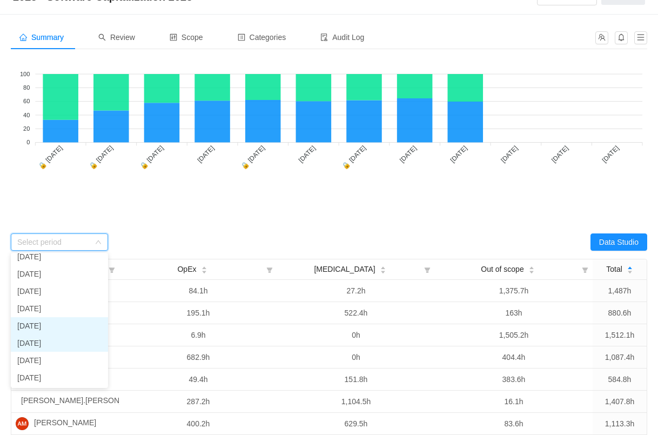
scroll to position [77, 0]
click at [47, 325] on li "[DATE]" at bounding box center [59, 325] width 97 height 17
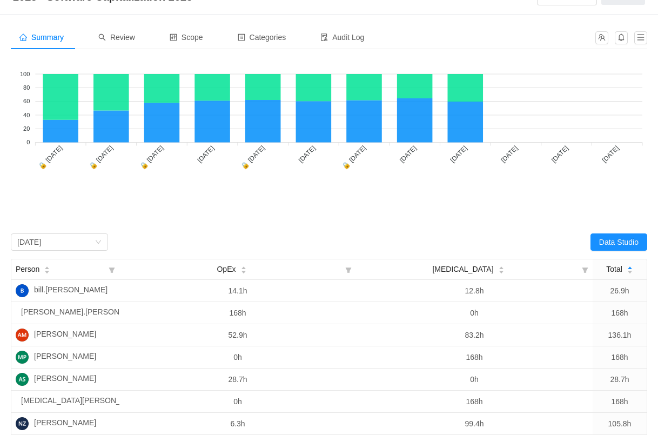
click at [449, 245] on div "Data Studio" at bounding box center [488, 241] width 318 height 17
click at [618, 243] on button "Data Studio" at bounding box center [618, 241] width 57 height 17
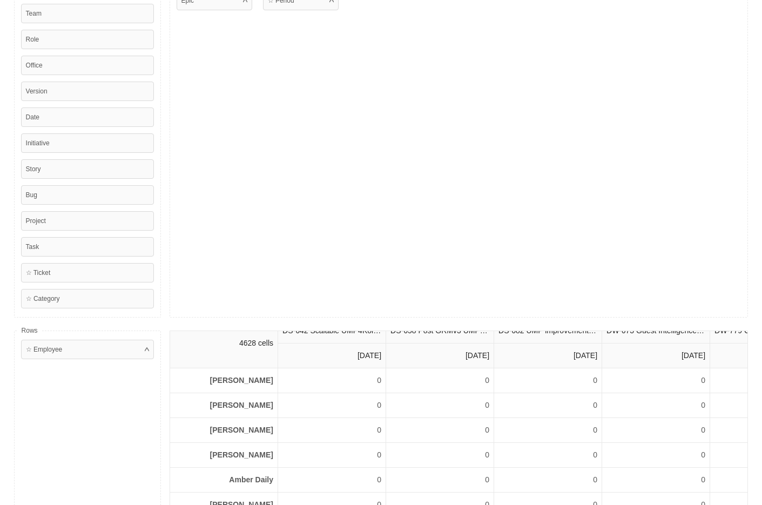
scroll to position [0, 0]
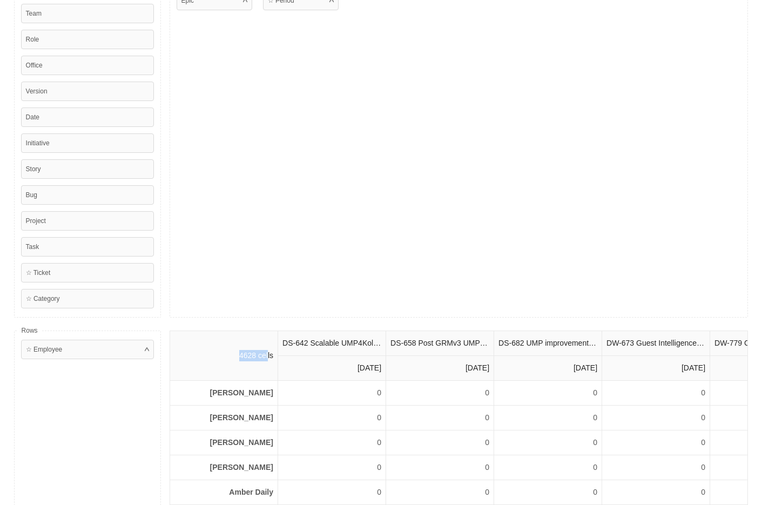
drag, startPoint x: 224, startPoint y: 358, endPoint x: 258, endPoint y: 357, distance: 33.5
click at [258, 357] on th "4628 cells" at bounding box center [224, 356] width 108 height 50
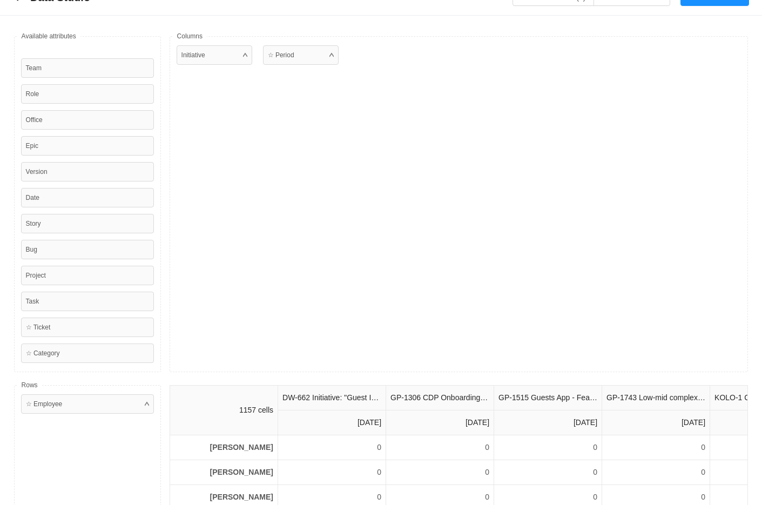
scroll to position [71, 0]
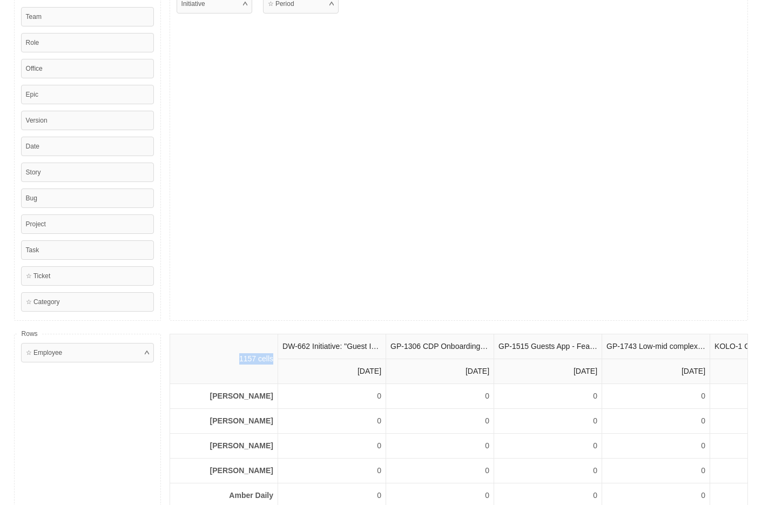
drag, startPoint x: 244, startPoint y: 365, endPoint x: 269, endPoint y: 363, distance: 24.9
click at [255, 362] on th "1157 cells" at bounding box center [224, 359] width 108 height 50
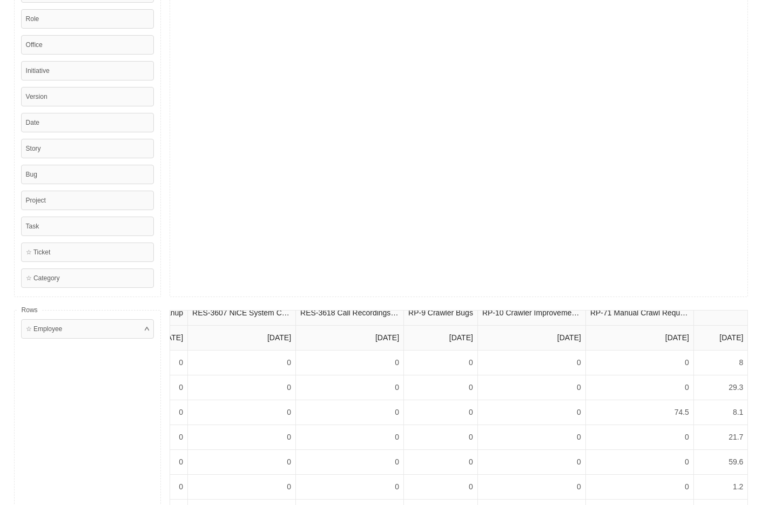
scroll to position [0, 4891]
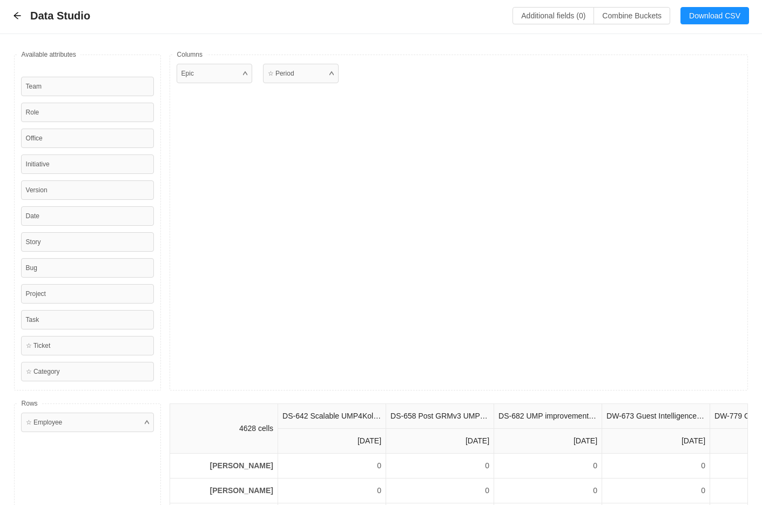
scroll to position [0, 0]
